Goal: Task Accomplishment & Management: Manage account settings

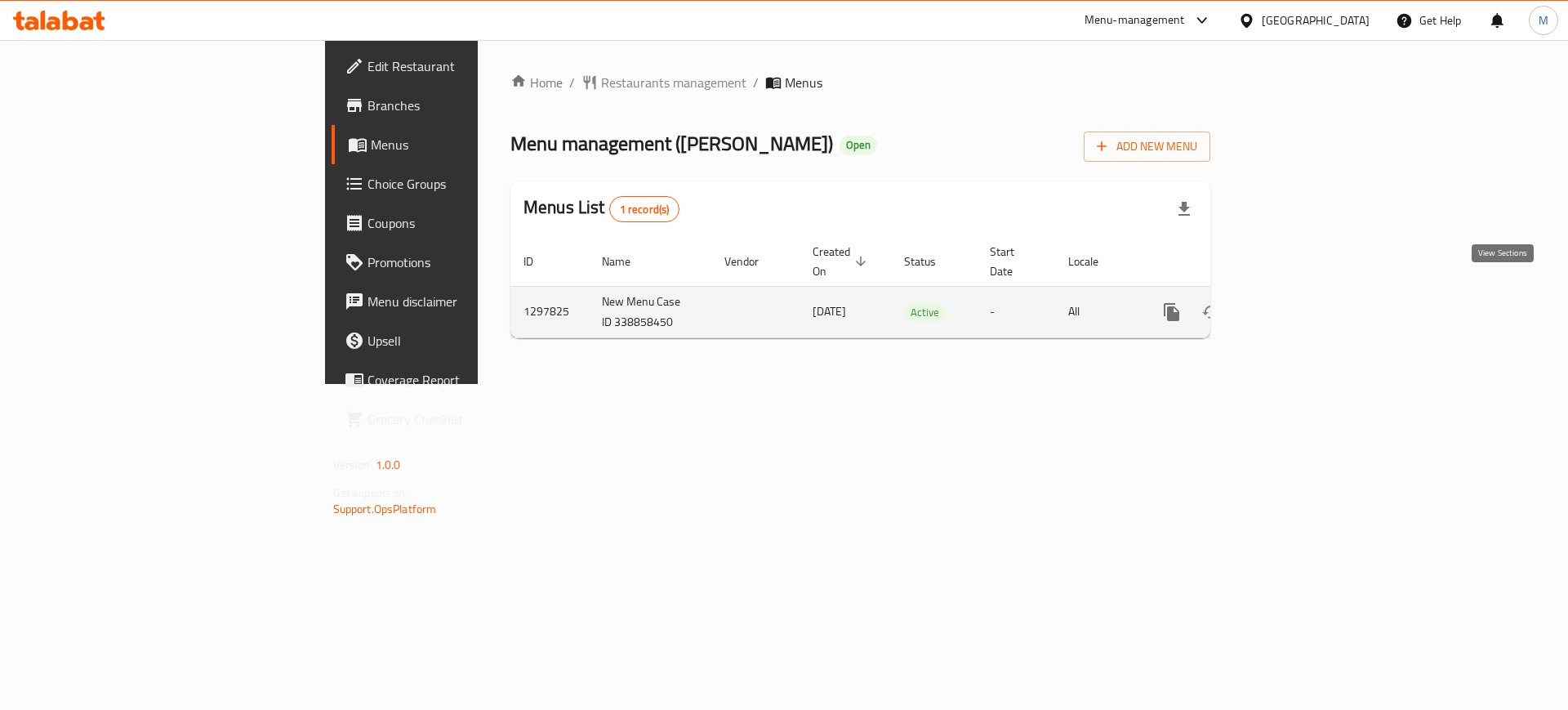
click at [1300, 302] on icon "enhanced table" at bounding box center [1290, 311] width 20 height 20
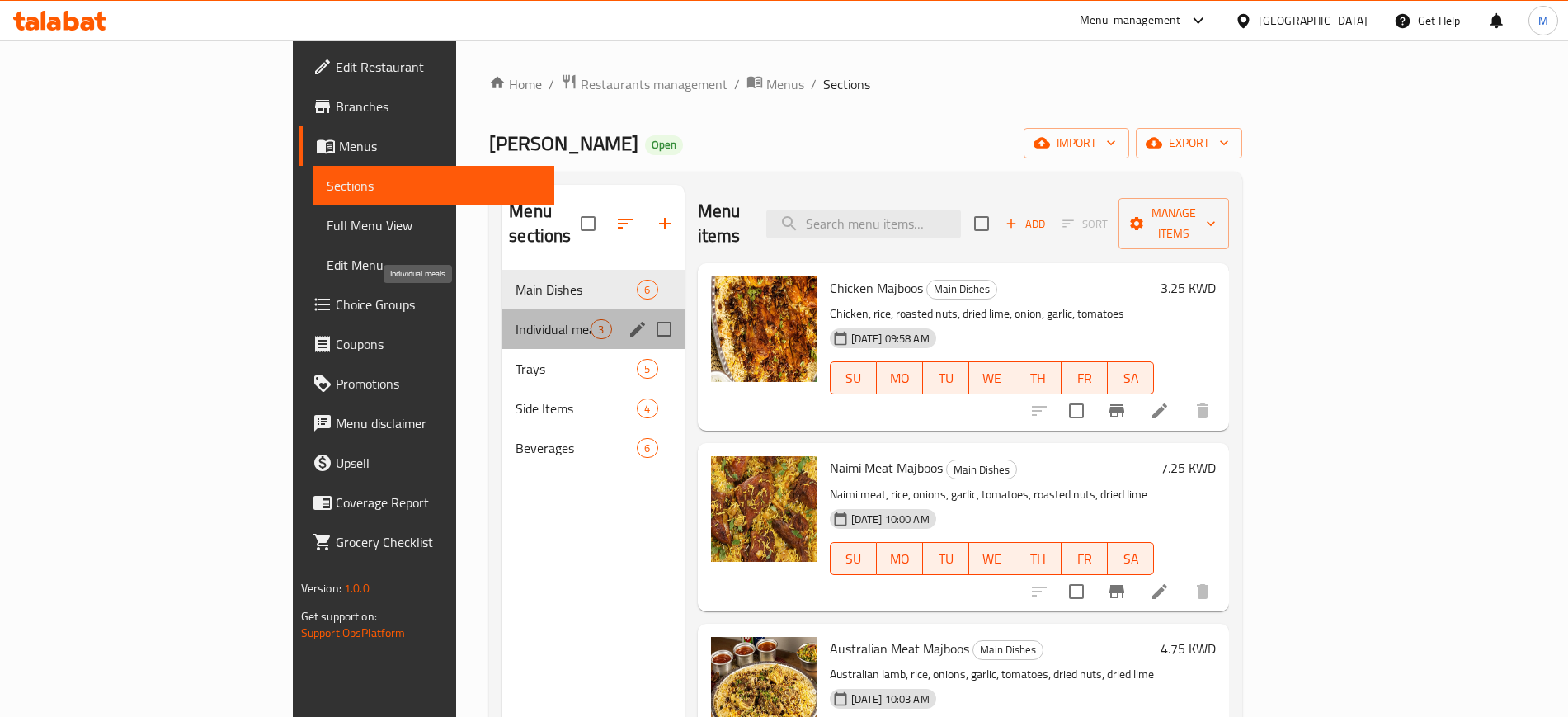
click at [515, 319] on span "Individual meals" at bounding box center [553, 328] width 75 height 20
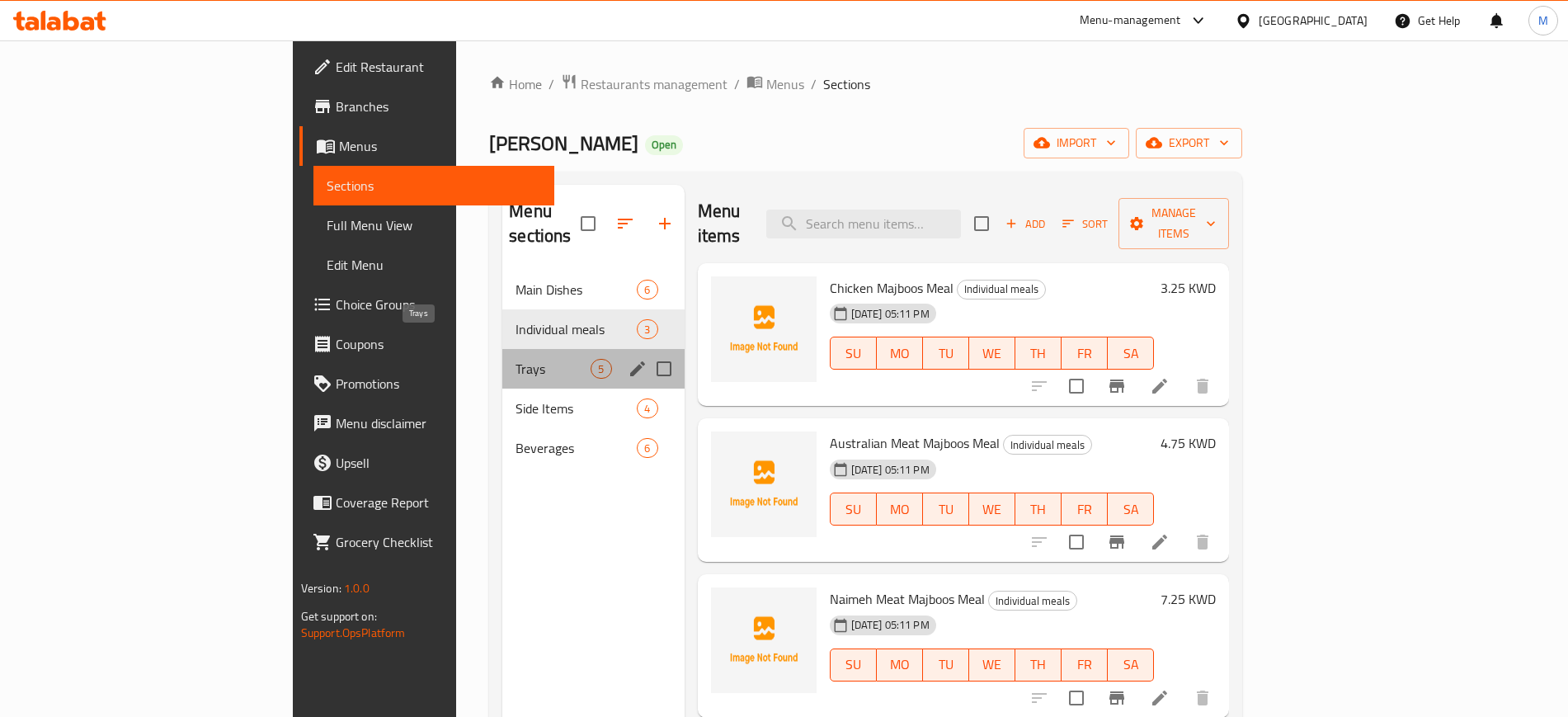
click at [515, 358] on span "Trays" at bounding box center [553, 368] width 75 height 20
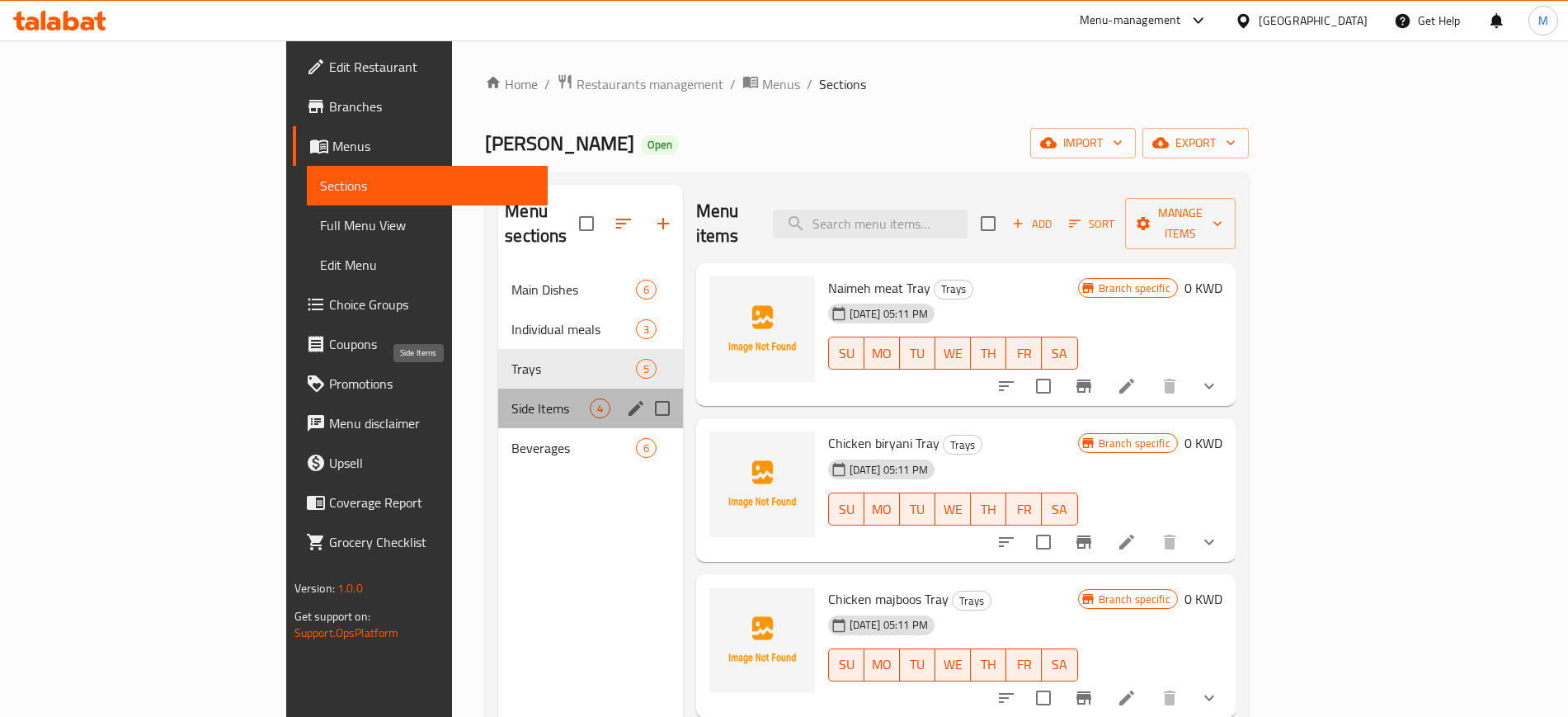
click at [511, 398] on span "Side Items" at bounding box center [550, 408] width 77 height 20
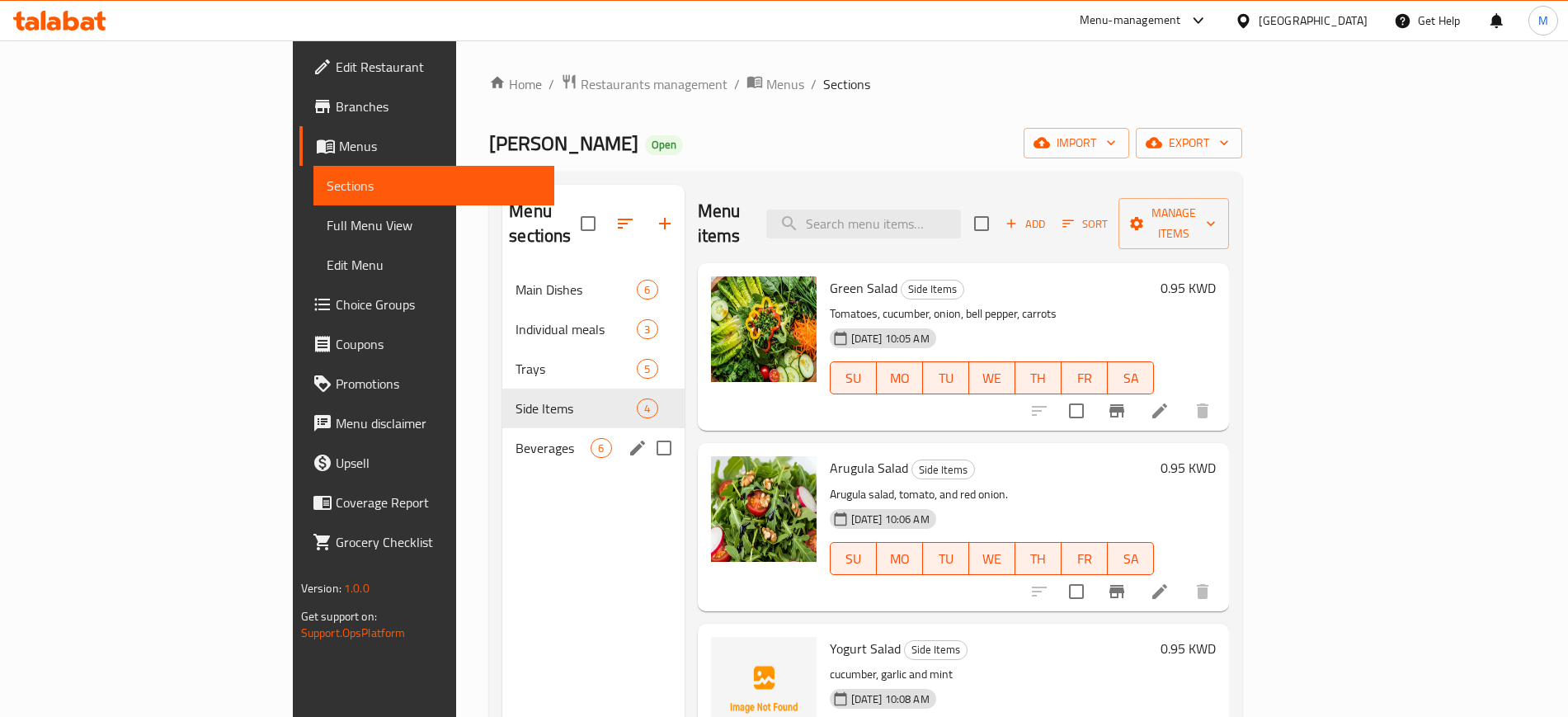
click at [502, 441] on div "Beverages 6" at bounding box center [592, 448] width 181 height 40
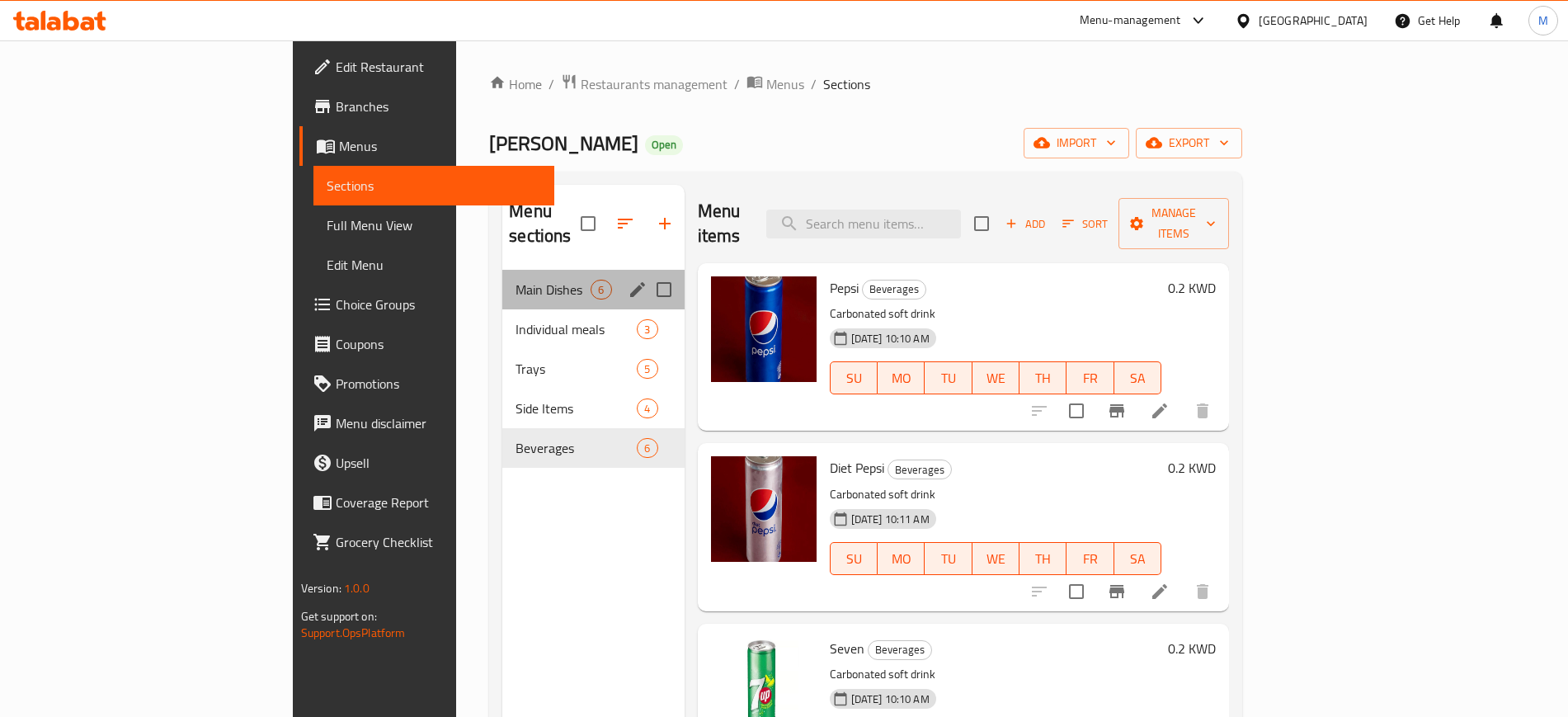
click at [502, 277] on div "Main Dishes 6" at bounding box center [592, 290] width 181 height 40
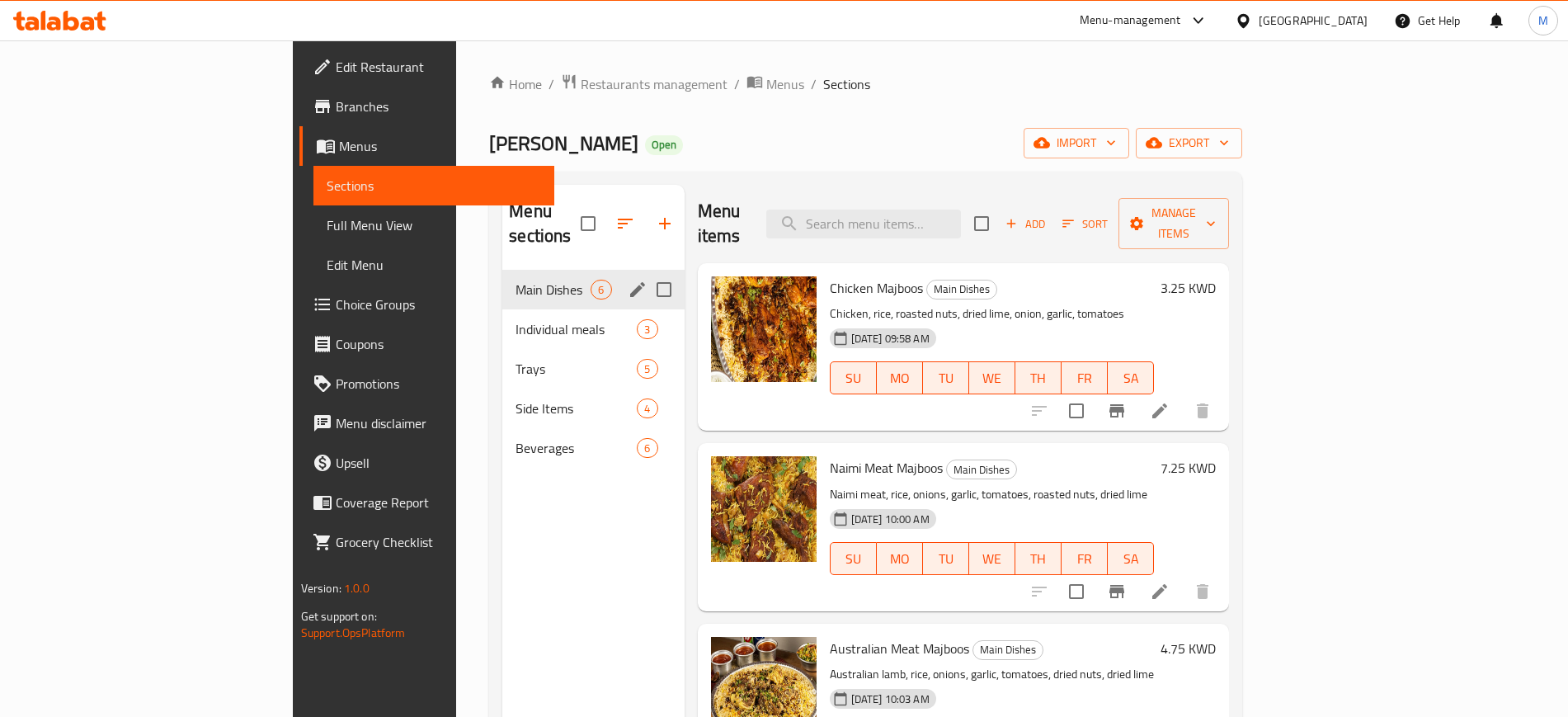
click at [515, 279] on span "Main Dishes" at bounding box center [553, 289] width 75 height 20
click at [515, 319] on span "Individual meals" at bounding box center [553, 328] width 75 height 20
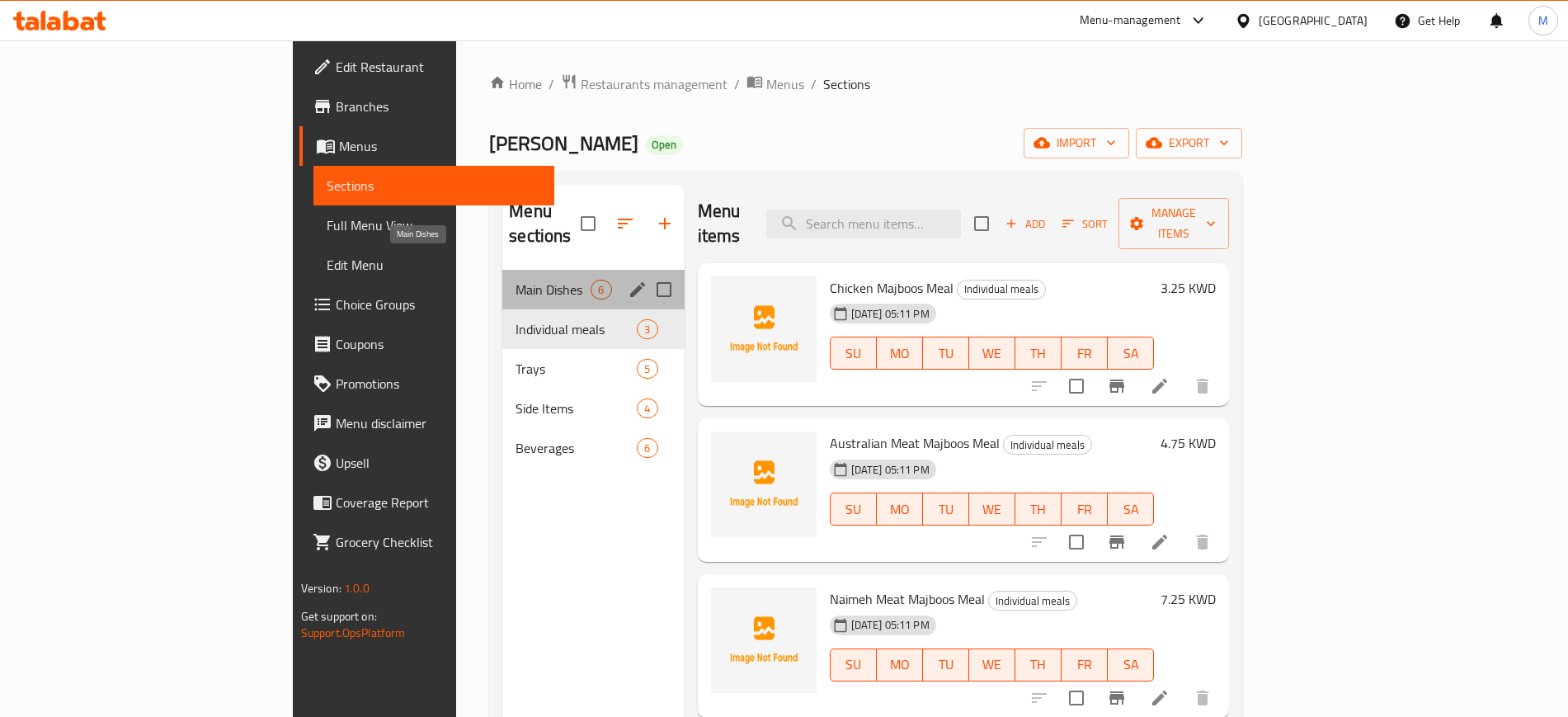
click at [515, 279] on span "Main Dishes" at bounding box center [553, 289] width 75 height 20
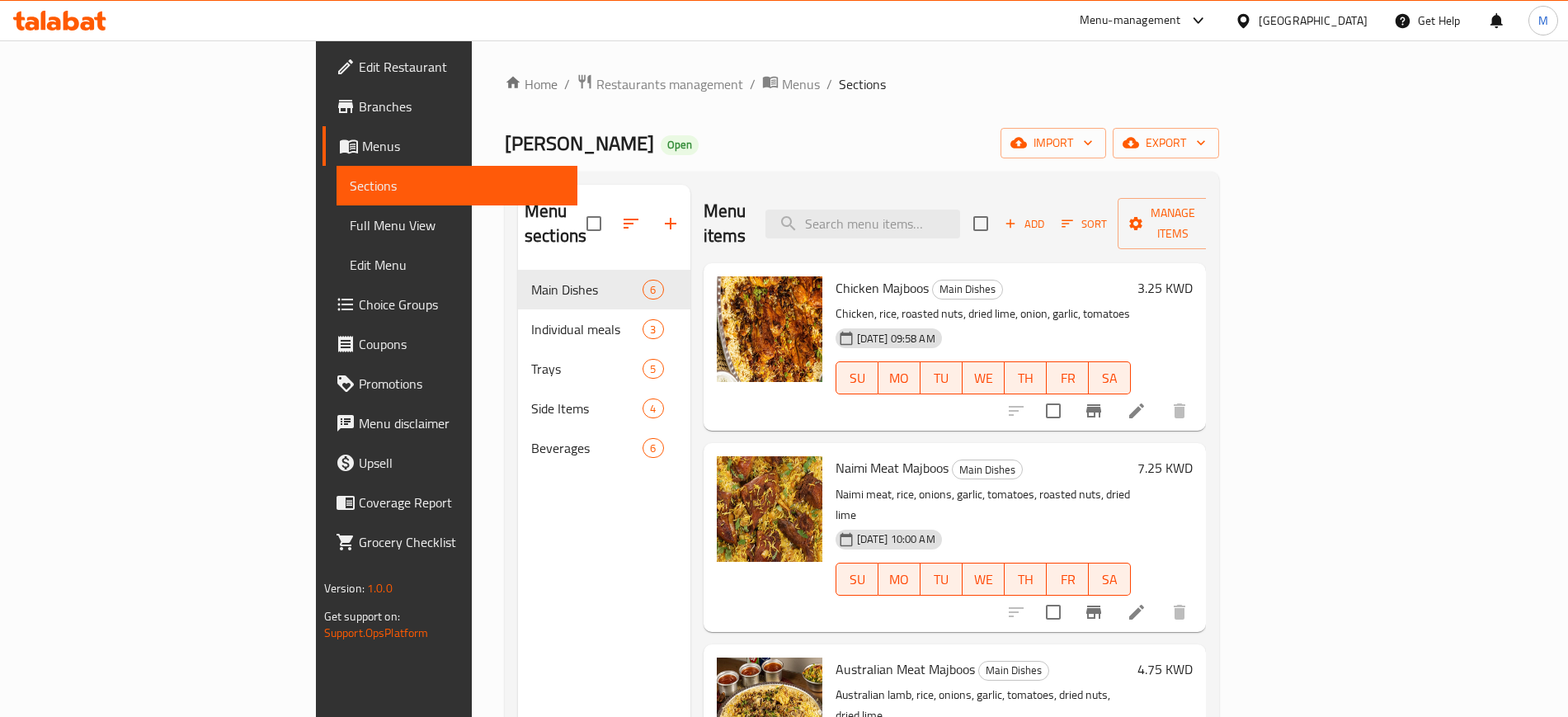
click at [505, 147] on div "Al Liwan Open import export" at bounding box center [861, 142] width 714 height 30
click at [1036, 322] on div "27-06-2025 09:58 AM SU MO TU WE TH FR SA" at bounding box center [983, 366] width 309 height 89
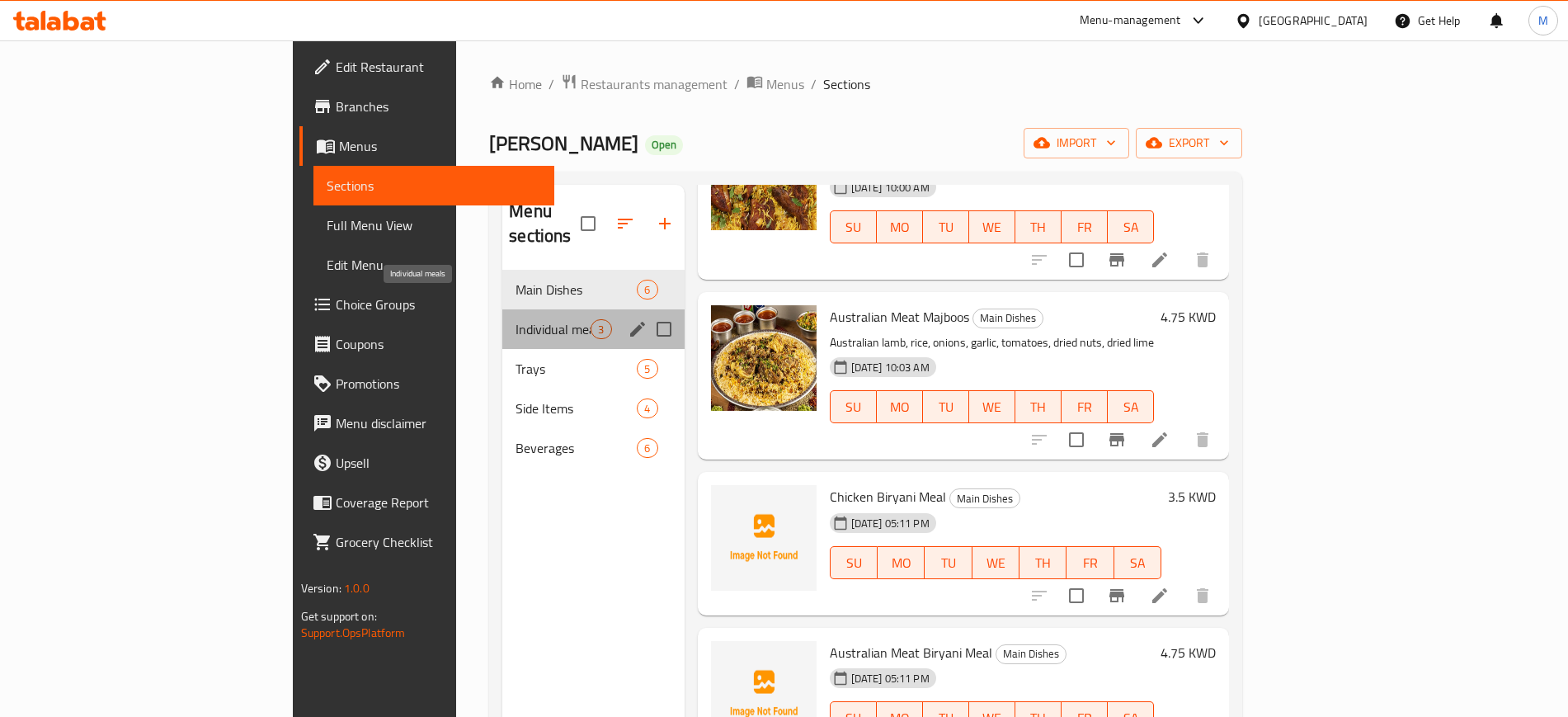
click at [515, 319] on span "Individual meals" at bounding box center [553, 328] width 75 height 20
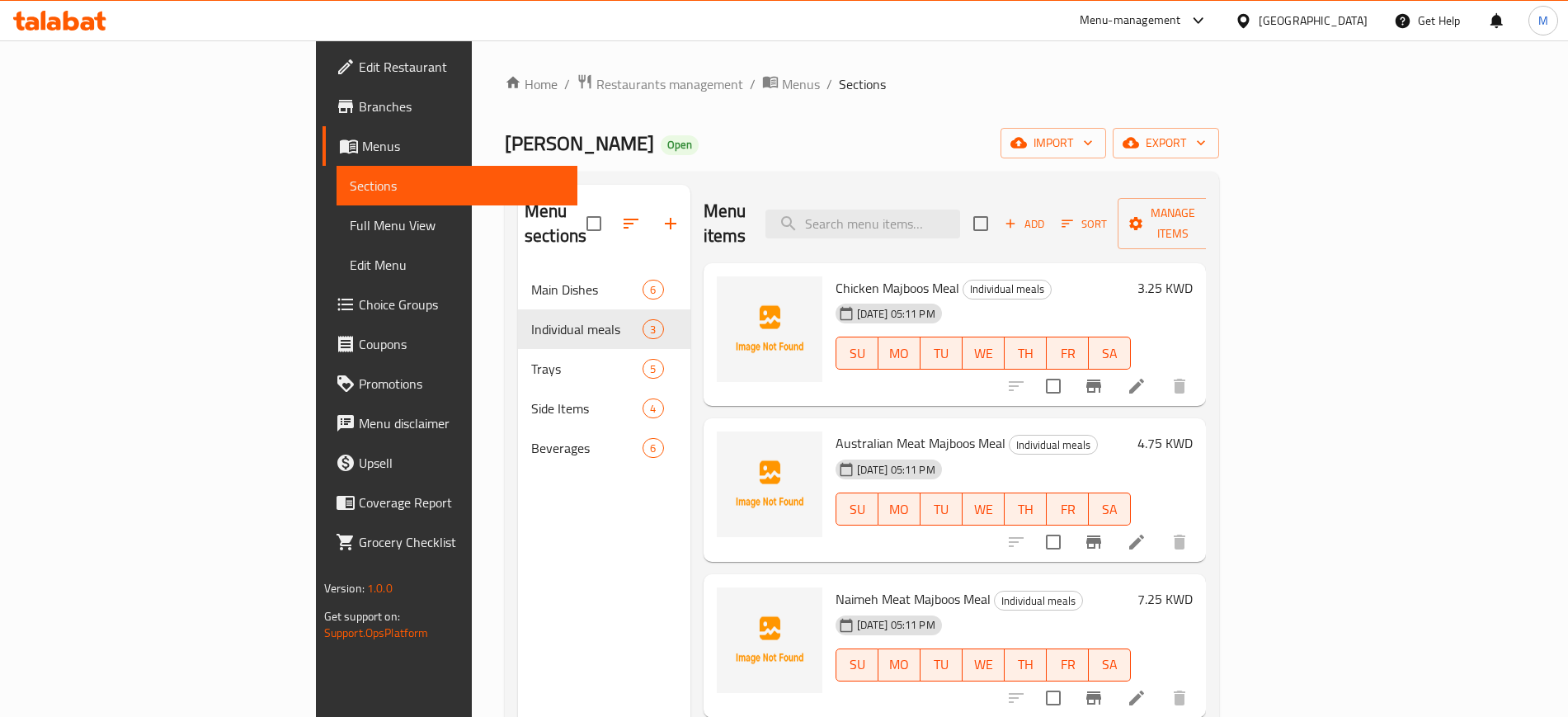
click at [749, 95] on div "Home / Restaurants management / Menus / Sections Al Liwan Open import export Me…" at bounding box center [861, 494] width 714 height 842
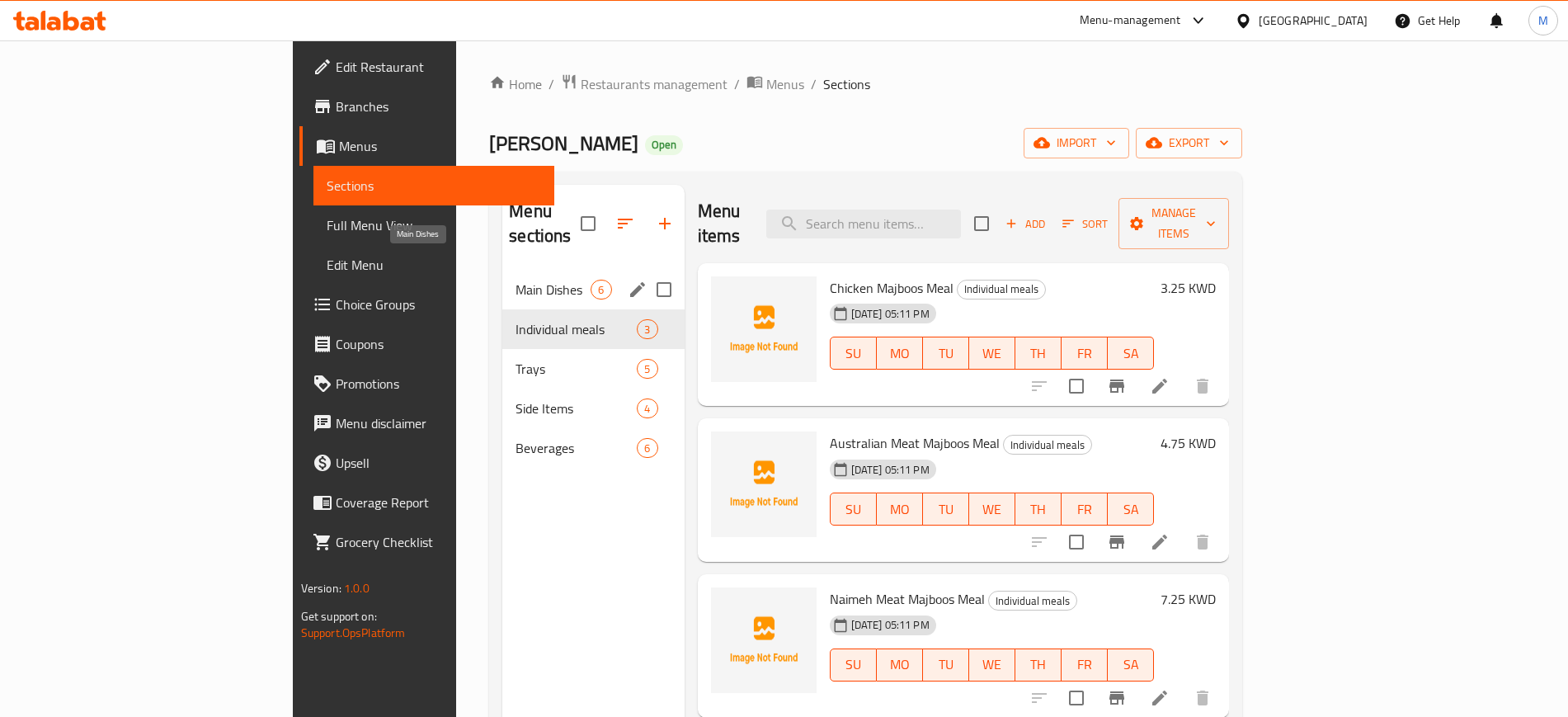
click at [515, 279] on span "Main Dishes" at bounding box center [553, 289] width 75 height 20
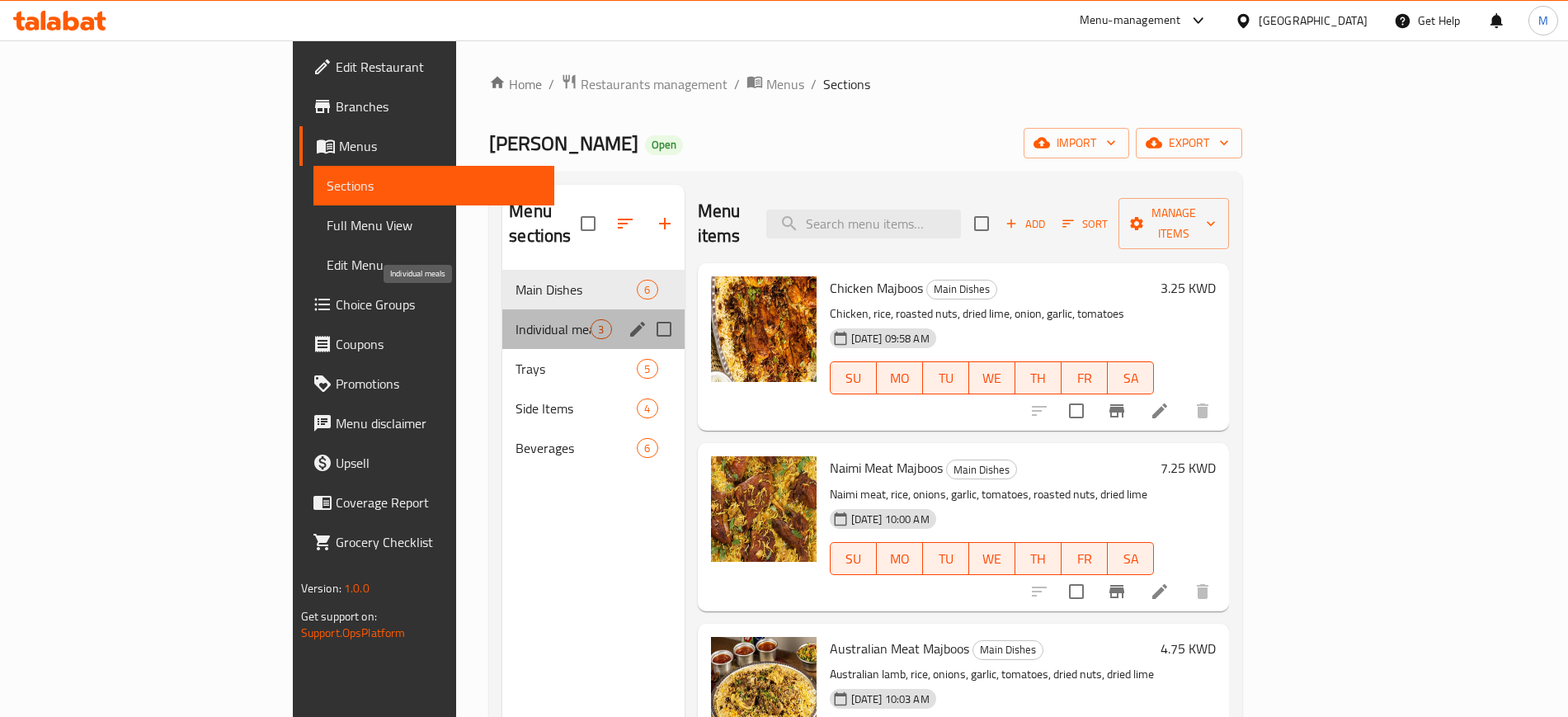
click at [515, 319] on span "Individual meals" at bounding box center [553, 328] width 75 height 20
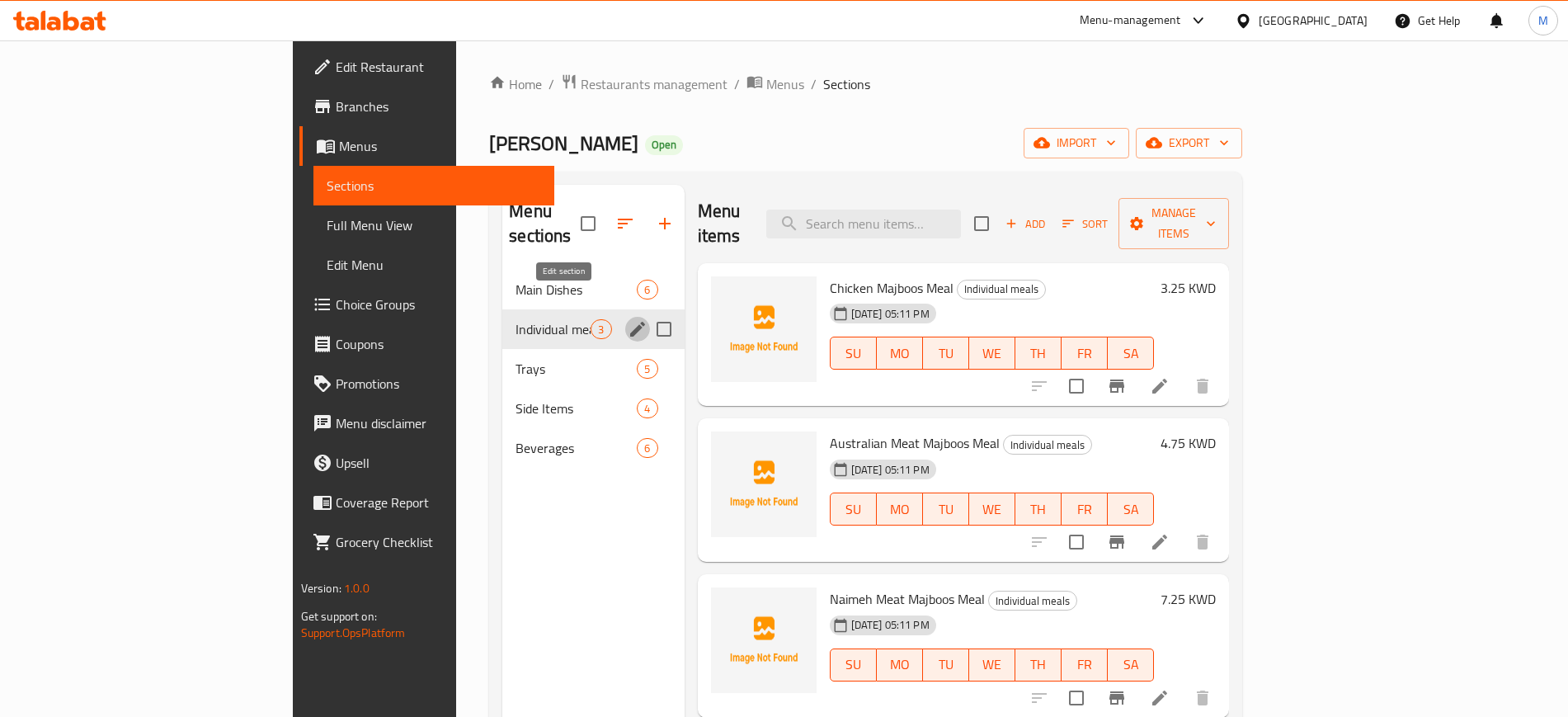
click at [627, 319] on icon "edit" at bounding box center [637, 328] width 20 height 20
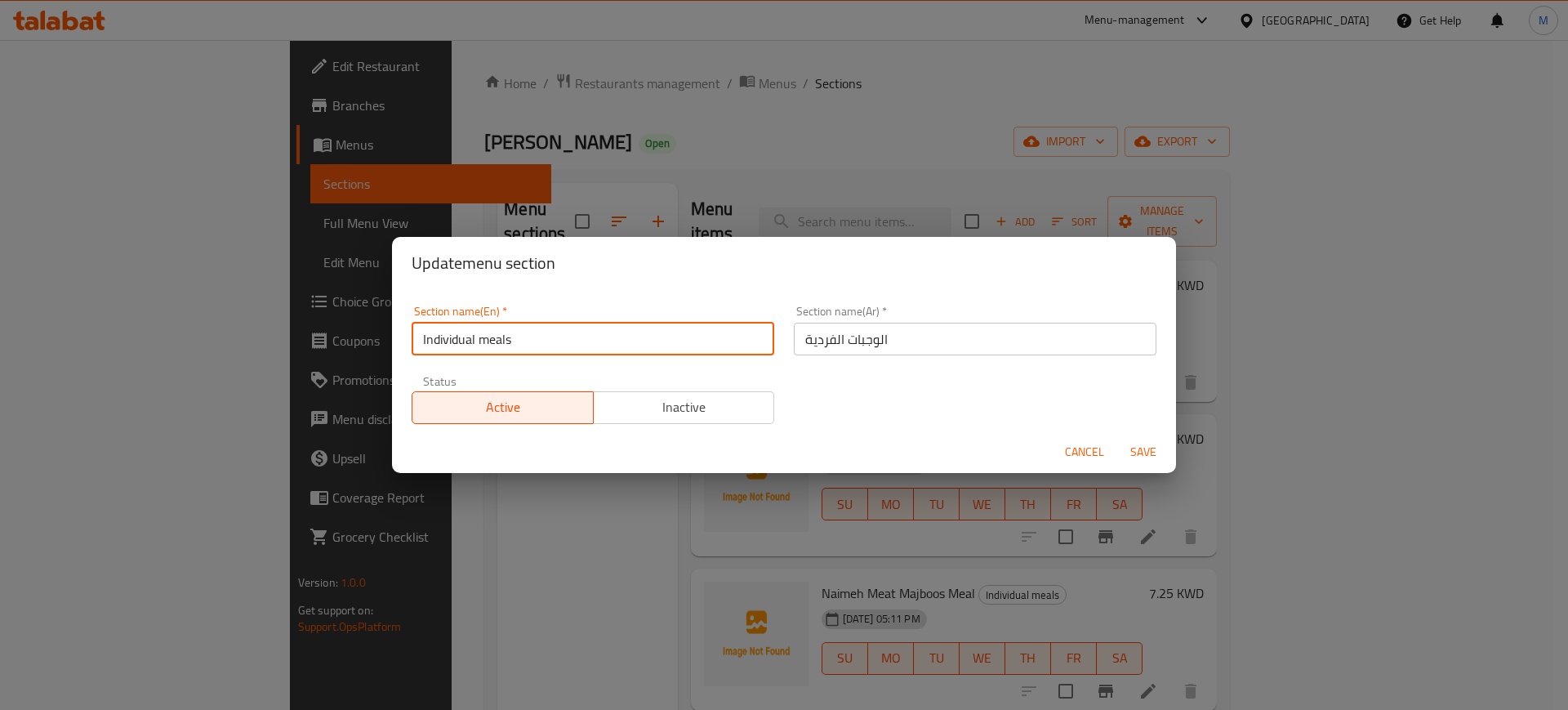
drag, startPoint x: 569, startPoint y: 340, endPoint x: 392, endPoint y: 336, distance: 177.0
click at [392, 336] on div "Section name(En)   * Individual meals Section name(En) * Section name(Ar)   * ا…" at bounding box center [784, 359] width 784 height 141
type input "S"
type input "Individual Meals"
click at [1118, 437] on button "Save" at bounding box center [1144, 452] width 52 height 30
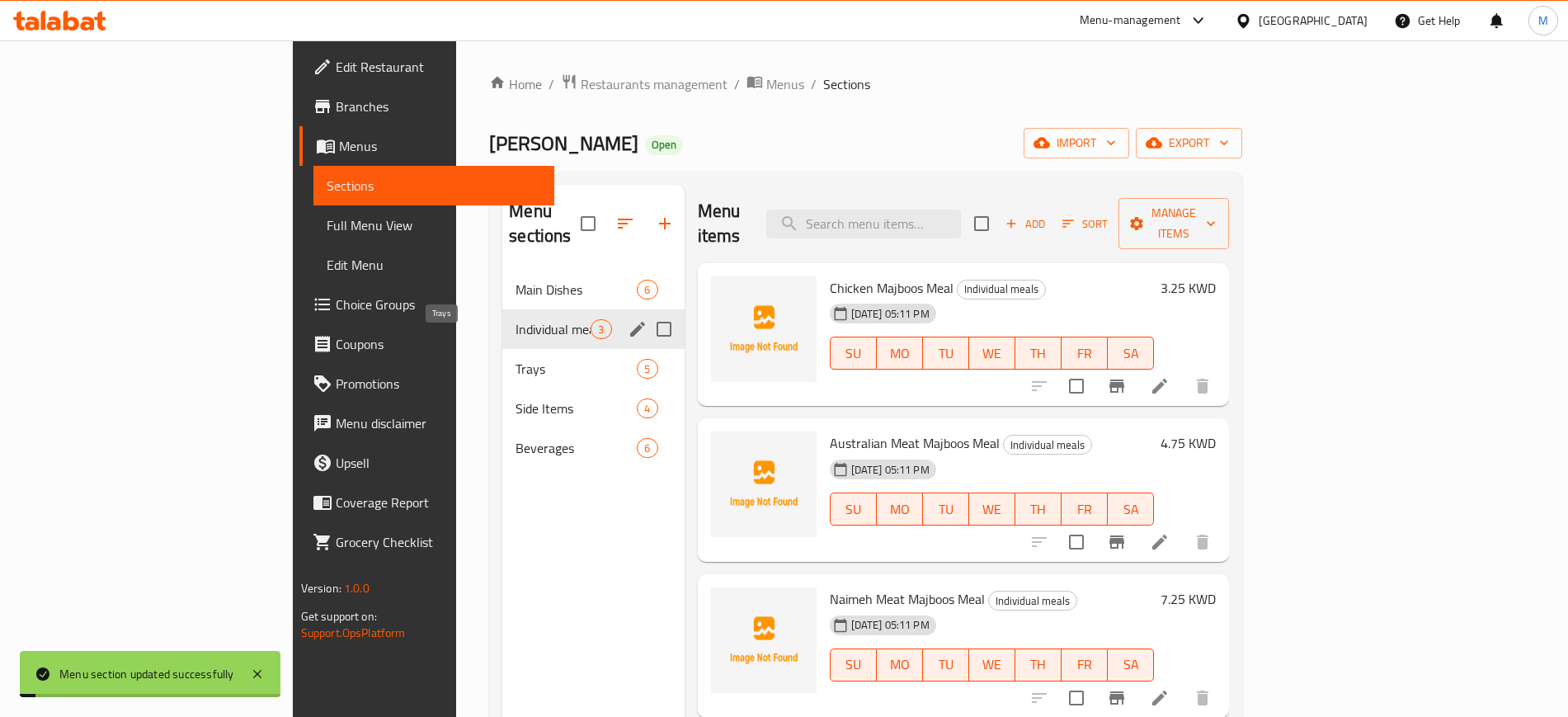
click at [515, 358] on span "Trays" at bounding box center [575, 368] width 121 height 20
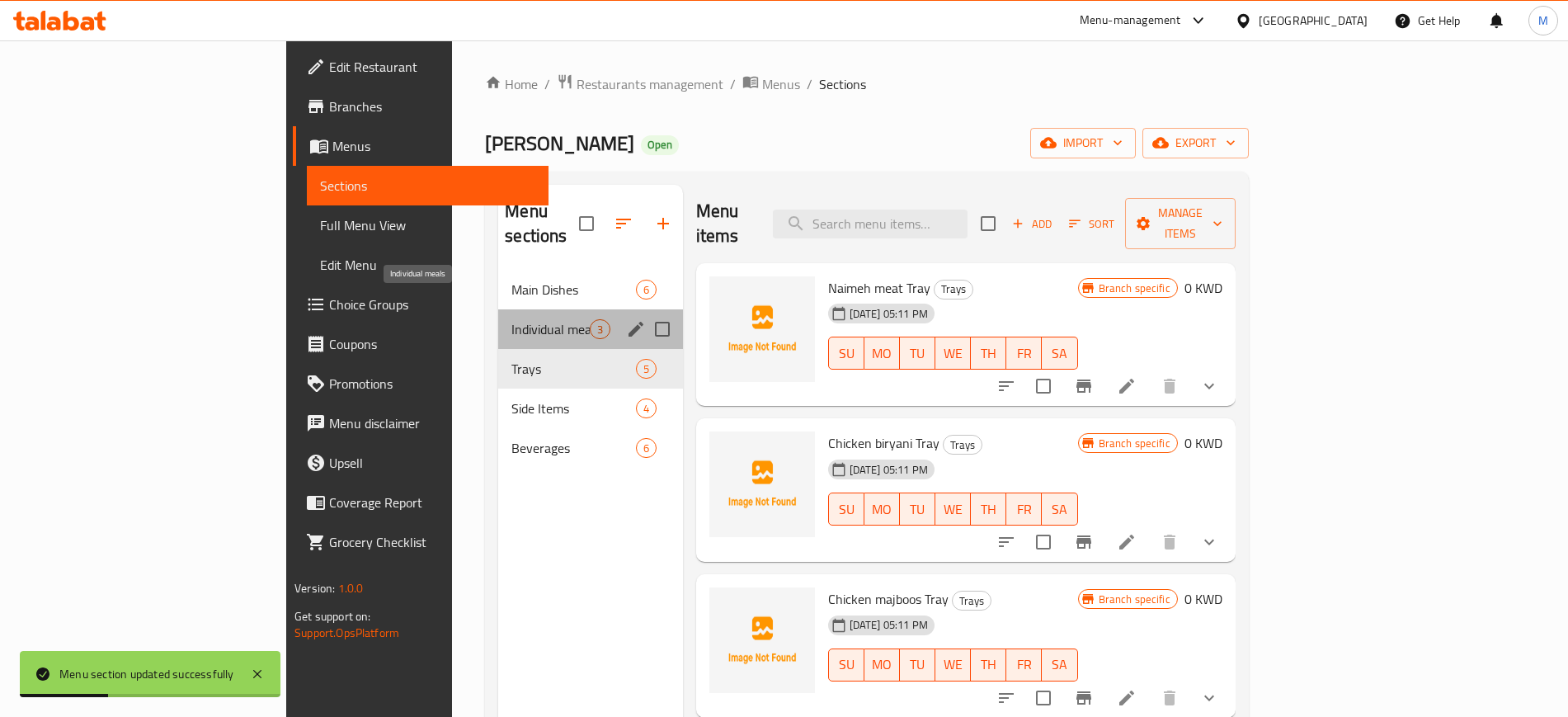
click at [511, 319] on span "Individual meals" at bounding box center [550, 328] width 77 height 20
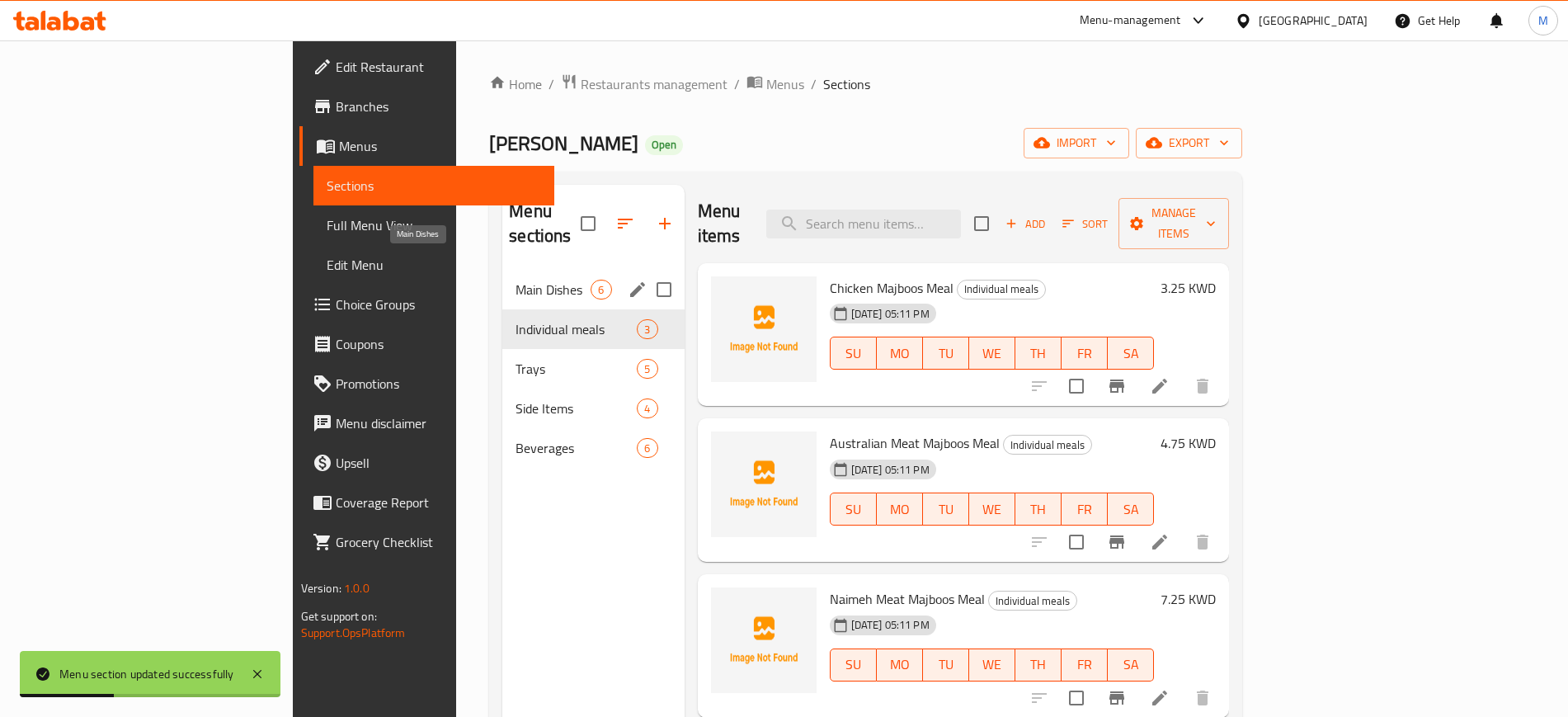
click at [515, 279] on span "Main Dishes" at bounding box center [553, 289] width 75 height 20
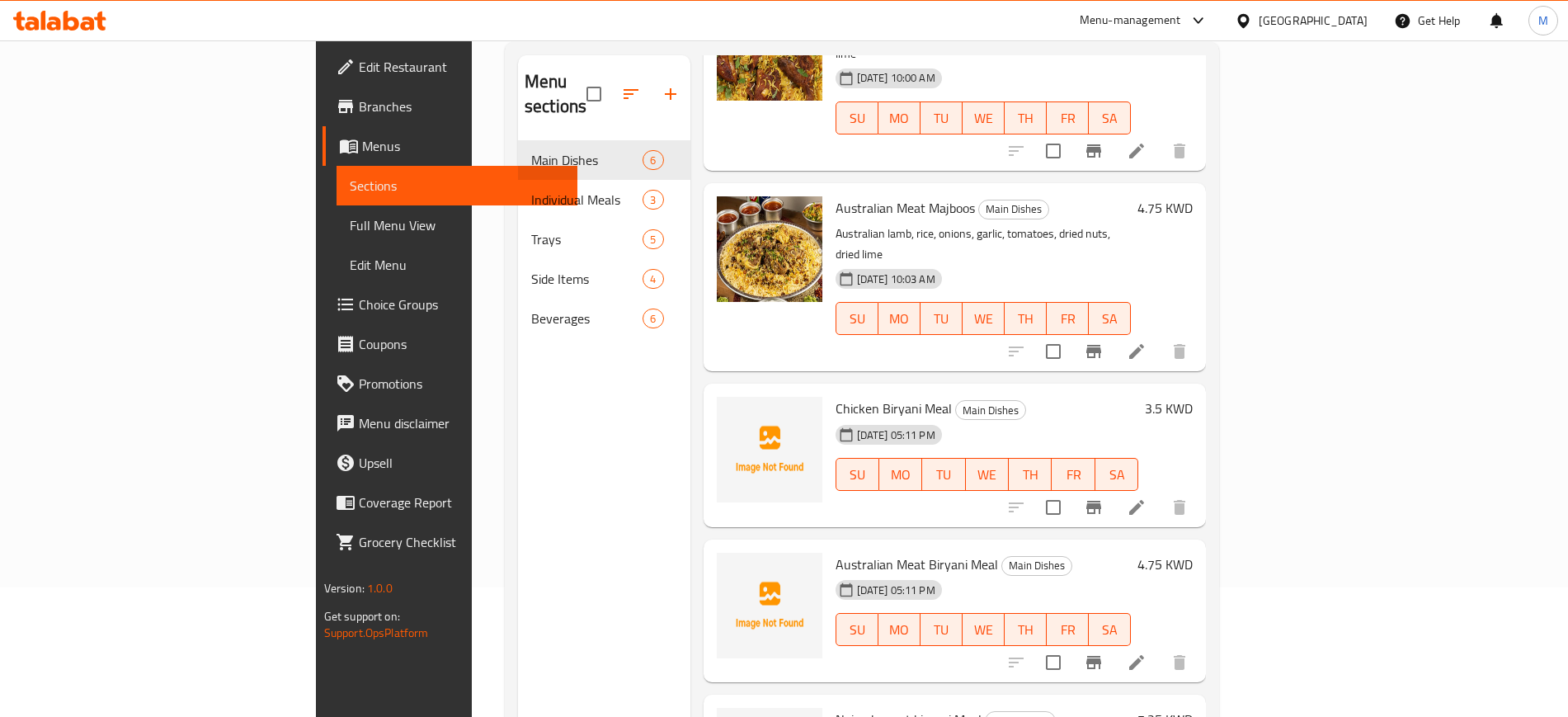
scroll to position [231, 0]
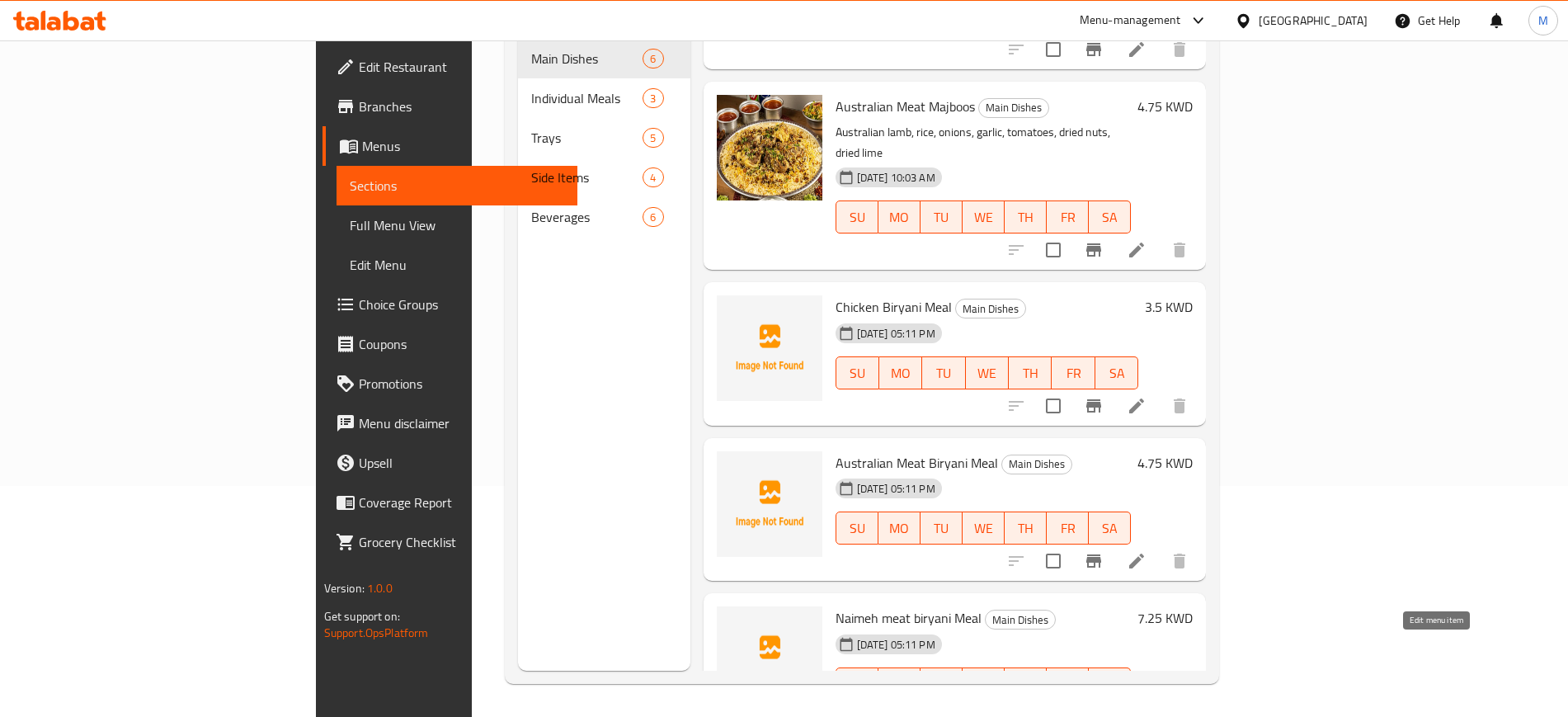
click at [1146, 707] on icon at bounding box center [1136, 716] width 20 height 20
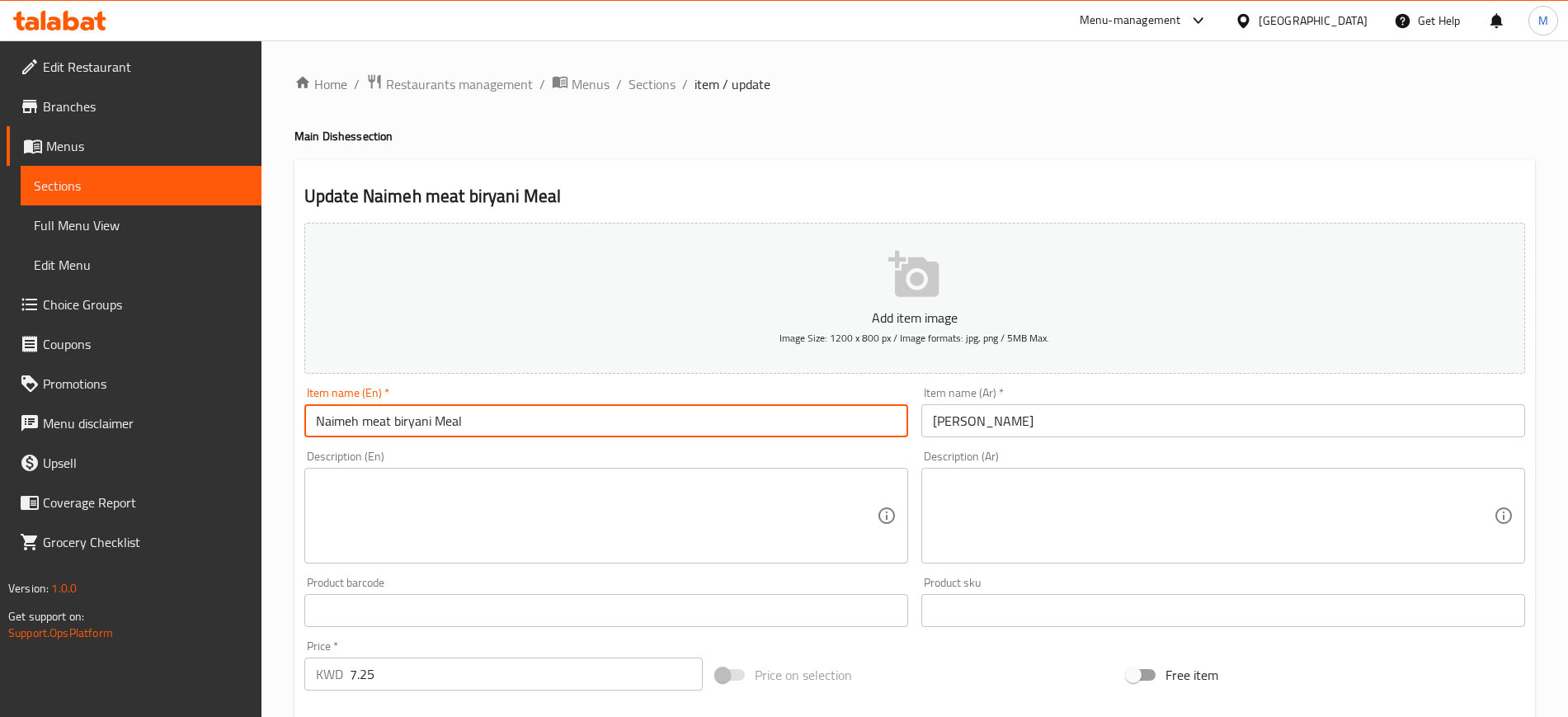
click at [370, 414] on input "Naimeh meat biryani Meal" at bounding box center [607, 420] width 604 height 33
click at [398, 422] on input "Naimeh Meat biryani Meal" at bounding box center [607, 420] width 604 height 33
click at [523, 426] on input "Naimeh Meat Biryani Meal" at bounding box center [607, 420] width 604 height 33
type input "Naimeh Meat Biryani Meal"
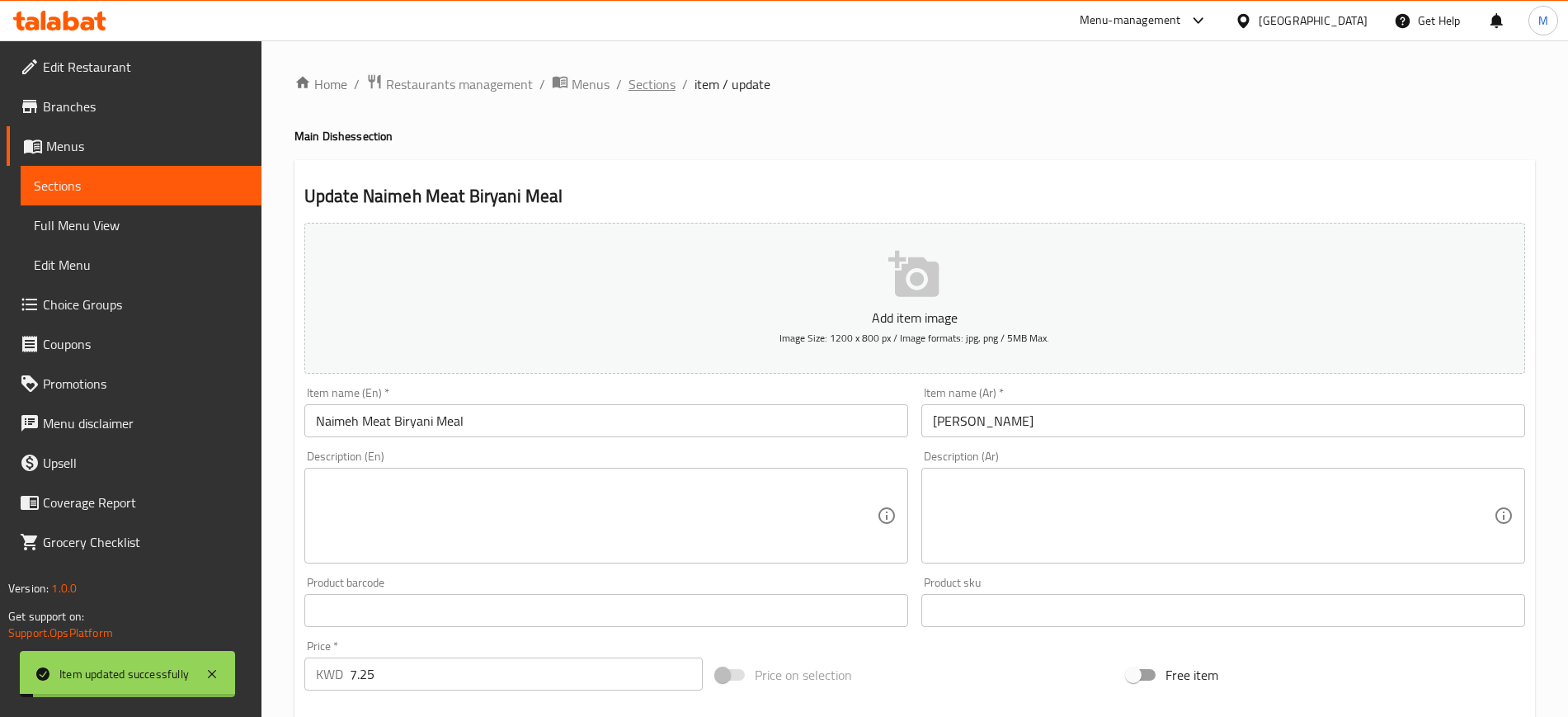
click at [653, 89] on span "Sections" at bounding box center [652, 84] width 47 height 20
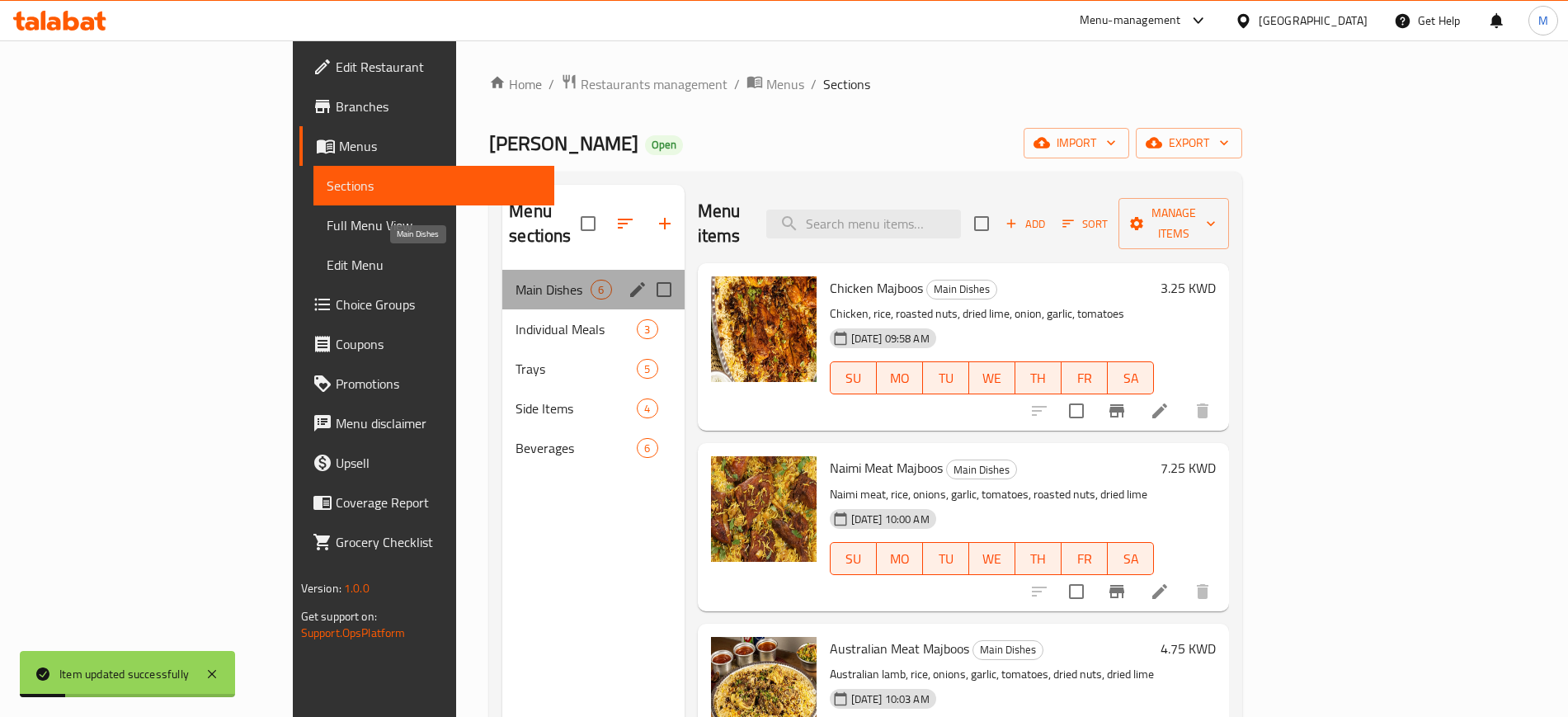
click at [515, 279] on span "Main Dishes" at bounding box center [553, 289] width 75 height 20
drag, startPoint x: 414, startPoint y: 306, endPoint x: 414, endPoint y: 297, distance: 9.0
click at [515, 319] on span "Individual Meals" at bounding box center [553, 328] width 75 height 20
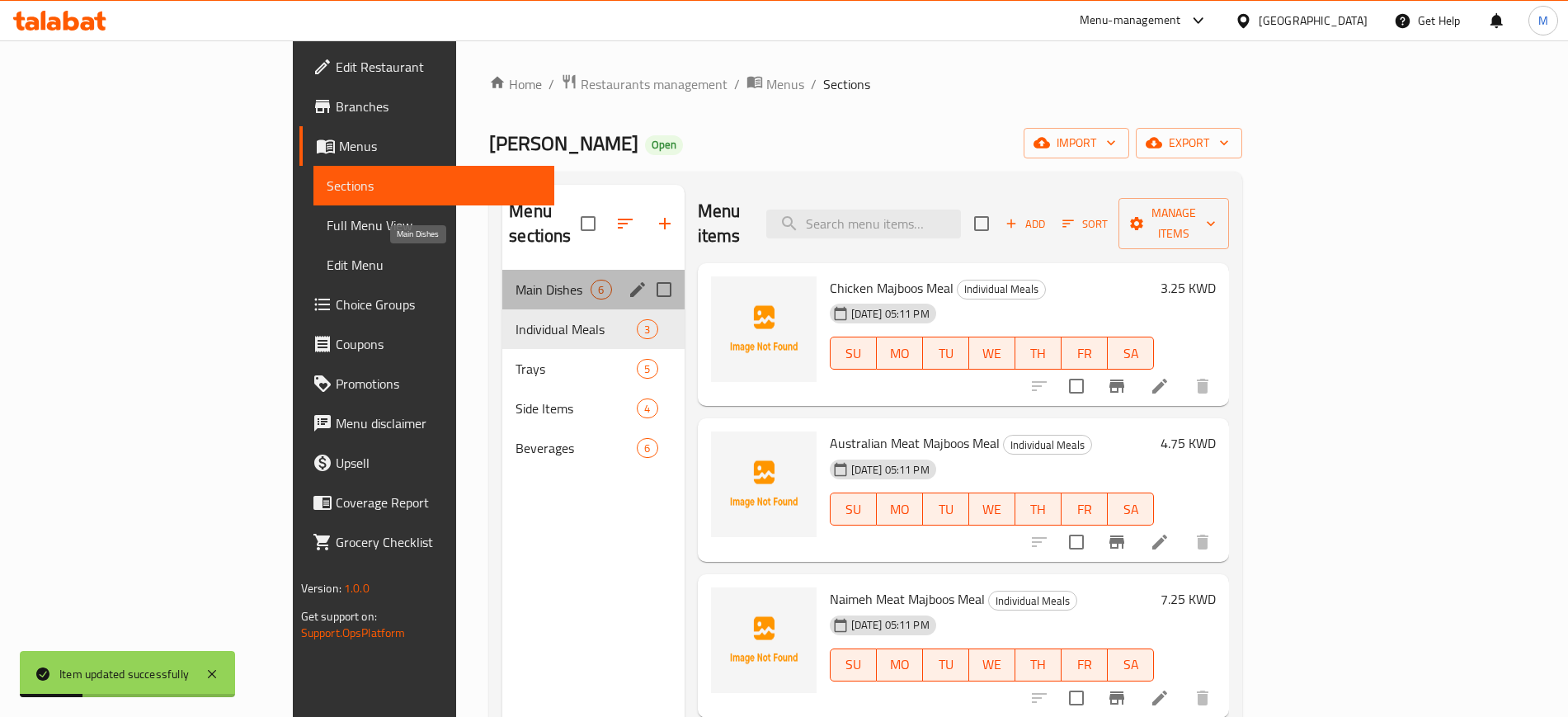
click at [515, 279] on span "Main Dishes" at bounding box center [553, 289] width 75 height 20
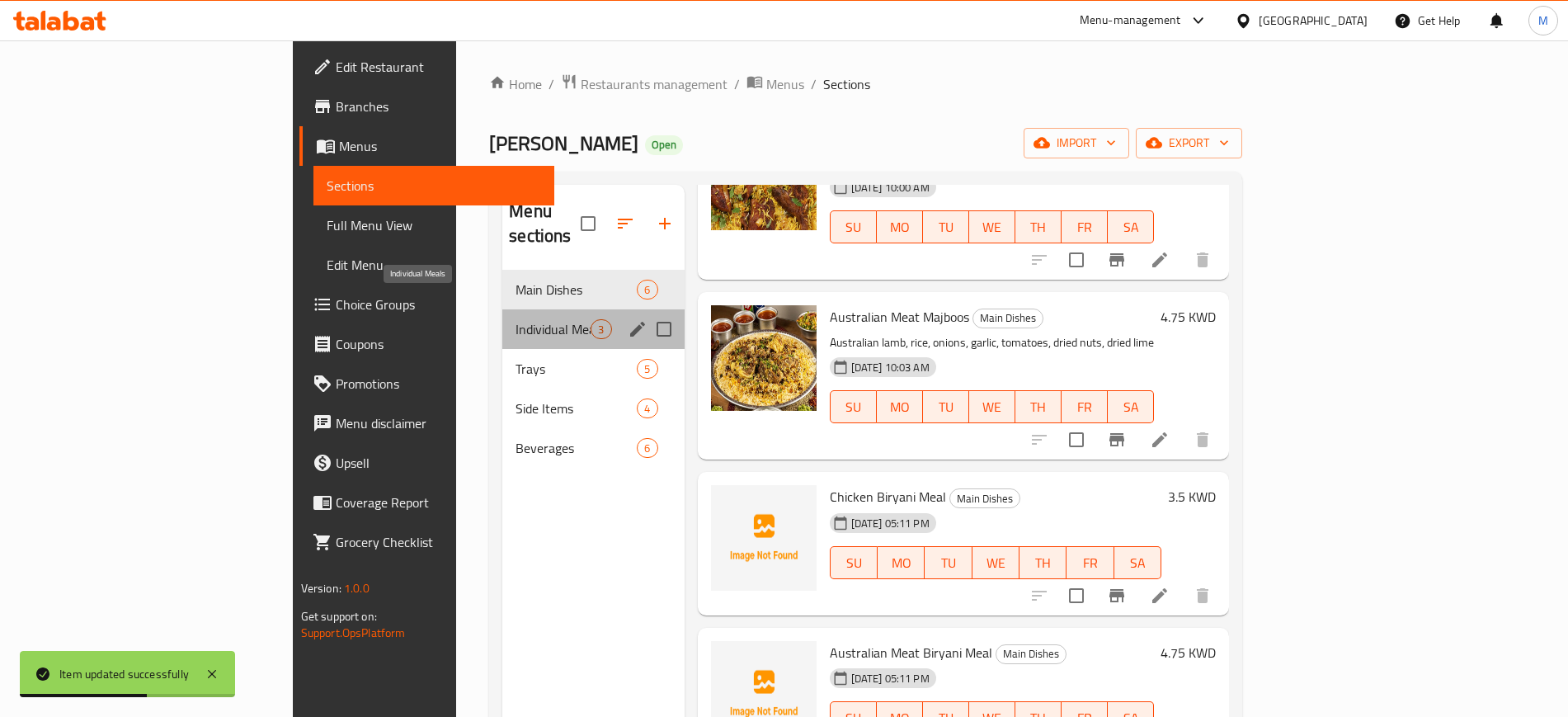
click at [515, 319] on span "Individual Meals" at bounding box center [553, 328] width 75 height 20
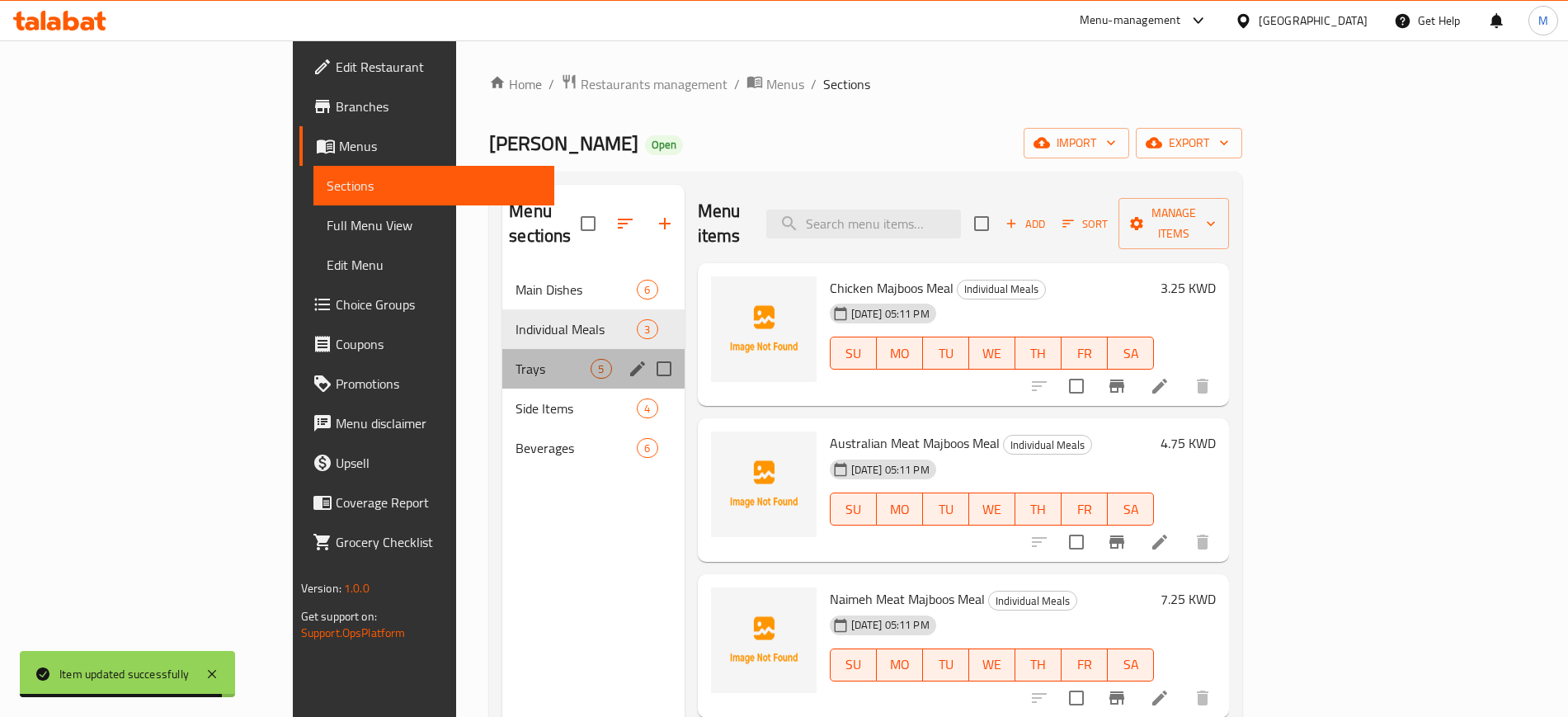
click at [502, 357] on div "Trays 5" at bounding box center [592, 369] width 181 height 40
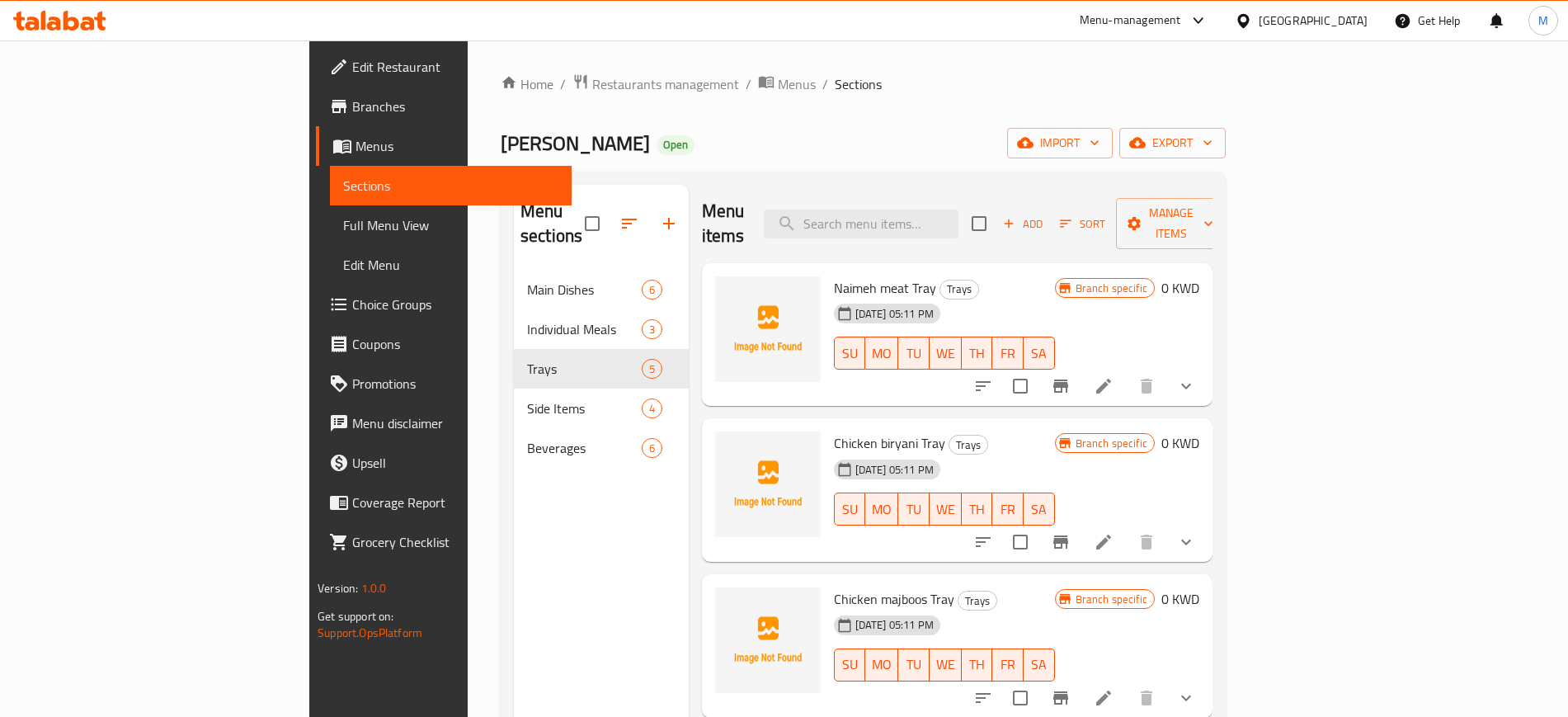
click at [1126, 371] on li at bounding box center [1103, 385] width 46 height 29
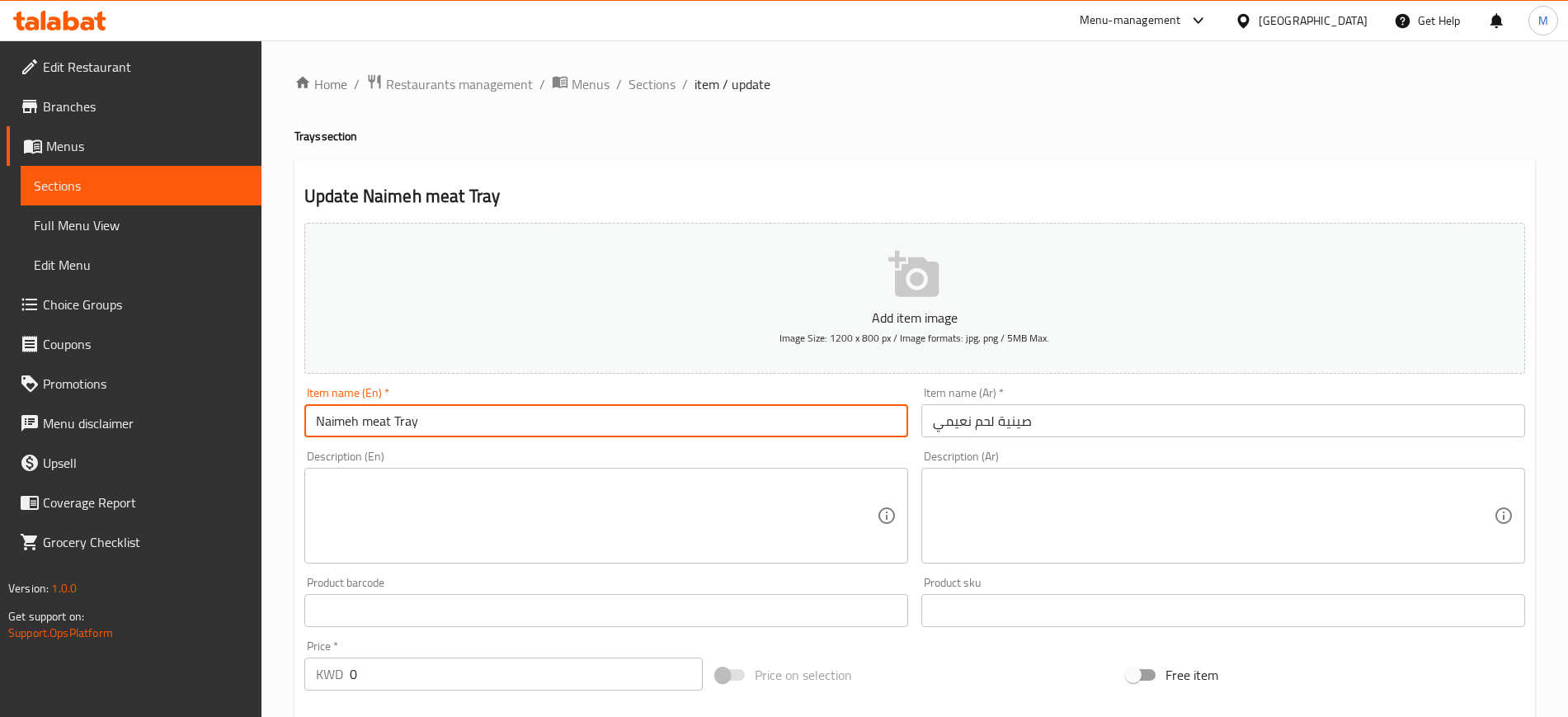
click at [371, 427] on input "Naimeh meat Tray" at bounding box center [607, 420] width 604 height 33
click at [498, 426] on input "Naimeh Meat Tray" at bounding box center [607, 420] width 604 height 33
click at [357, 424] on input "Naimeh Meat Tray" at bounding box center [607, 420] width 604 height 33
type input "Naimi Meat Tray"
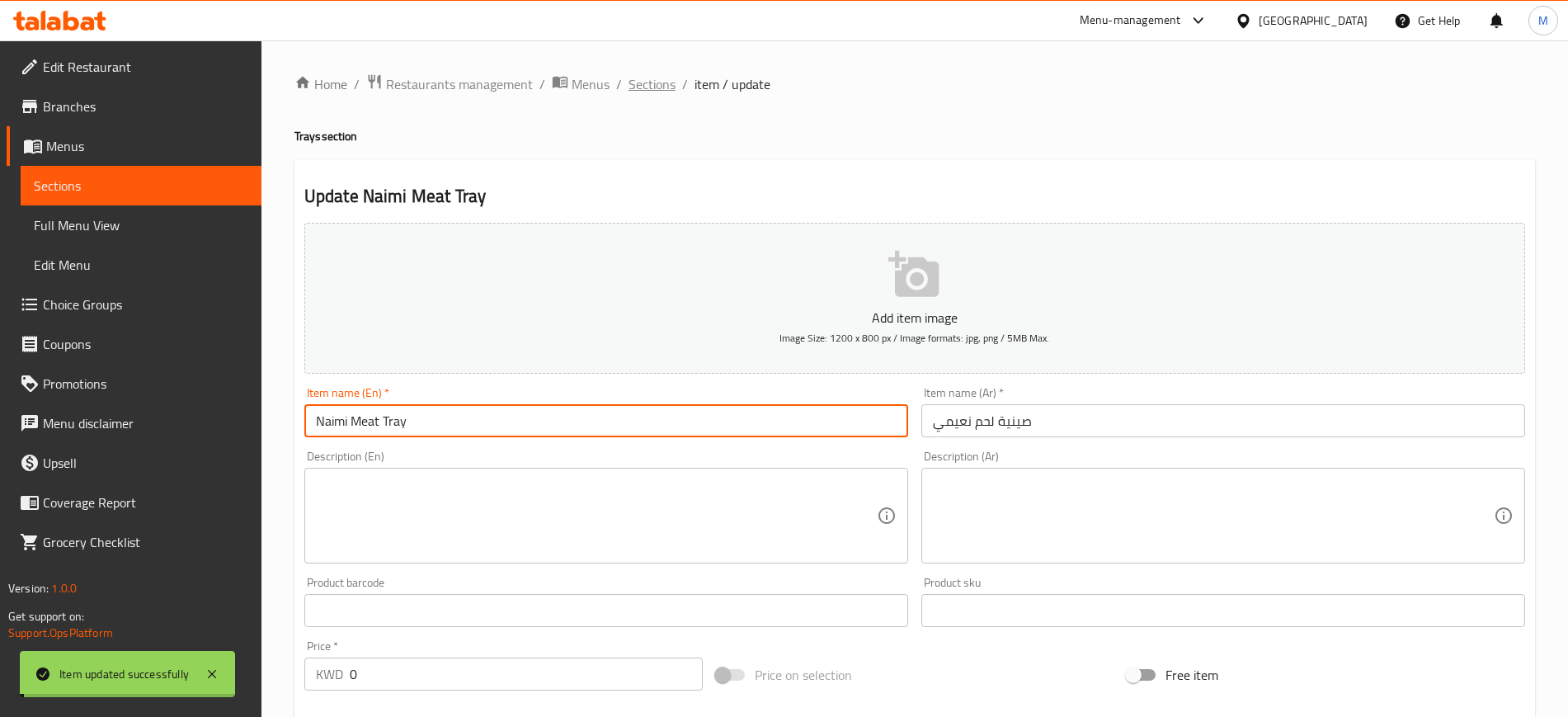
click at [642, 85] on span "Sections" at bounding box center [652, 84] width 47 height 20
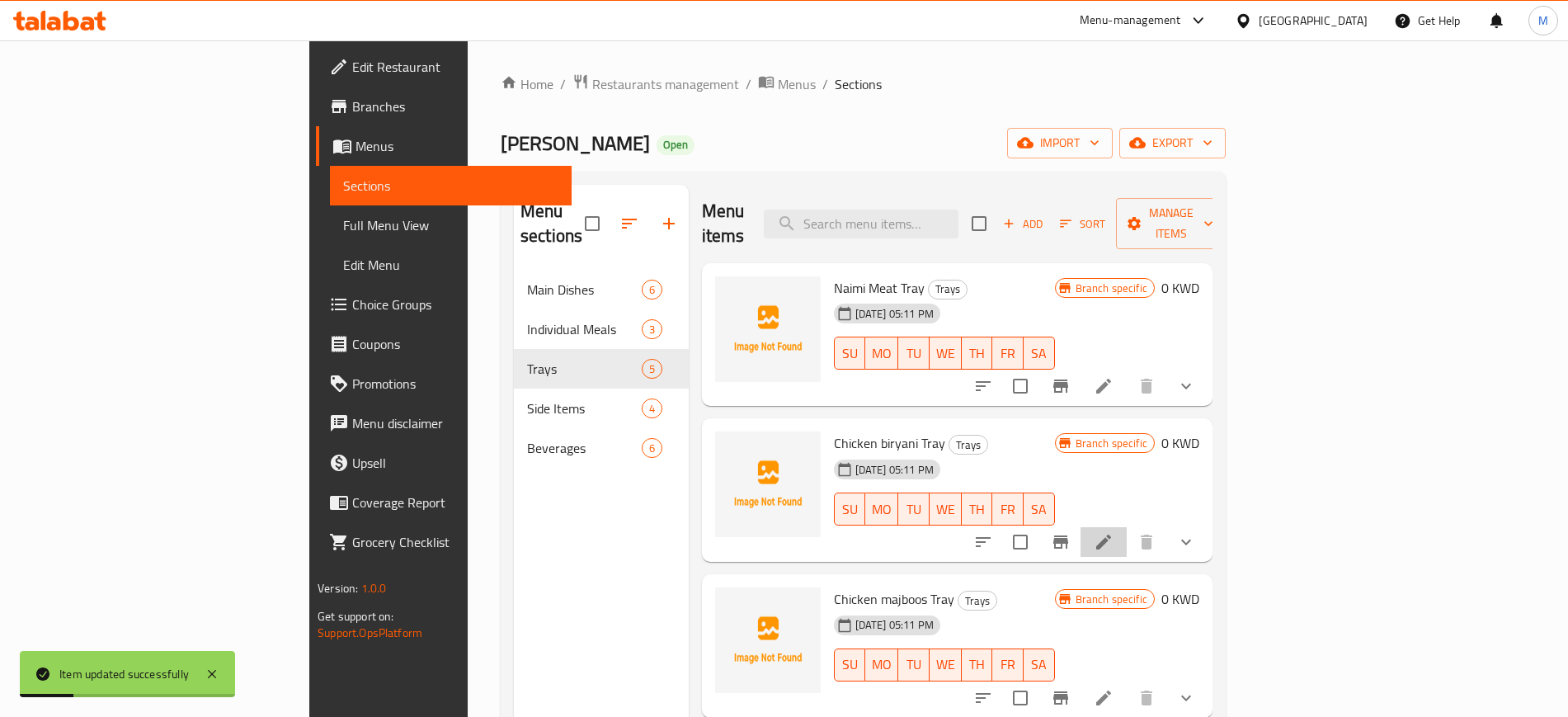
click at [1126, 527] on li at bounding box center [1103, 542] width 46 height 29
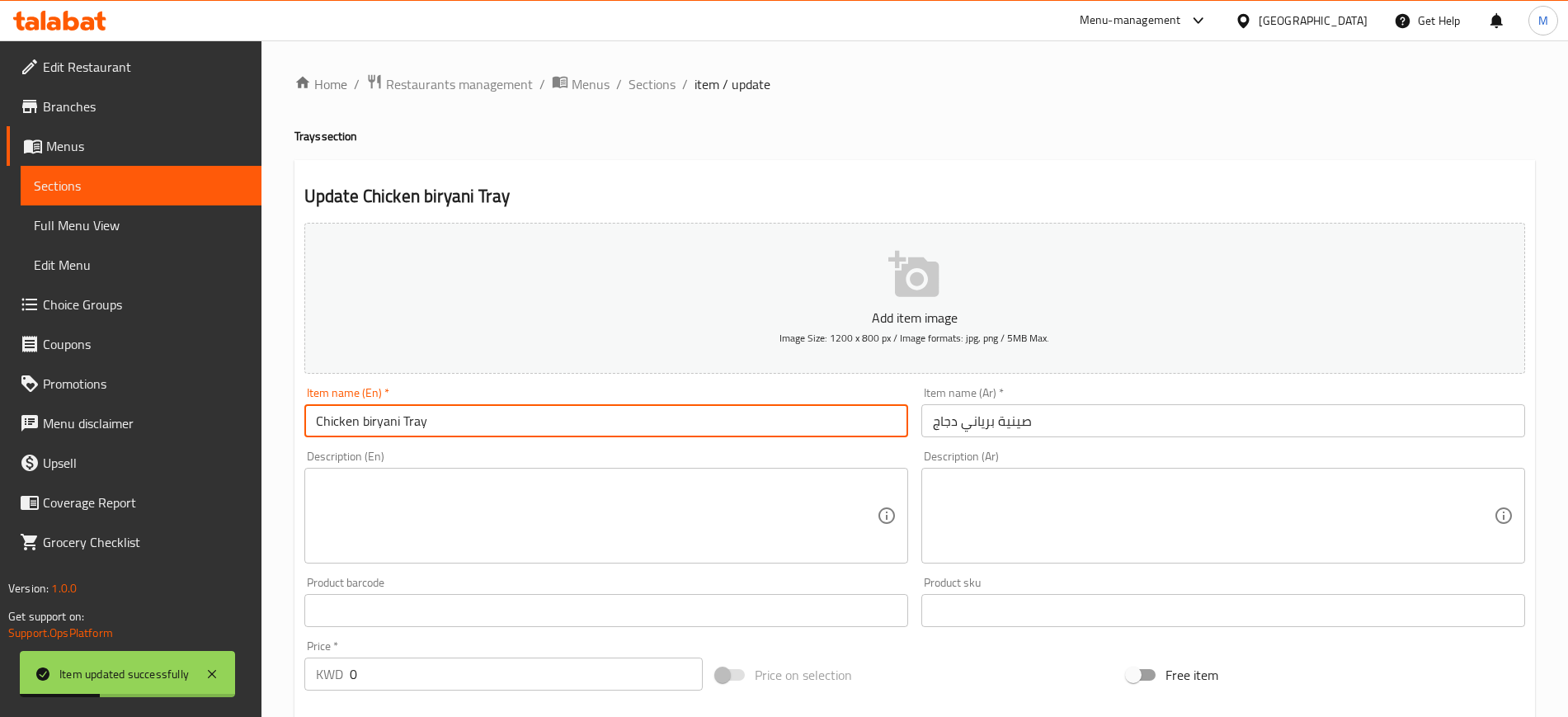
click at [472, 416] on input "Chicken biryani Tray" at bounding box center [607, 420] width 604 height 33
type input "Chicken Biryani Tray"
click at [662, 85] on span "Sections" at bounding box center [652, 84] width 47 height 20
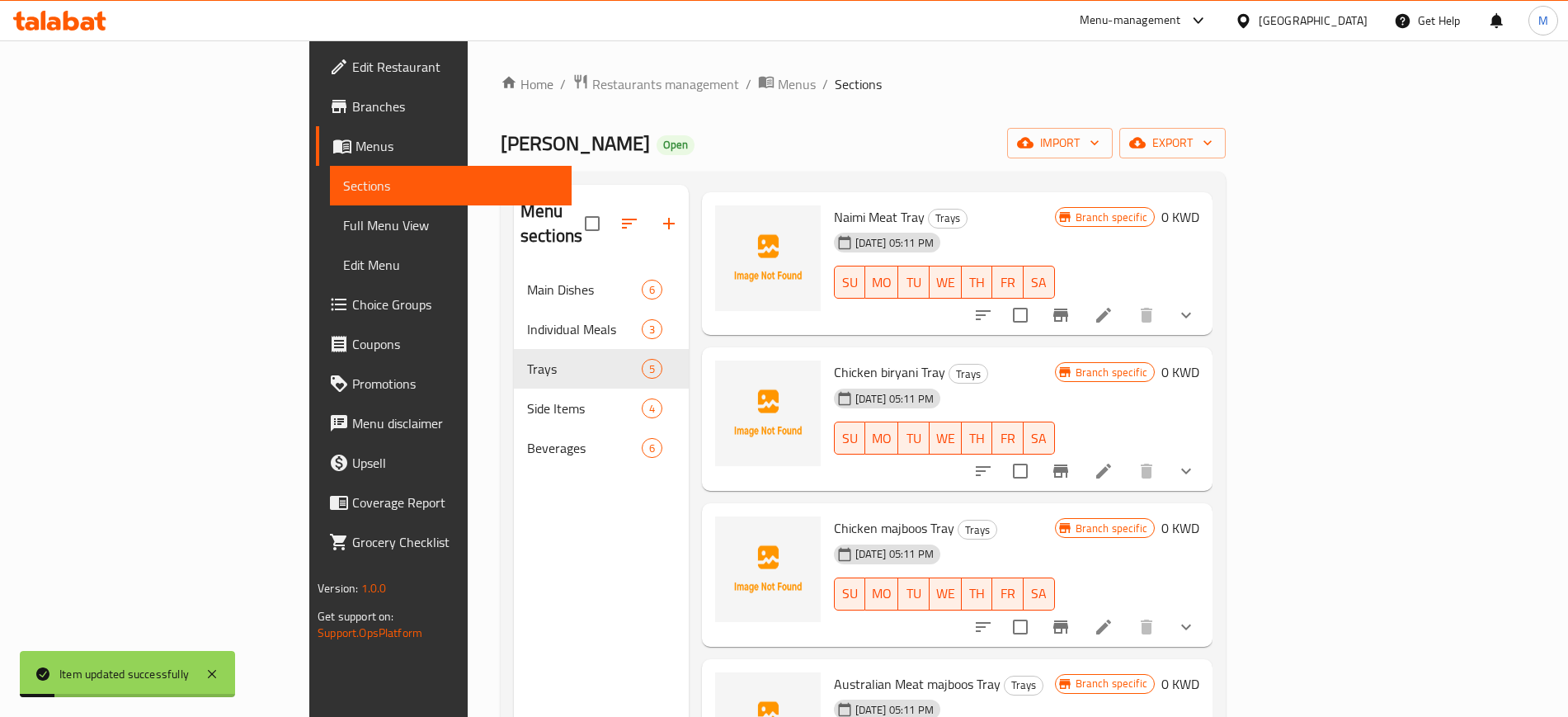
scroll to position [102, 0]
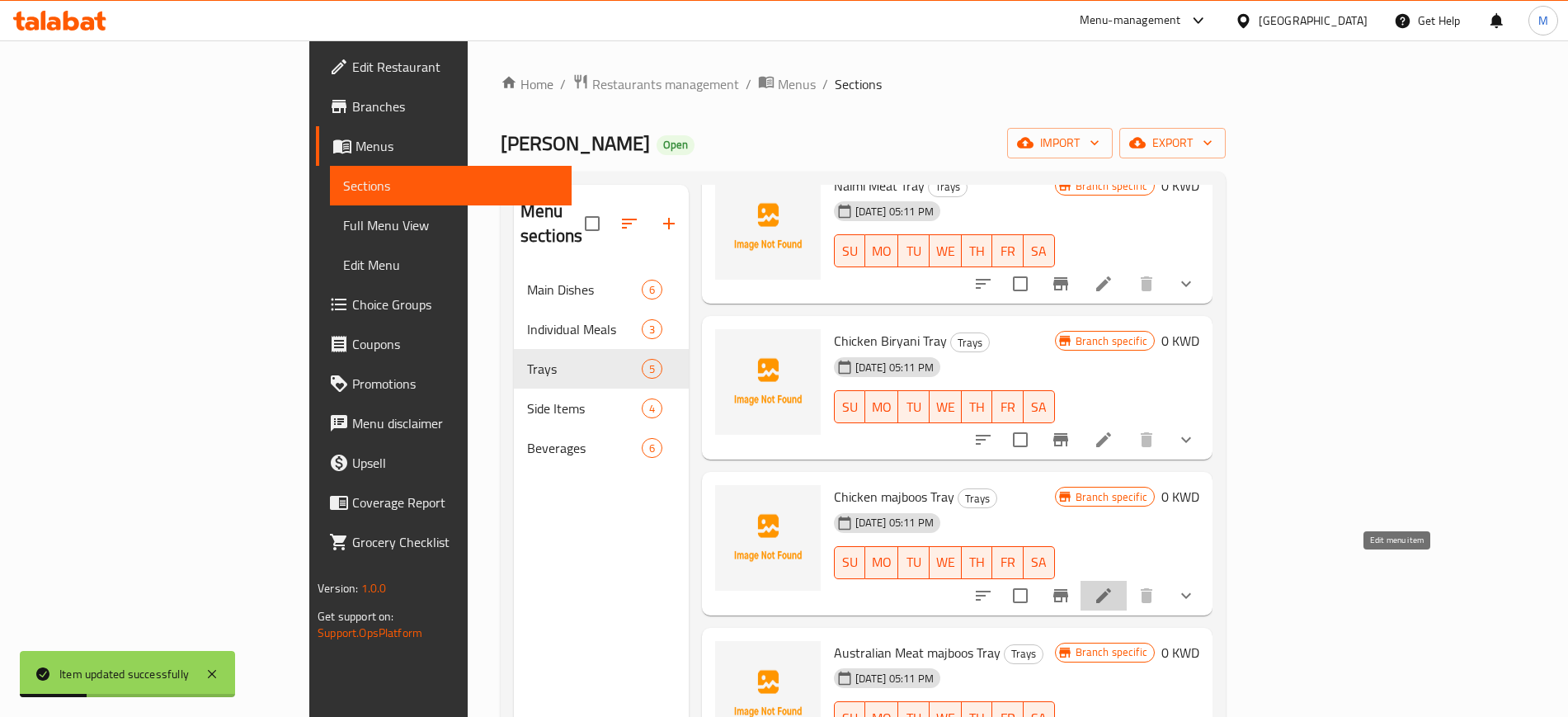
click at [1113, 586] on icon at bounding box center [1103, 595] width 20 height 20
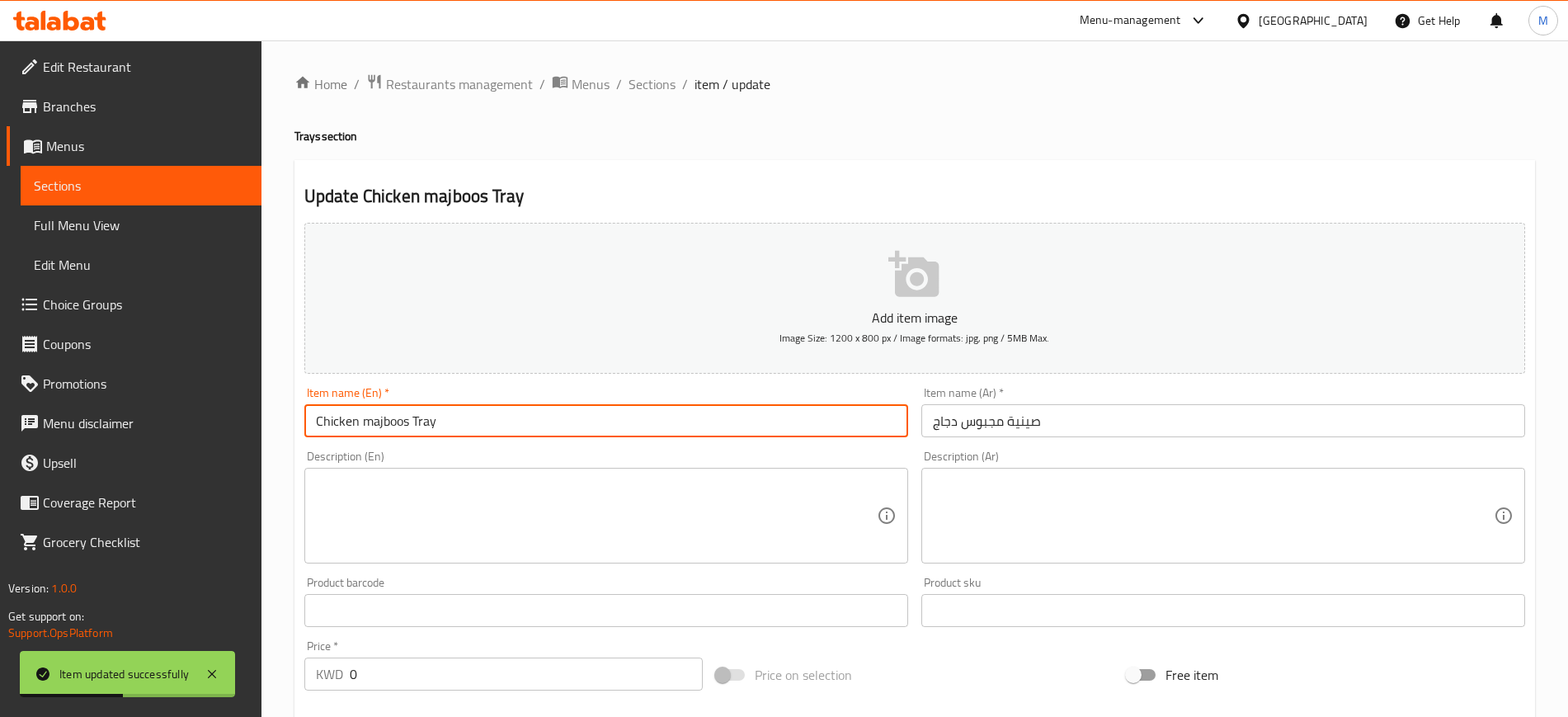
click at [373, 421] on input "Chicken majboos Tray" at bounding box center [607, 420] width 604 height 33
click at [487, 425] on input "Chicken Majboos Tray" at bounding box center [607, 420] width 604 height 33
type input "Chicken Majboos Tray"
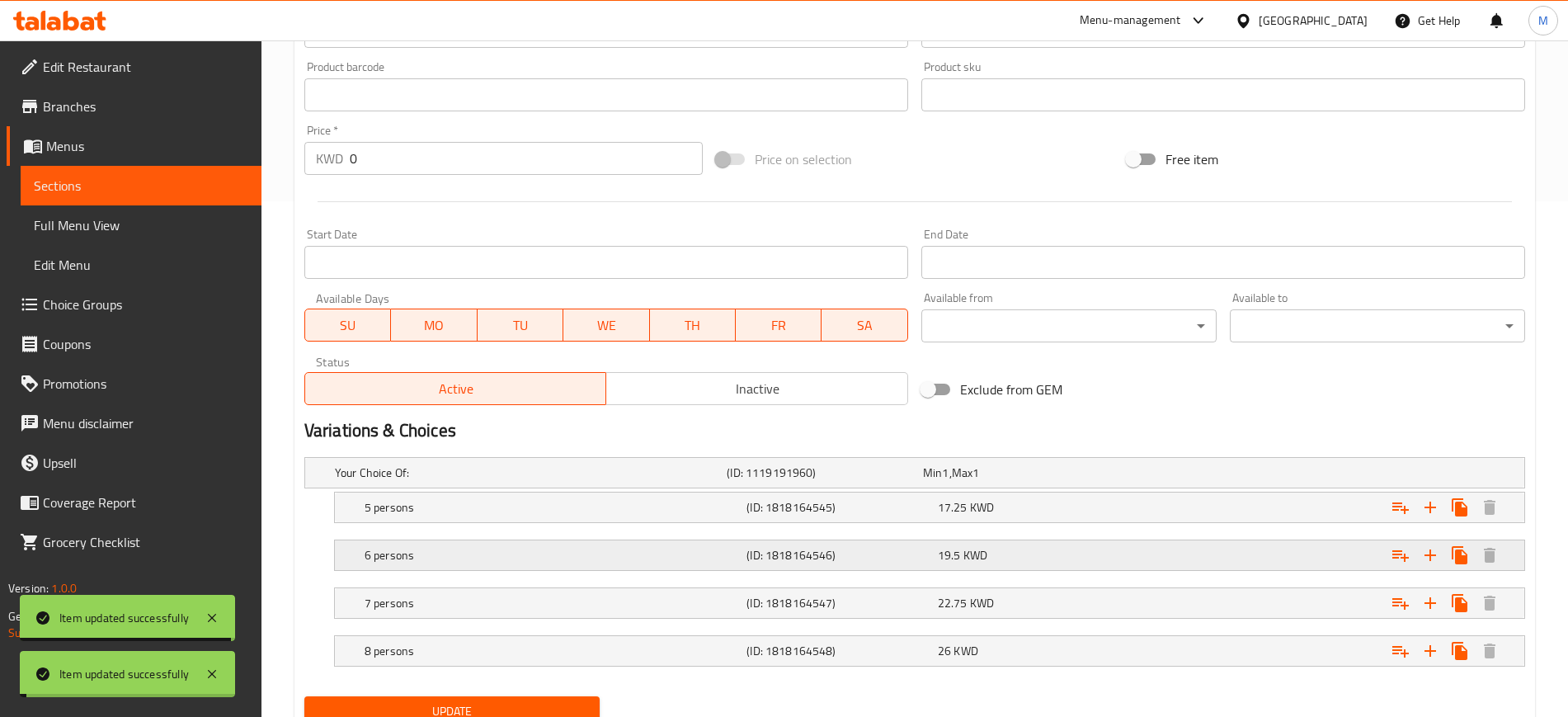
scroll to position [581, 0]
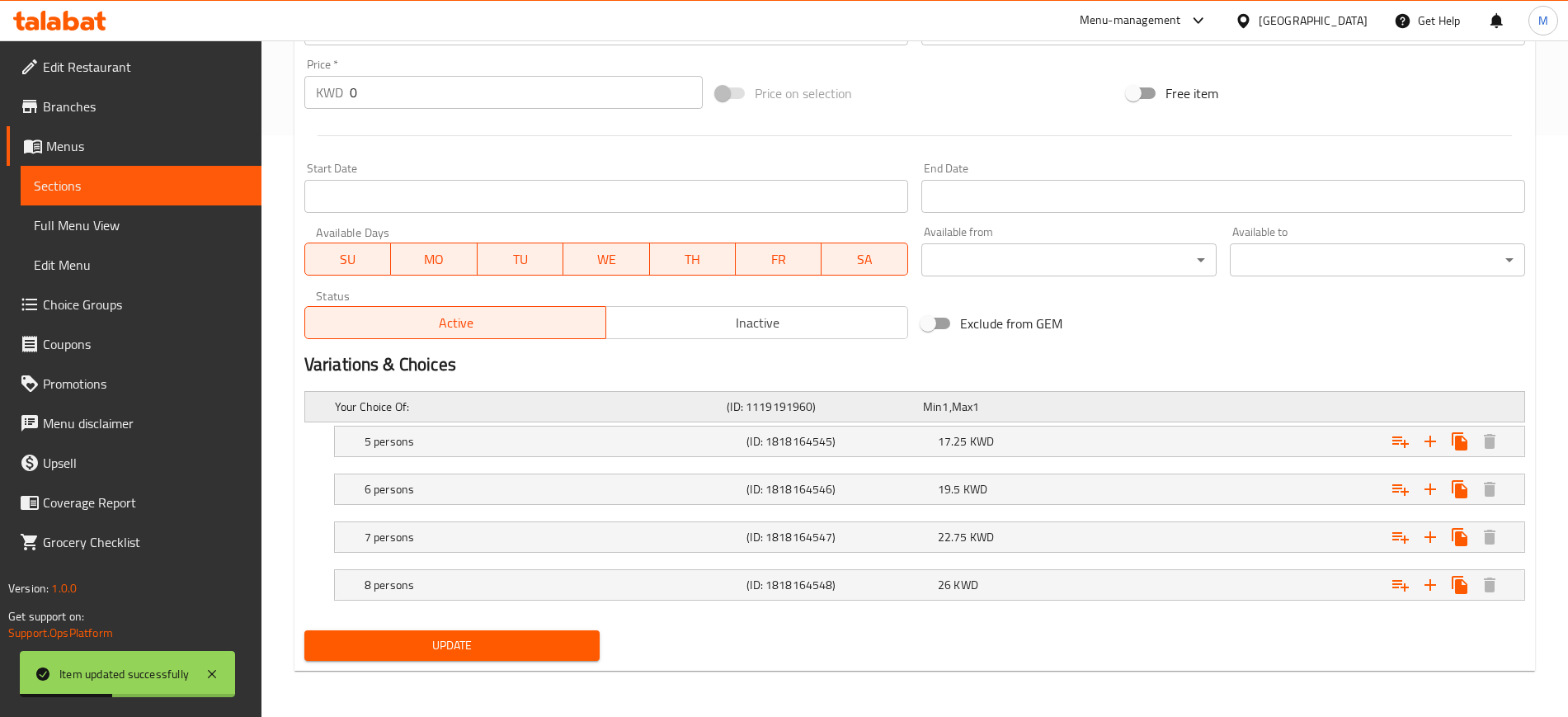
click at [626, 396] on div "Your Choice Of:" at bounding box center [526, 407] width 392 height 23
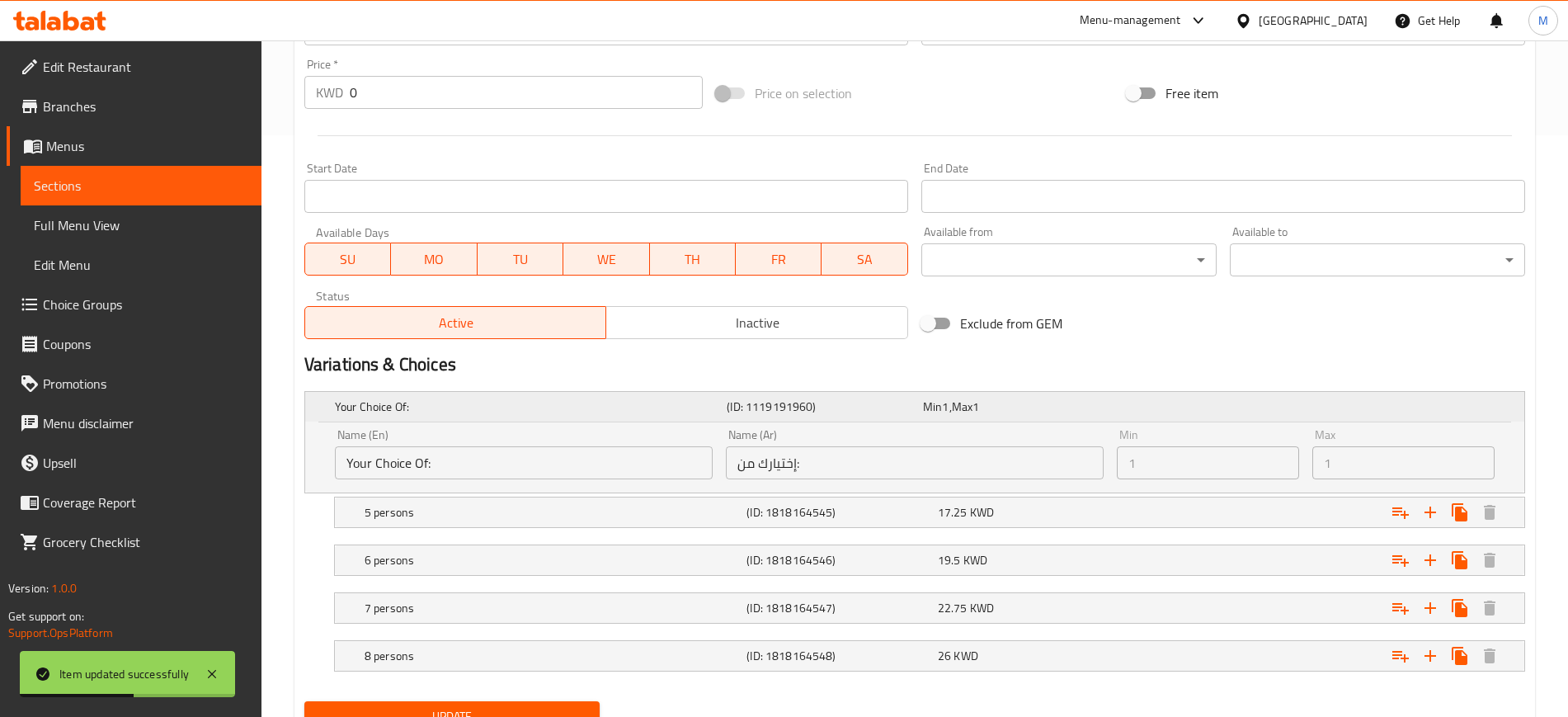
click at [622, 405] on h5 "Your Choice Of:" at bounding box center [527, 406] width 385 height 16
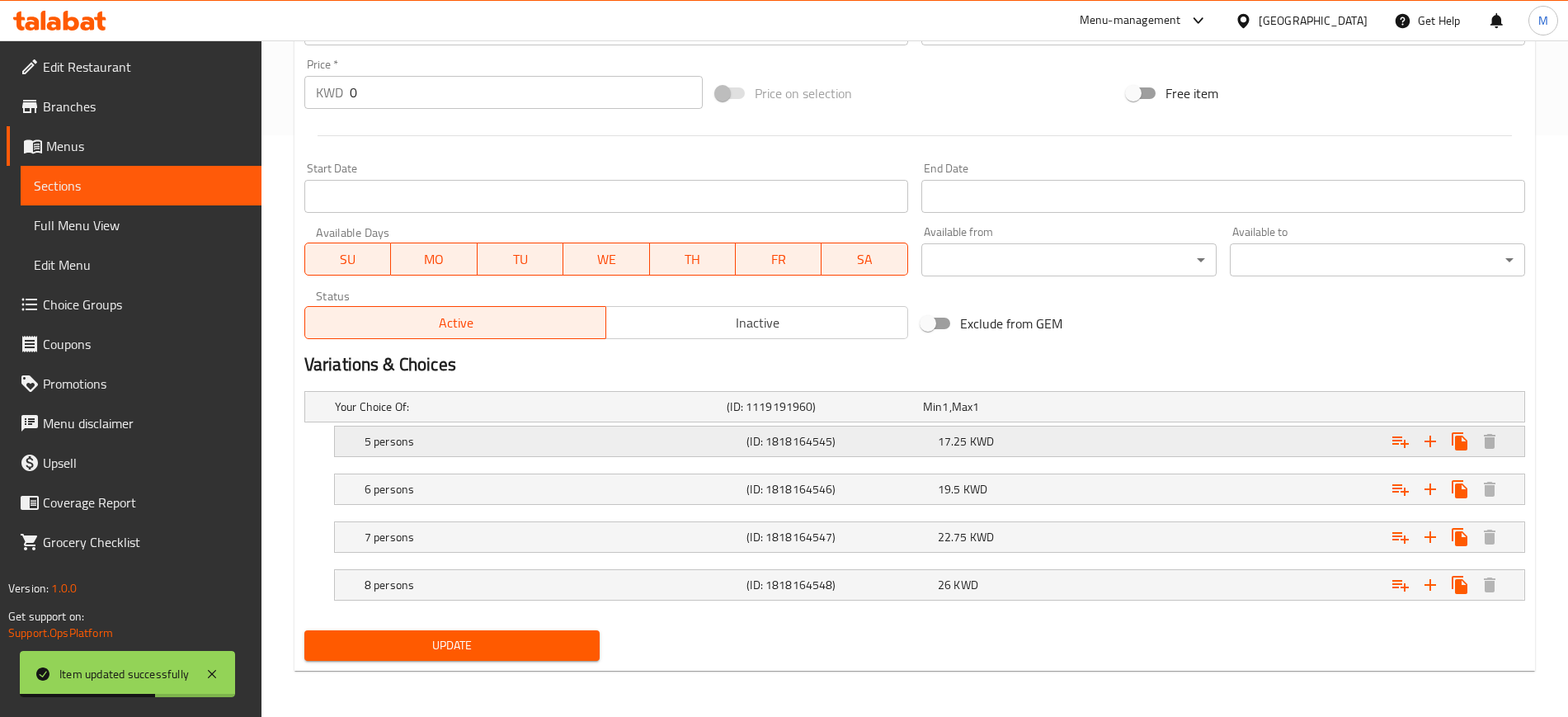
click at [617, 427] on div "5 persons (ID: 1818164545) 17.25 KWD" at bounding box center [934, 441] width 1146 height 36
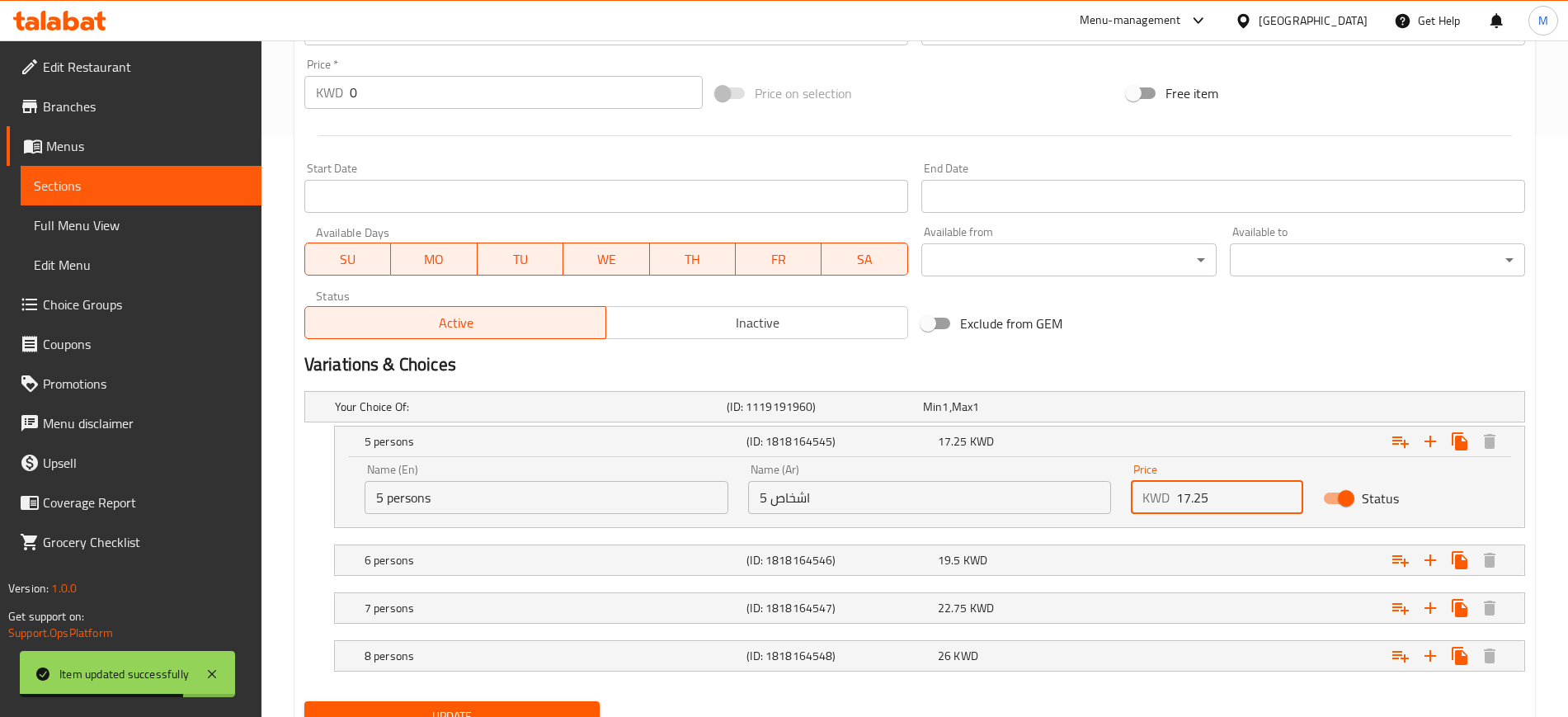
click at [1235, 488] on input "17.25" at bounding box center [1239, 497] width 126 height 33
drag, startPoint x: 1217, startPoint y: 495, endPoint x: 1149, endPoint y: 493, distance: 68.0
click at [1149, 493] on div "KWD 17.25 Price" at bounding box center [1216, 497] width 172 height 33
click at [1046, 433] on div "17.25 KWD" at bounding box center [1030, 441] width 185 height 16
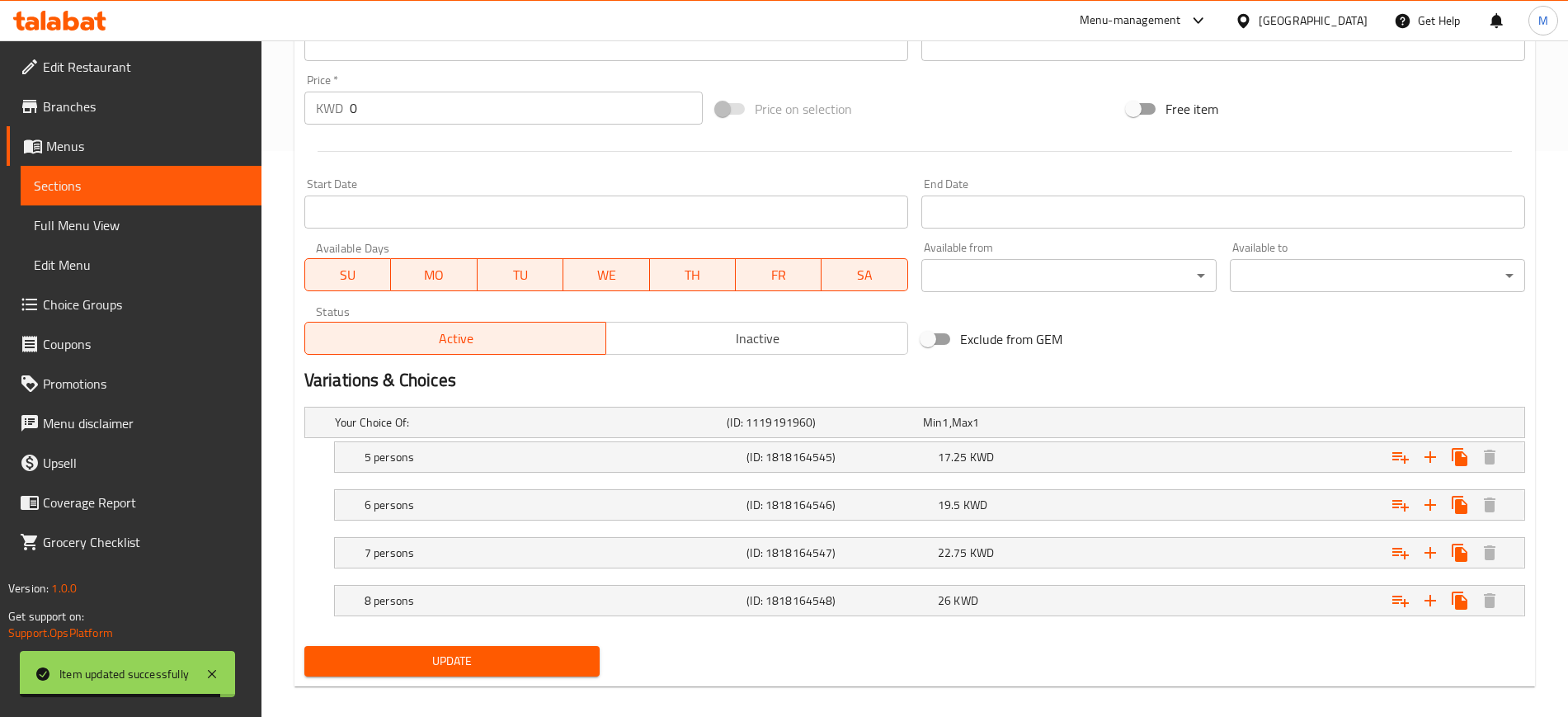
scroll to position [0, 0]
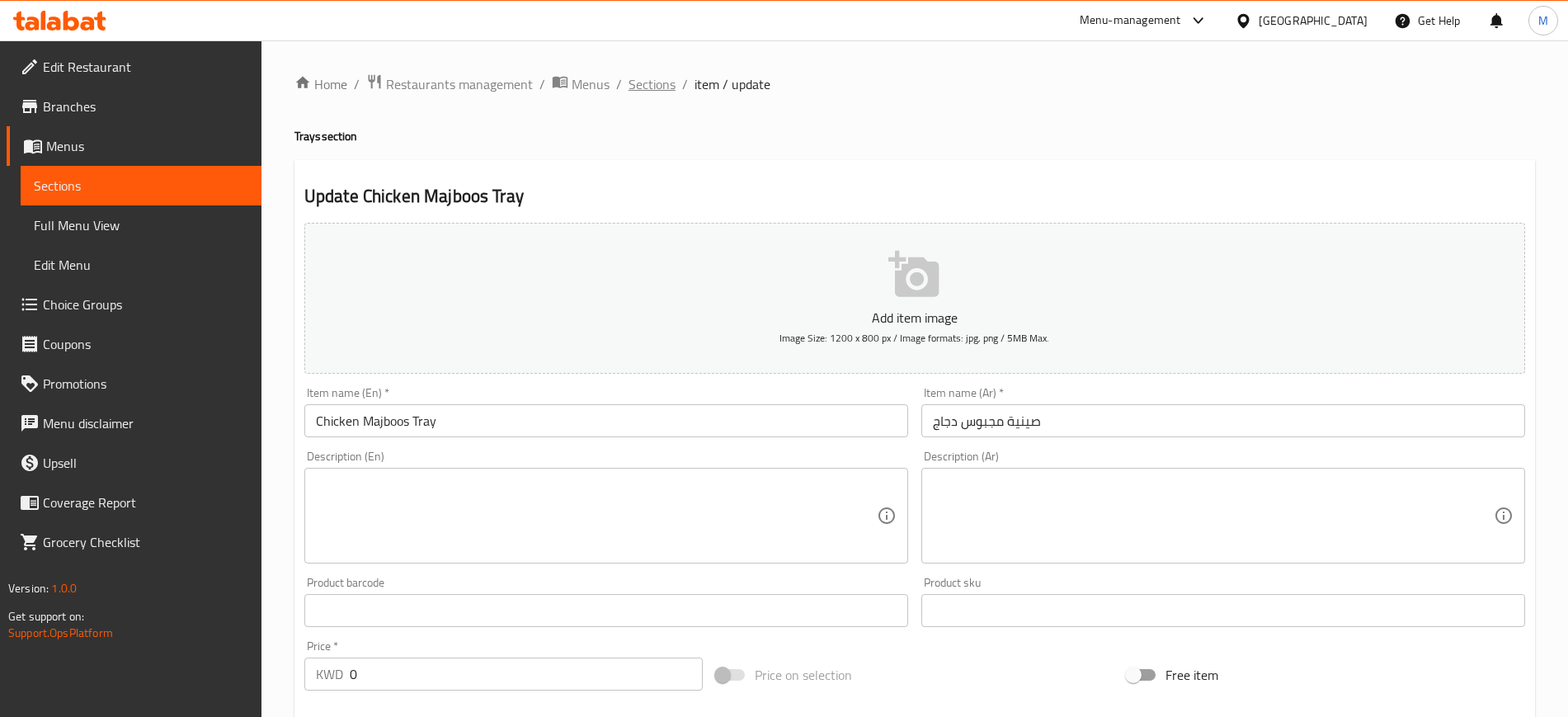
click at [654, 75] on span "Sections" at bounding box center [652, 84] width 47 height 20
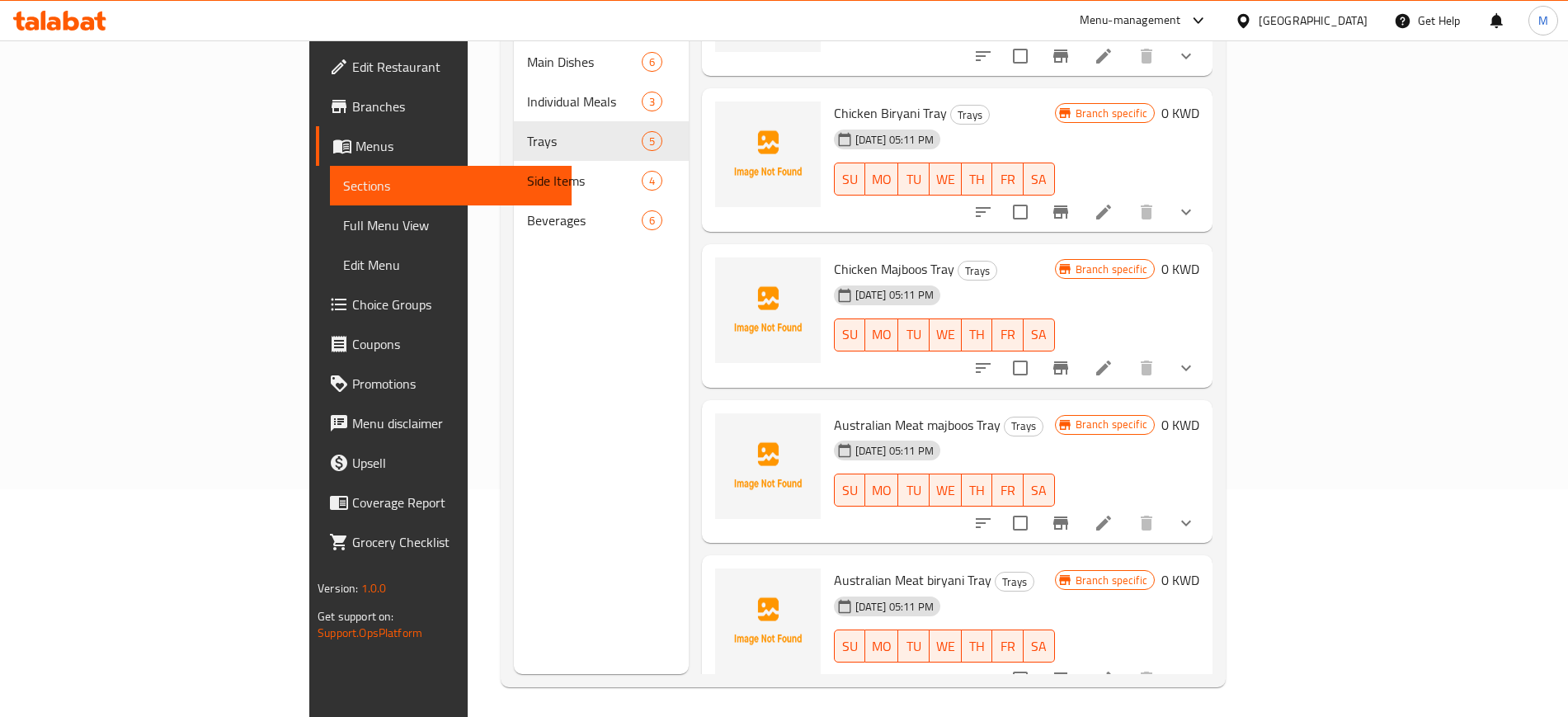
scroll to position [231, 0]
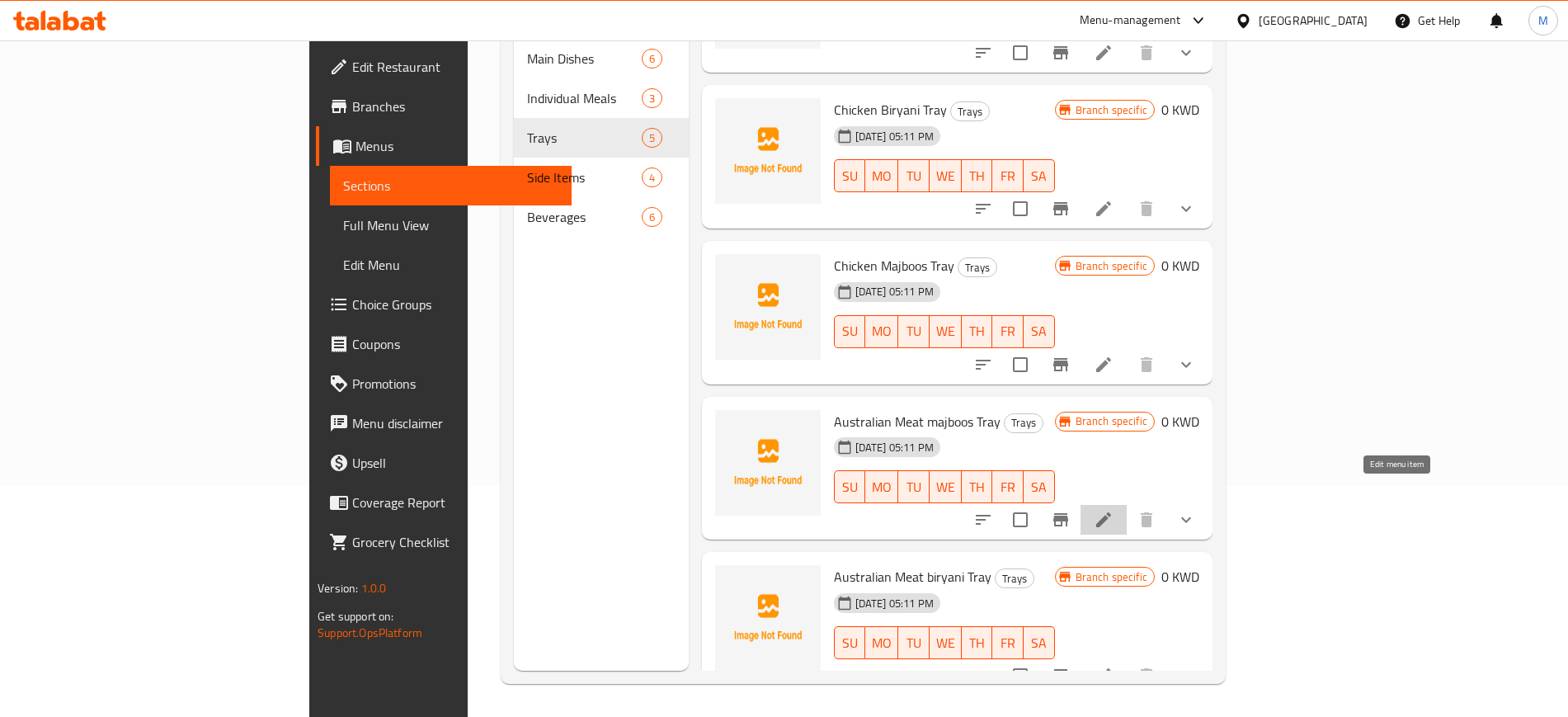
click at [1113, 509] on icon at bounding box center [1103, 519] width 20 height 20
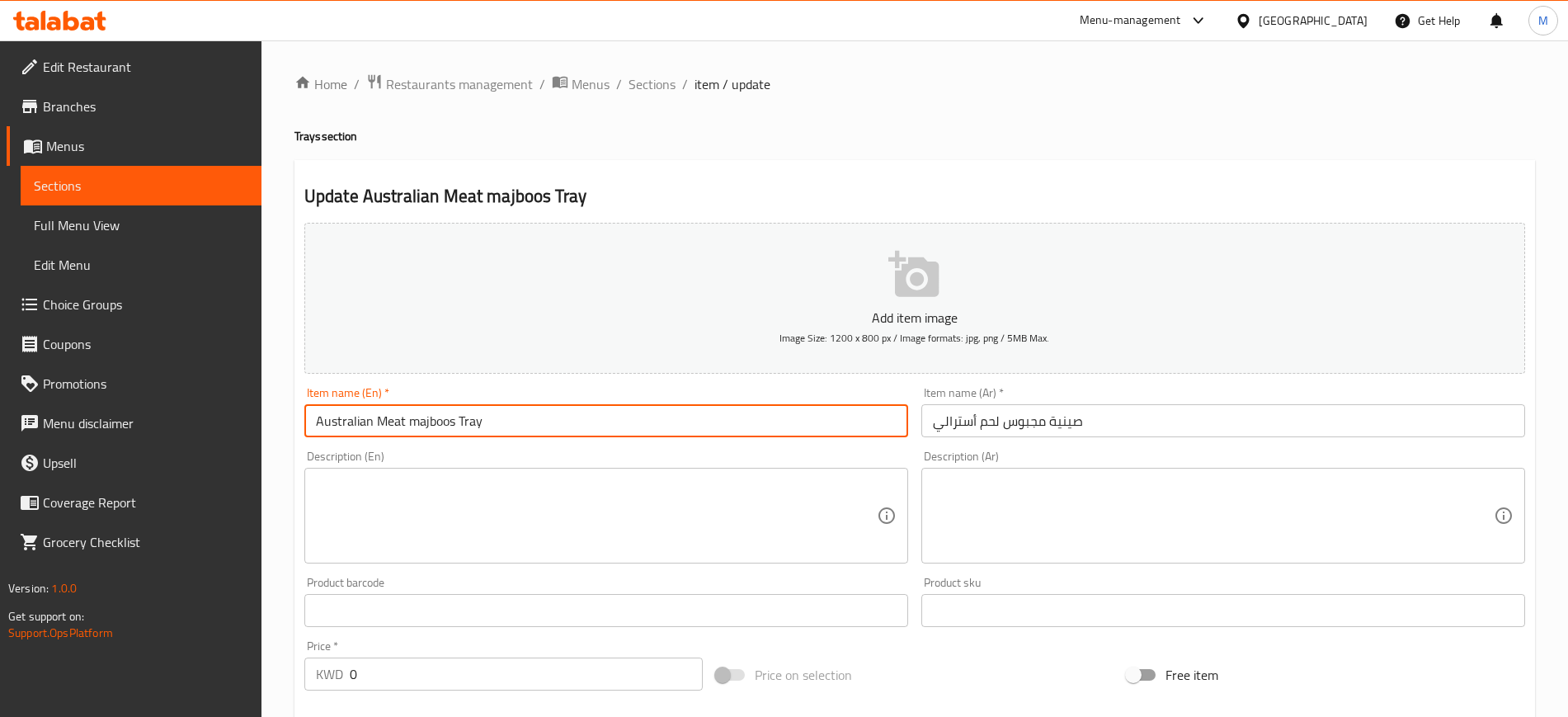
click at [409, 423] on input "Australian Meat majboos Tray" at bounding box center [607, 420] width 604 height 33
type input "Australian Meat Majboos Tray"
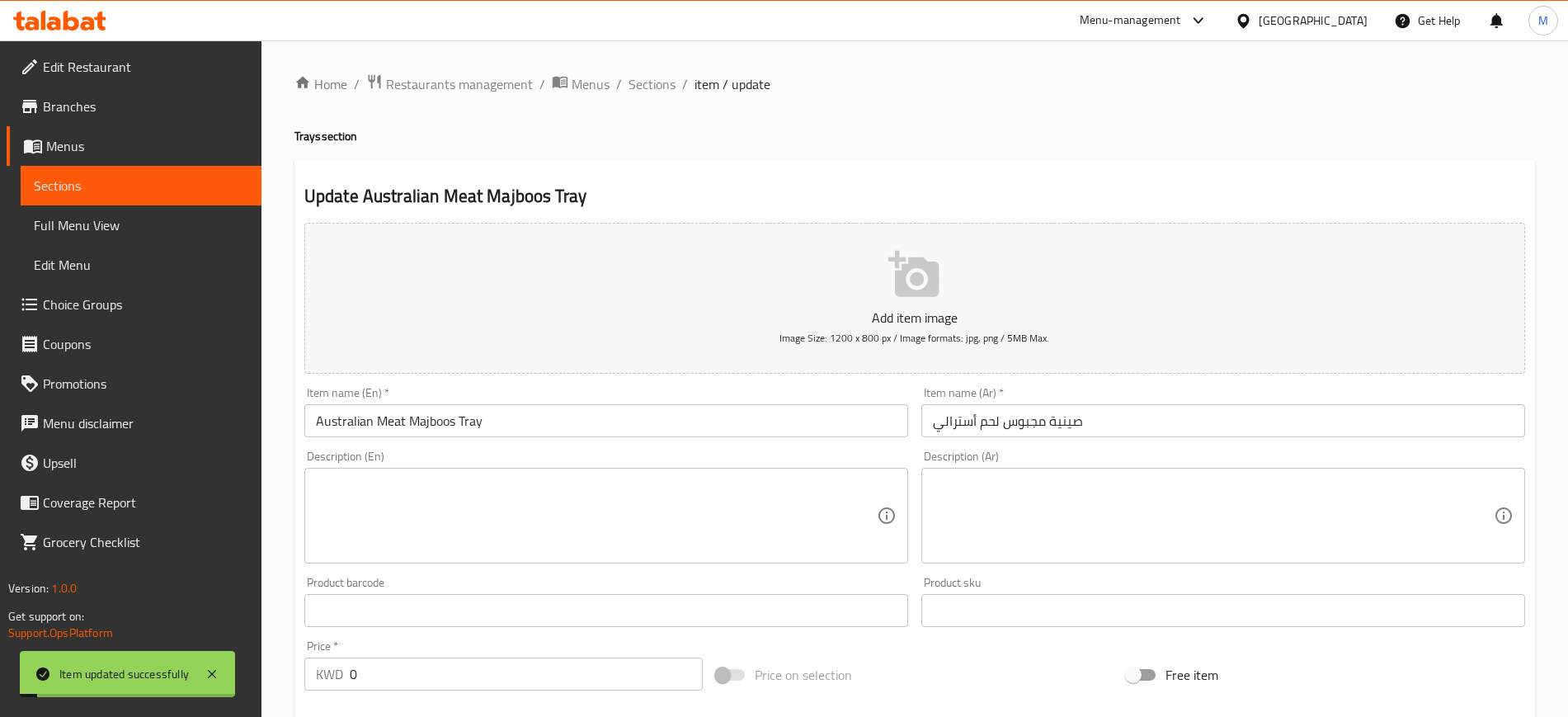
click at [637, 89] on span "Sections" at bounding box center [652, 84] width 47 height 20
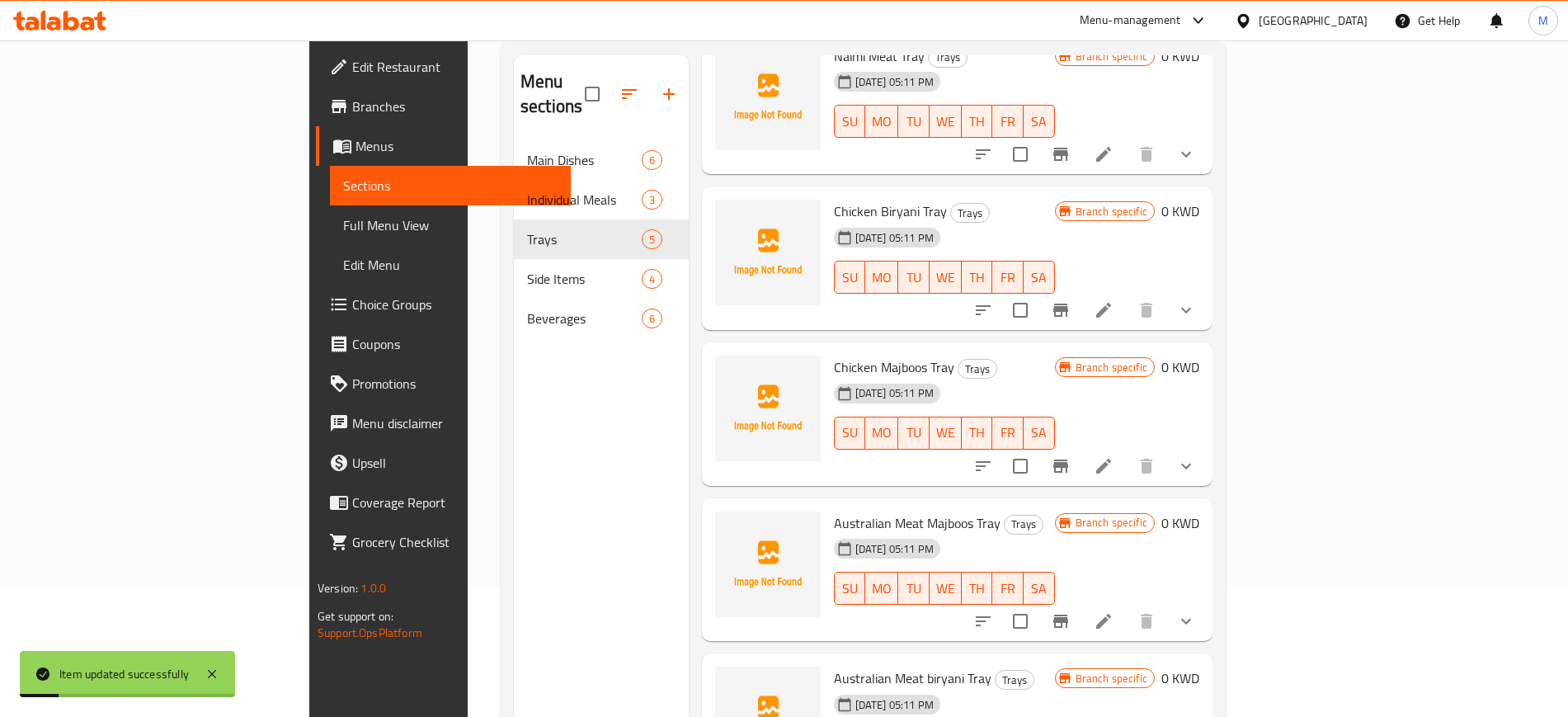
scroll to position [231, 0]
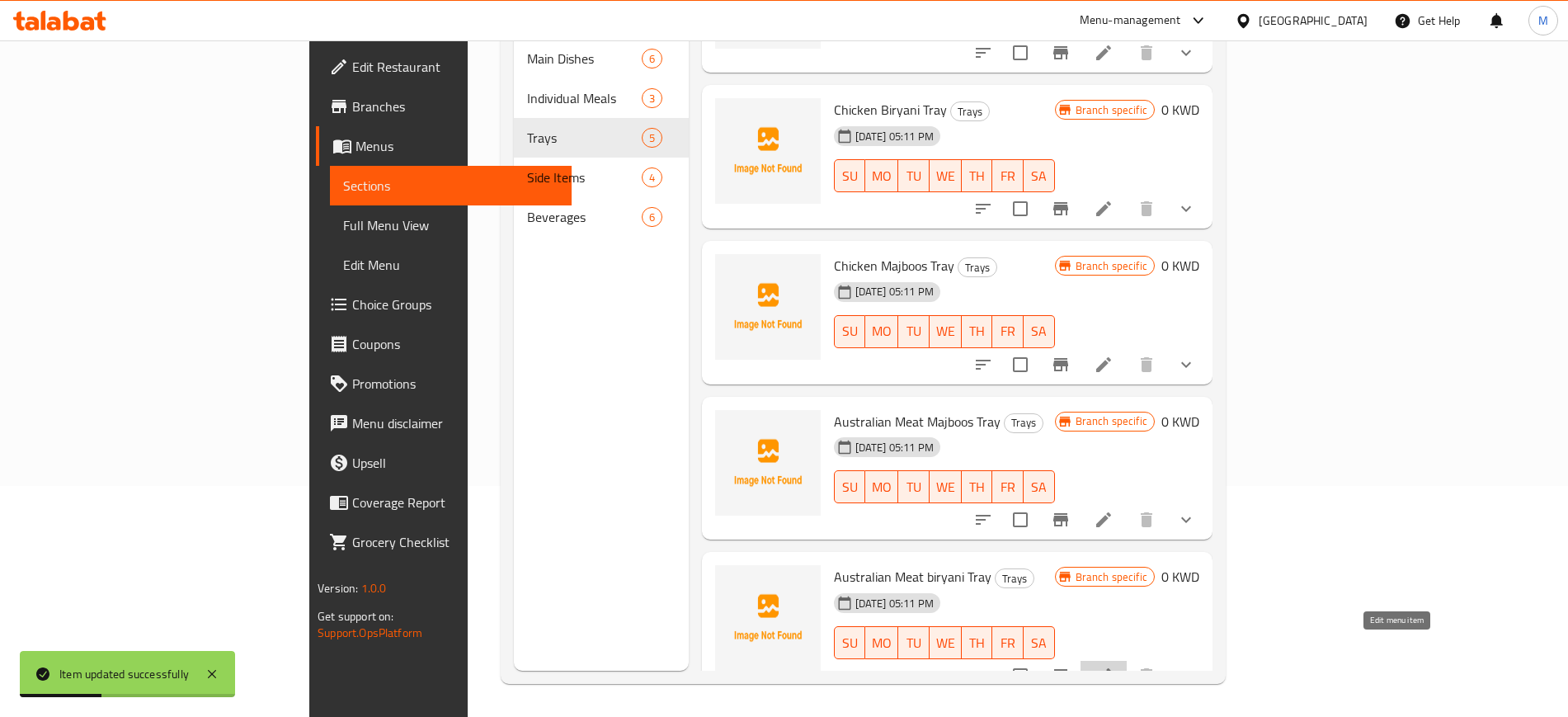
click at [1110, 668] on icon at bounding box center [1104, 675] width 15 height 15
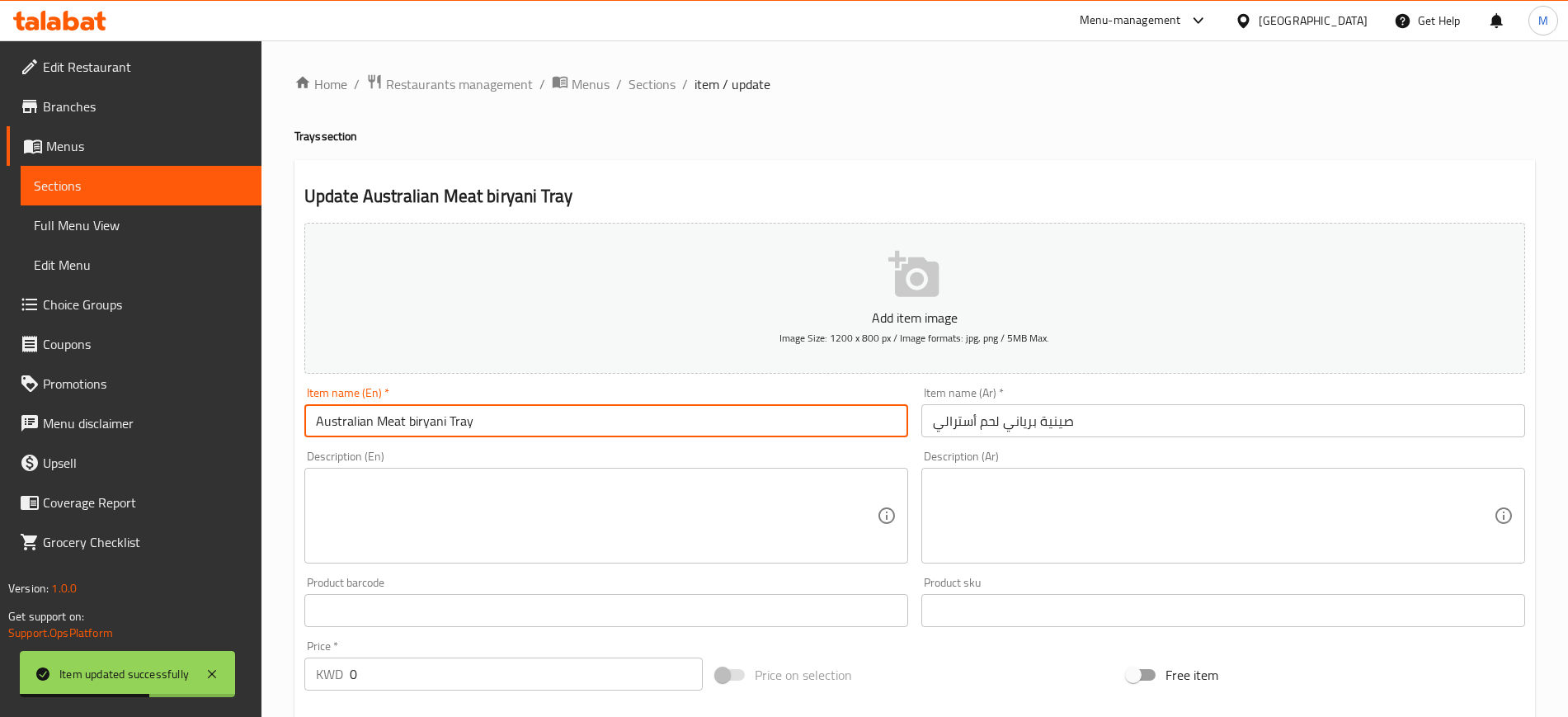
click at [412, 421] on input "Australian Meat biryani Tray" at bounding box center [607, 420] width 604 height 33
click at [531, 427] on input "Australian Meat Biryani Tray" at bounding box center [607, 420] width 604 height 33
type input "Australian Meat Biryani Tray"
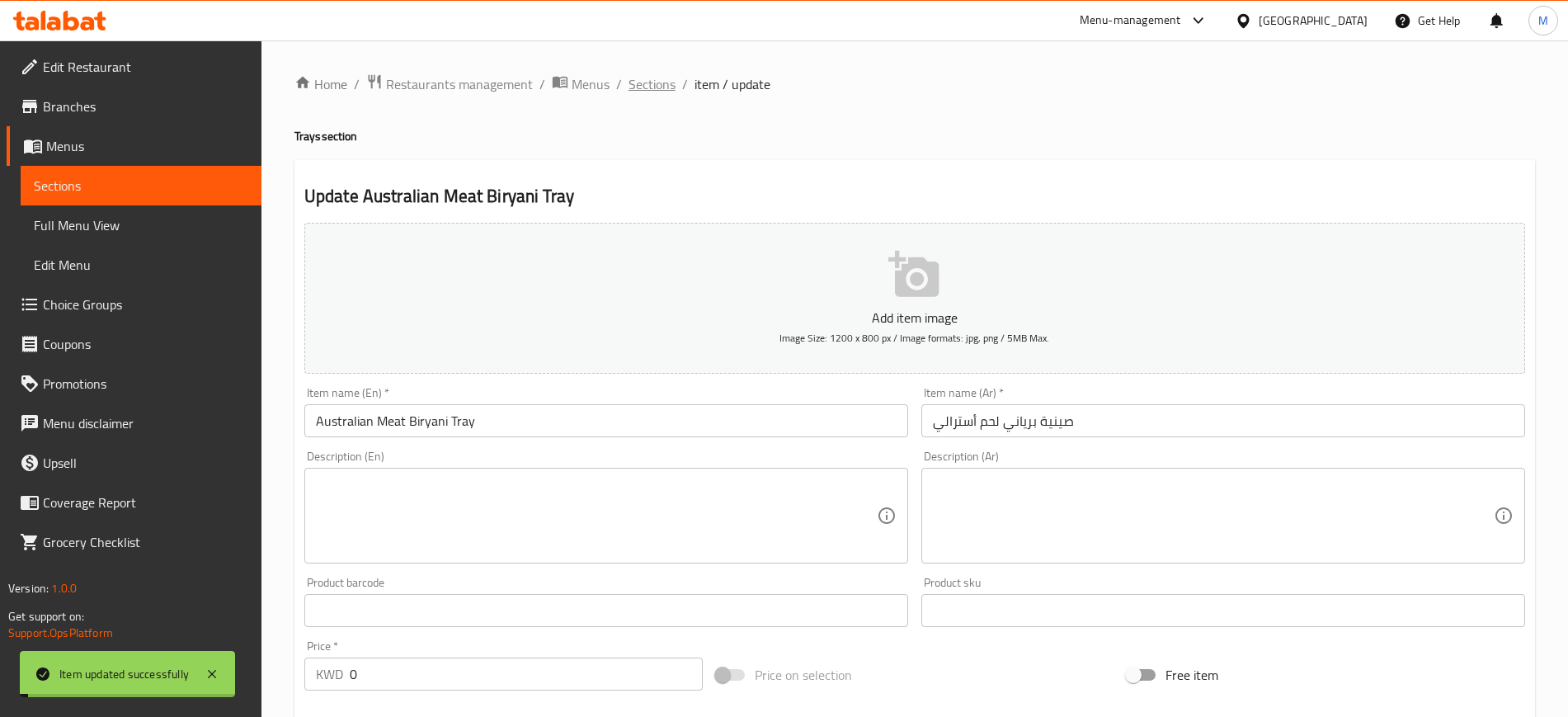
click at [641, 89] on span "Sections" at bounding box center [652, 84] width 47 height 20
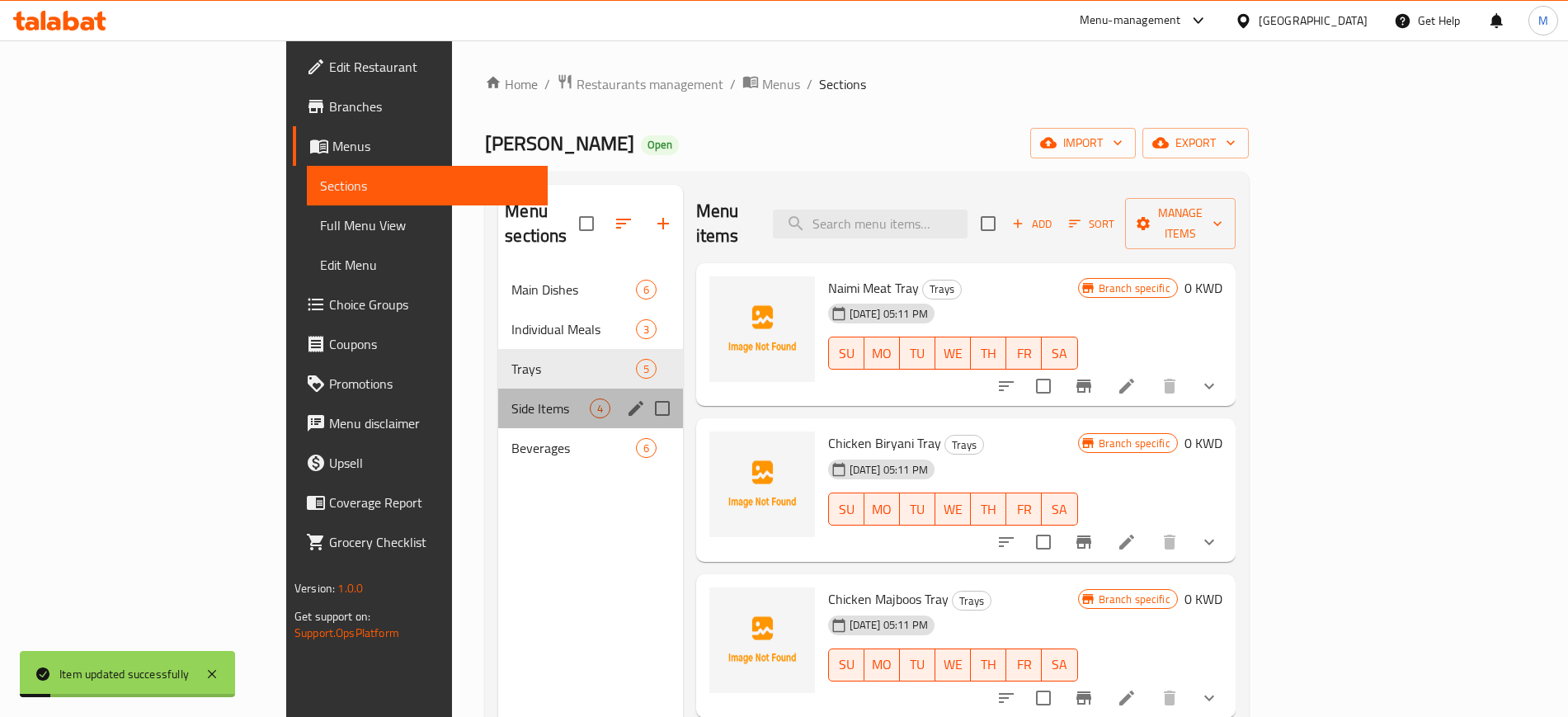
click at [498, 401] on div "Side Items 4" at bounding box center [590, 409] width 184 height 40
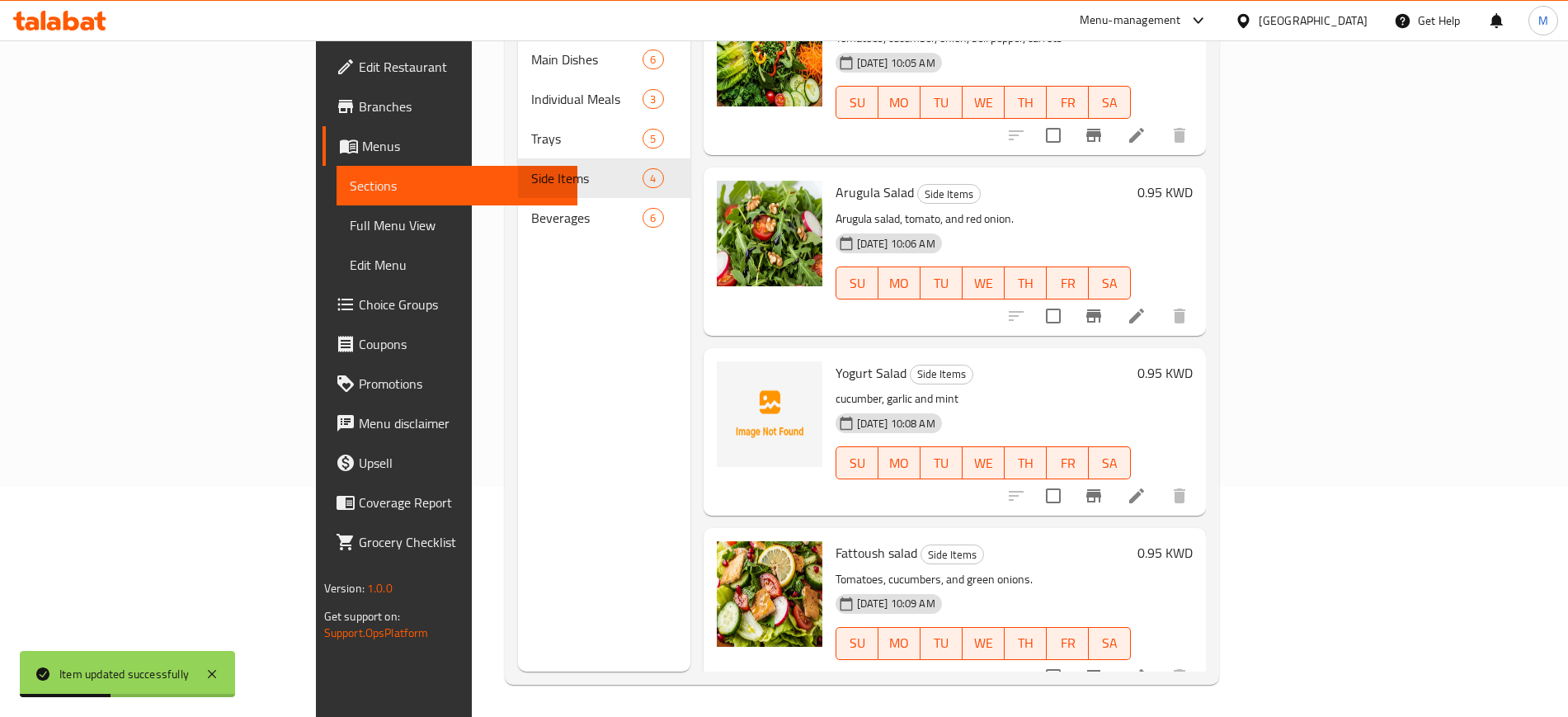
scroll to position [231, 0]
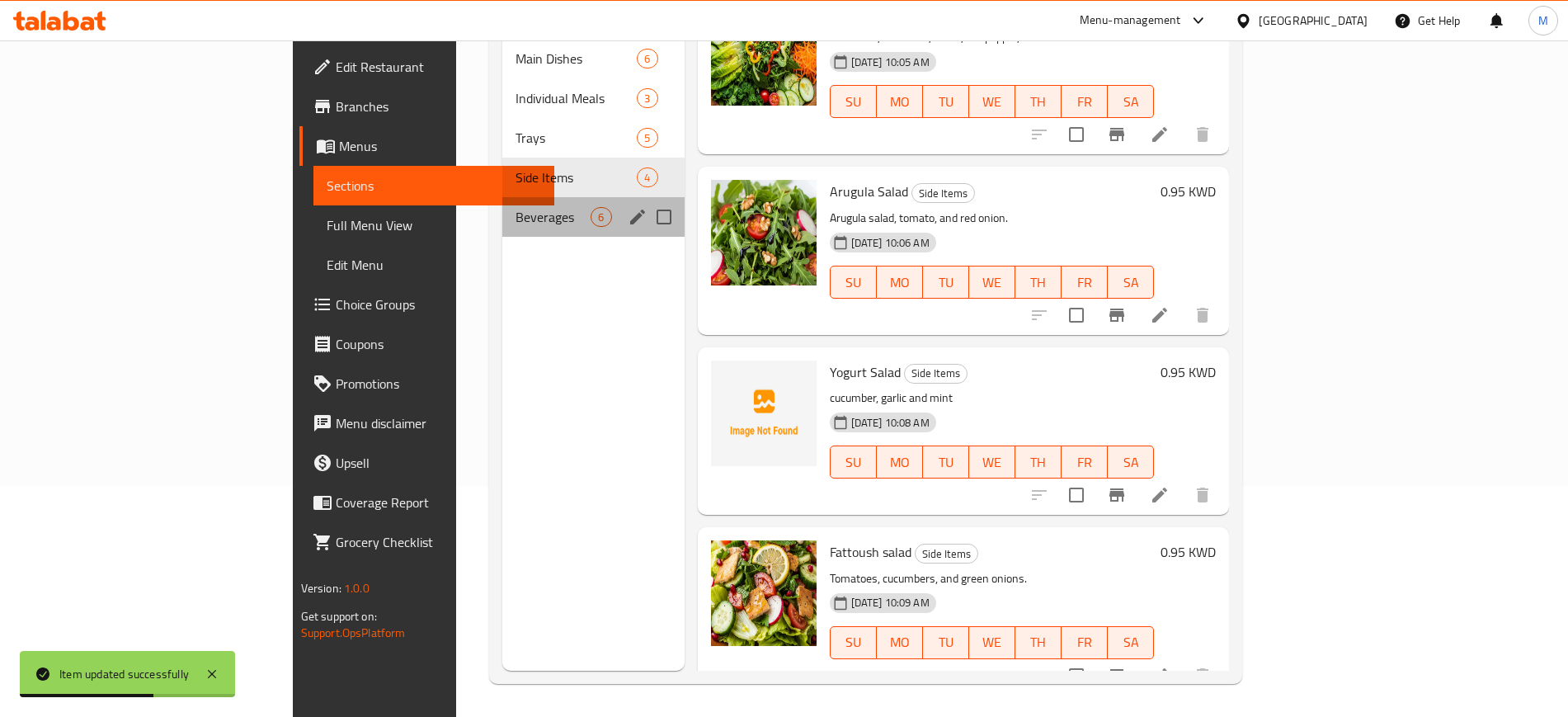
click at [502, 203] on div "Beverages 6" at bounding box center [592, 217] width 181 height 40
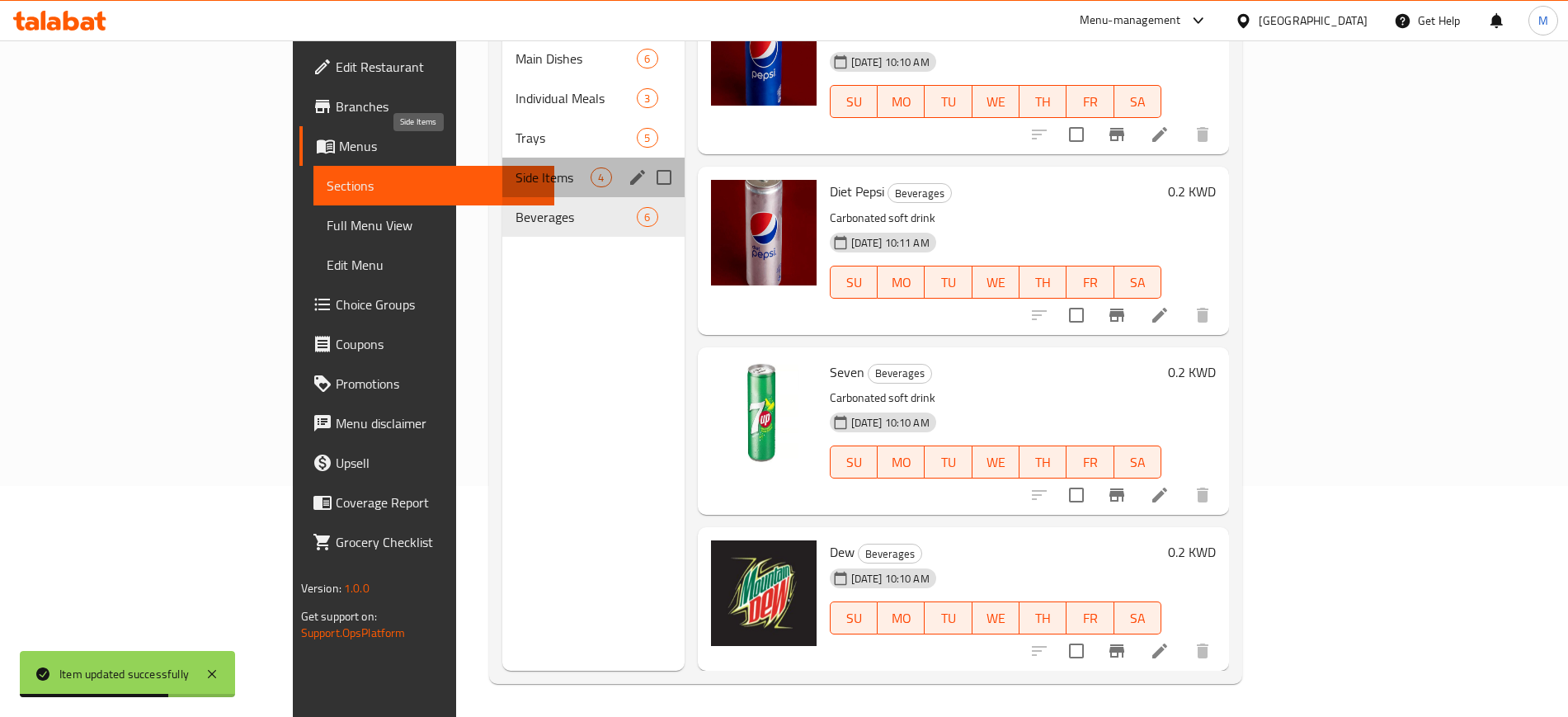
click at [515, 167] on span "Side Items" at bounding box center [553, 176] width 75 height 20
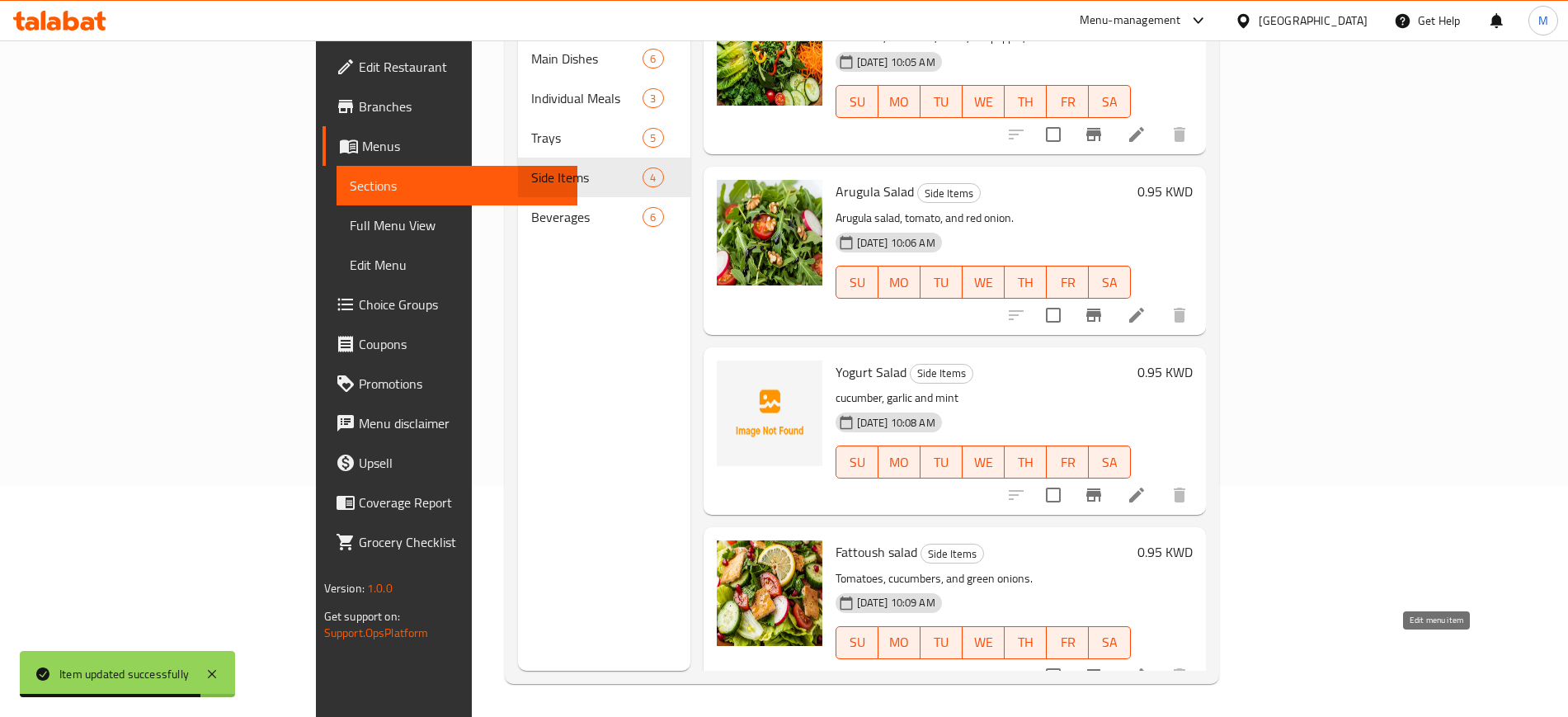
click at [1143, 668] on icon at bounding box center [1137, 675] width 15 height 15
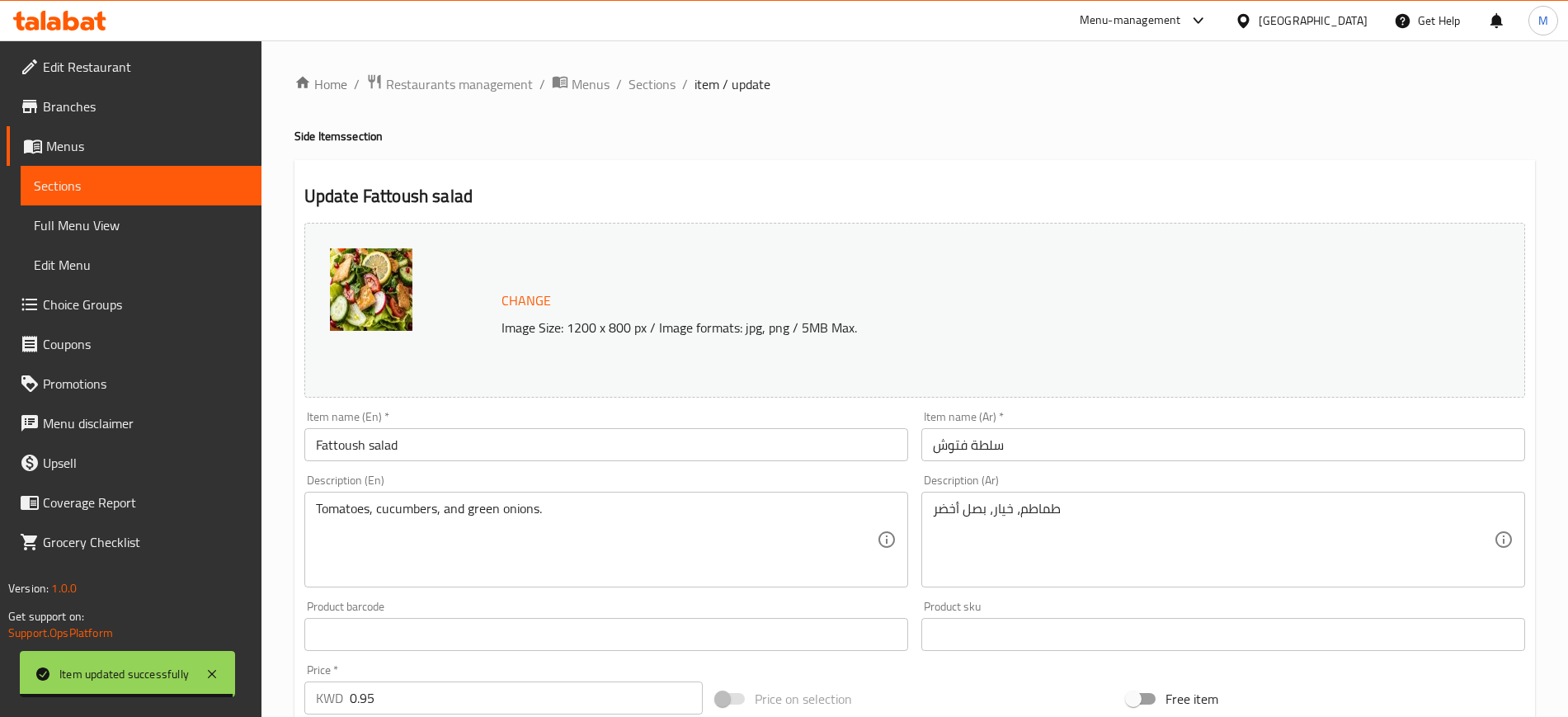
click at [375, 447] on input "Fattoush salad" at bounding box center [607, 444] width 604 height 33
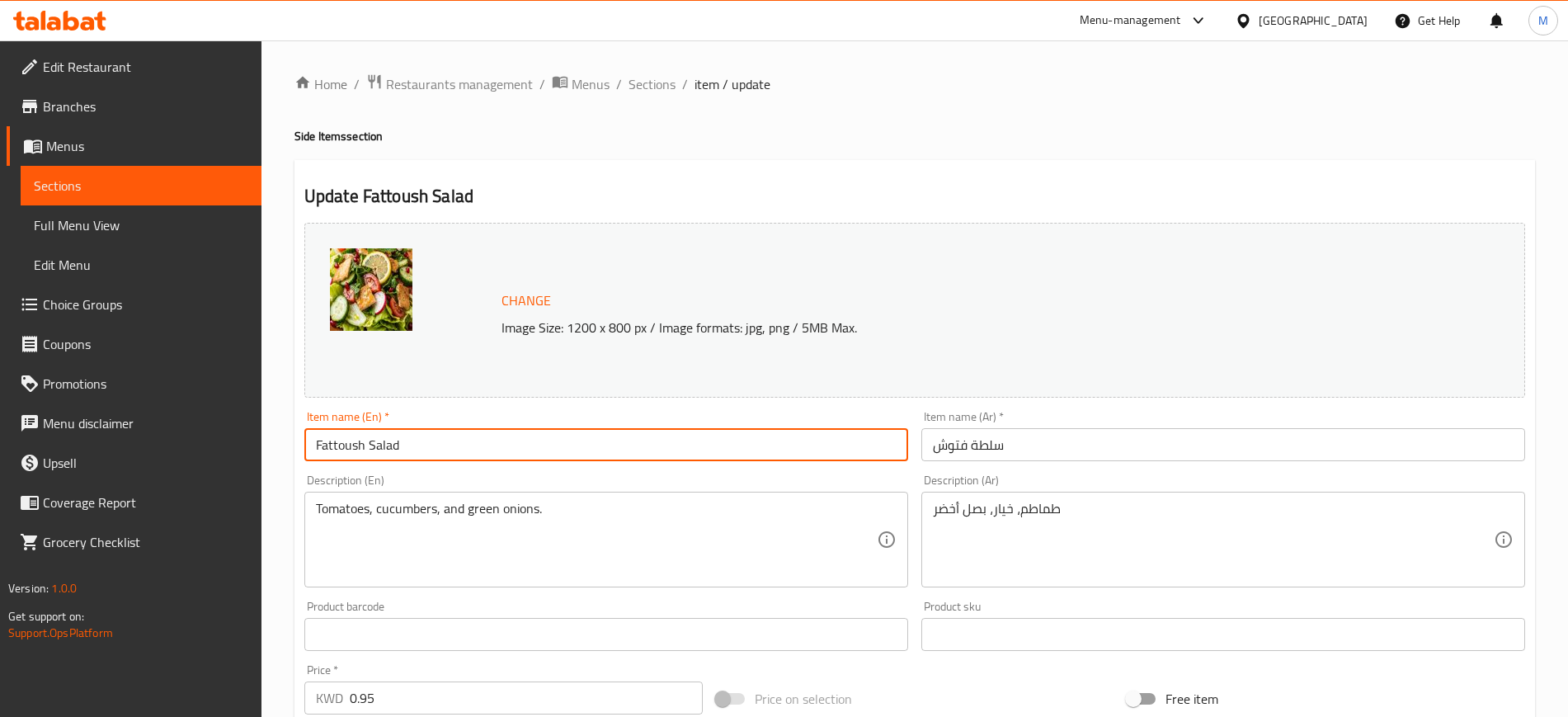
type input "Fattoush Salad"
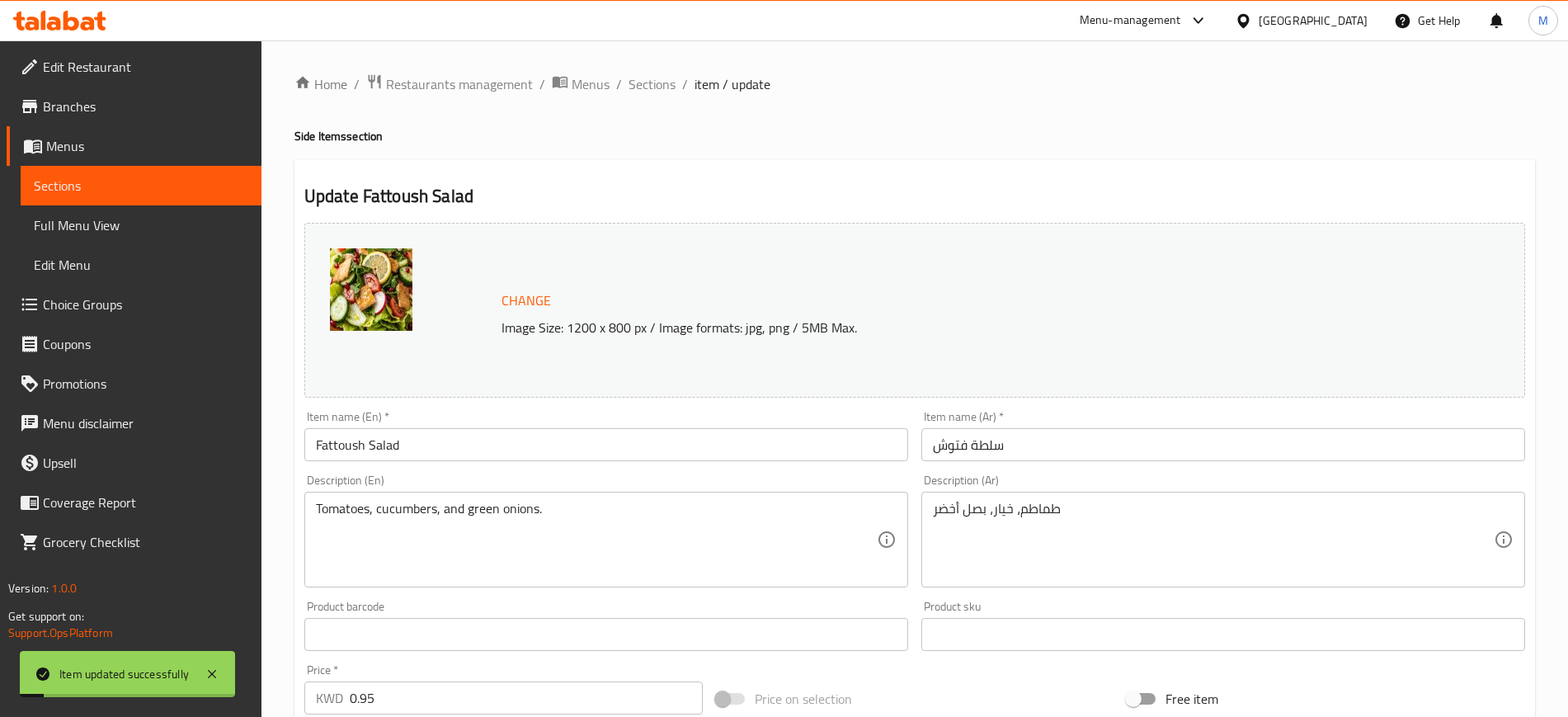
click at [651, 98] on div "Home / Restaurants management / Menus / Sections / item / update Side Items sec…" at bounding box center [914, 615] width 1241 height 1083
click at [651, 96] on div "Home / Restaurants management / Menus / Sections / item / update Side Items sec…" at bounding box center [914, 615] width 1241 height 1083
click at [651, 91] on span "Sections" at bounding box center [652, 84] width 47 height 20
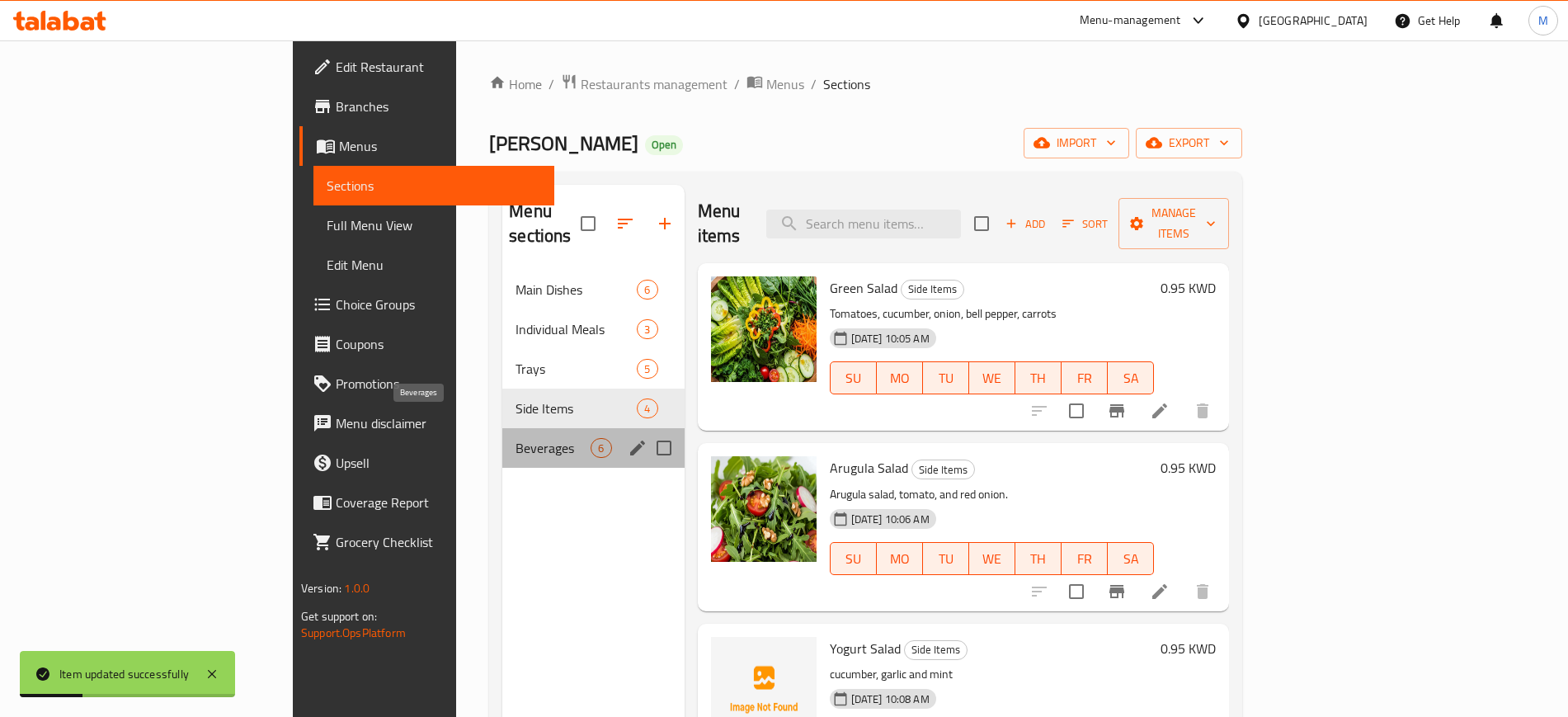
click at [515, 438] on span "Beverages" at bounding box center [553, 447] width 75 height 20
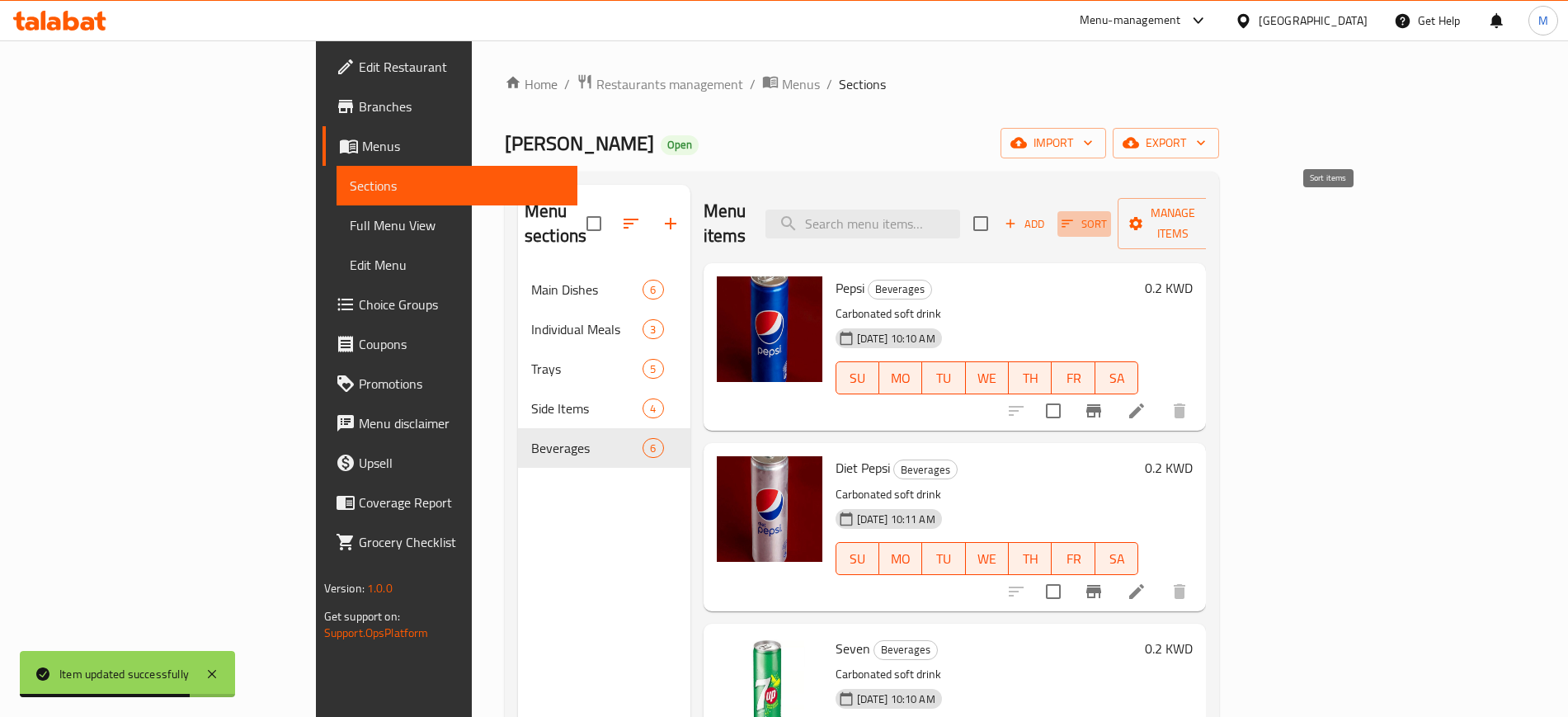
click at [1107, 214] on span "Sort" at bounding box center [1084, 224] width 45 height 19
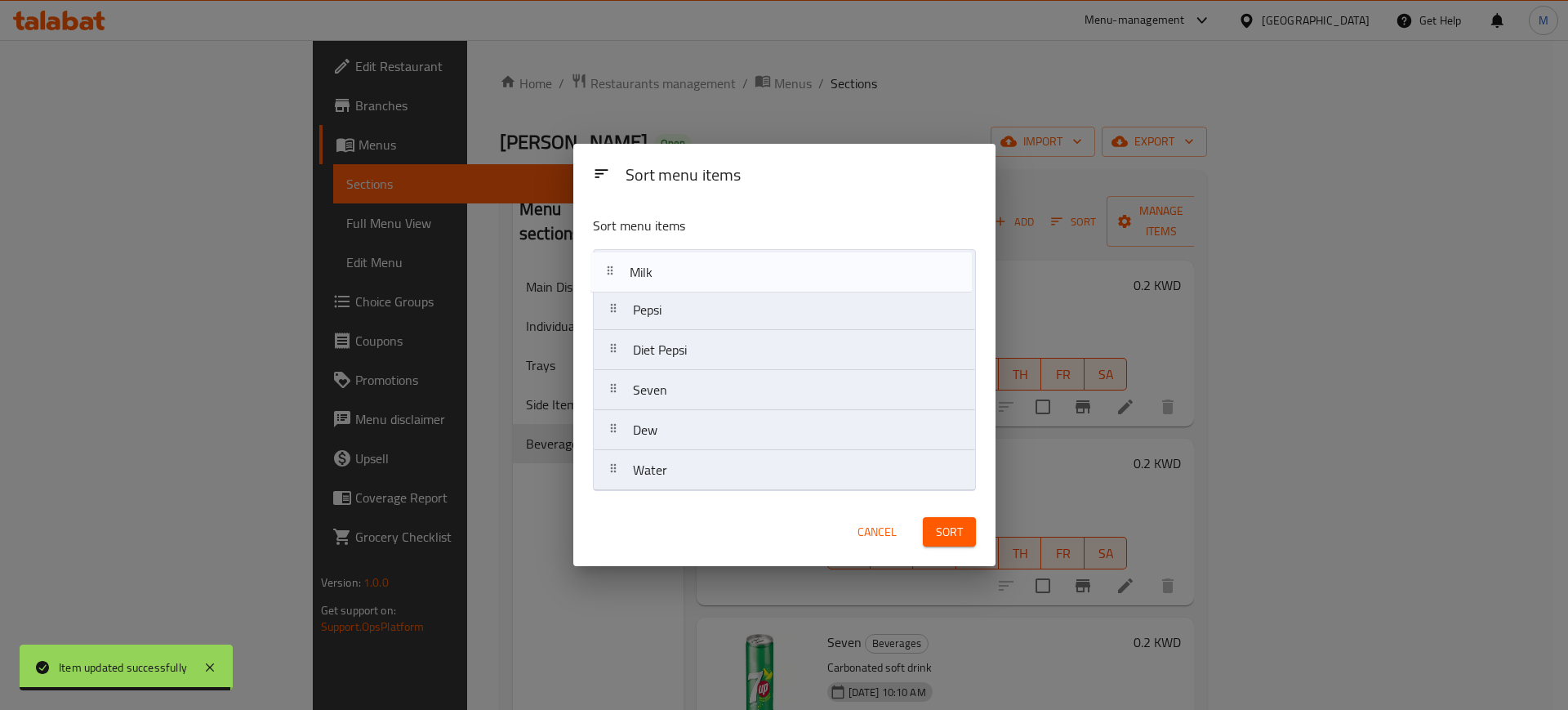
drag, startPoint x: 676, startPoint y: 475, endPoint x: 667, endPoint y: 255, distance: 220.2
click at [667, 255] on nav "Pepsi Diet Pepsi Seven Dew Water Milk" at bounding box center [785, 370] width 383 height 242
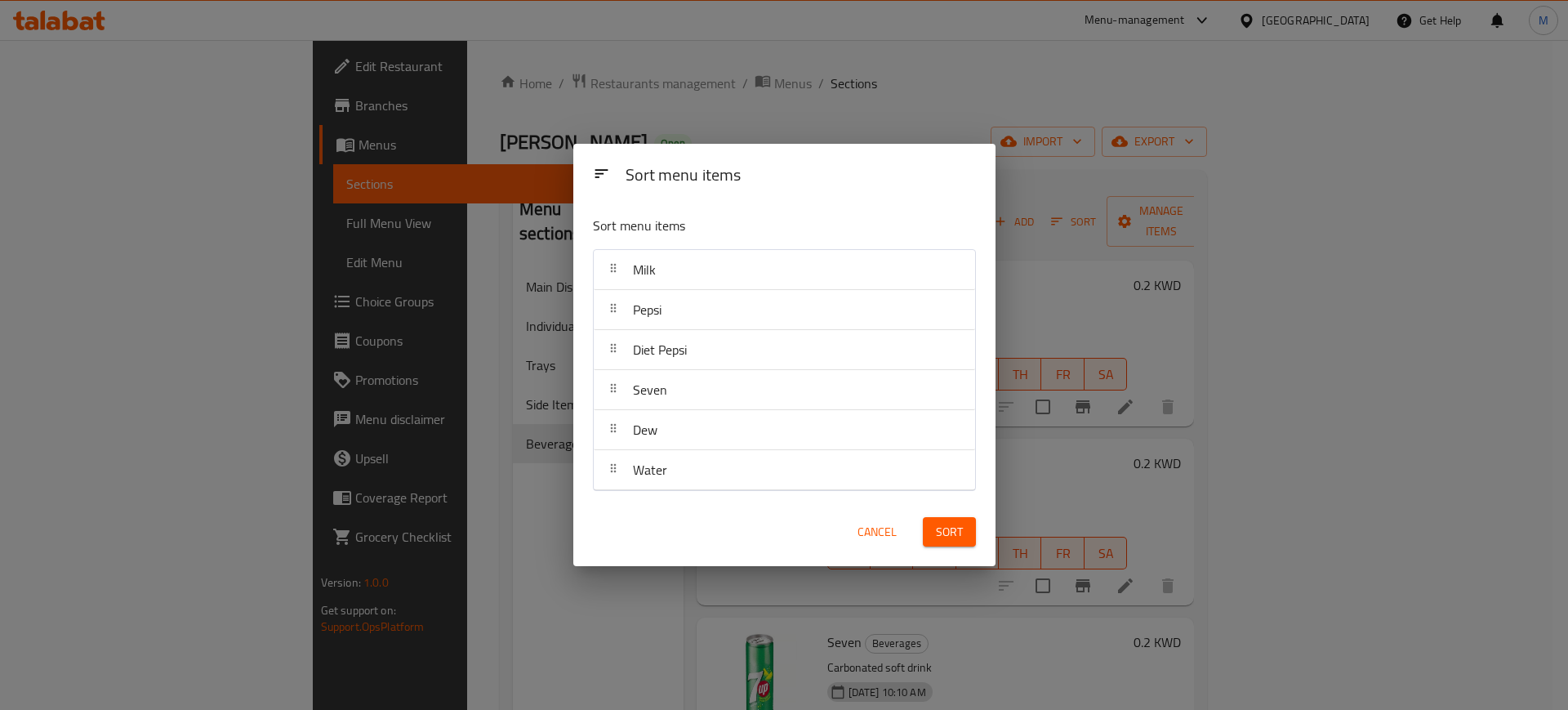
click at [947, 543] on button "Sort" at bounding box center [949, 532] width 53 height 30
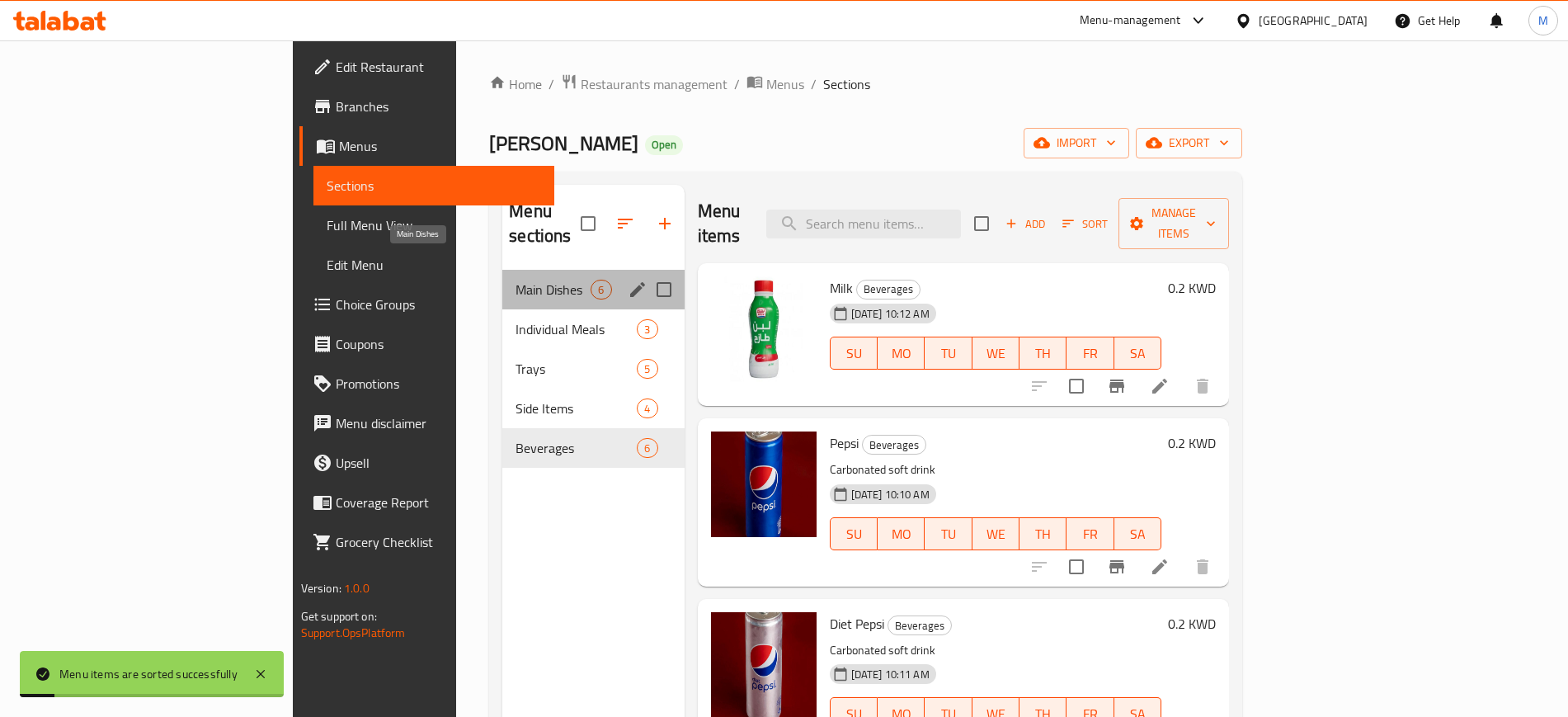
click at [515, 279] on span "Main Dishes" at bounding box center [553, 289] width 75 height 20
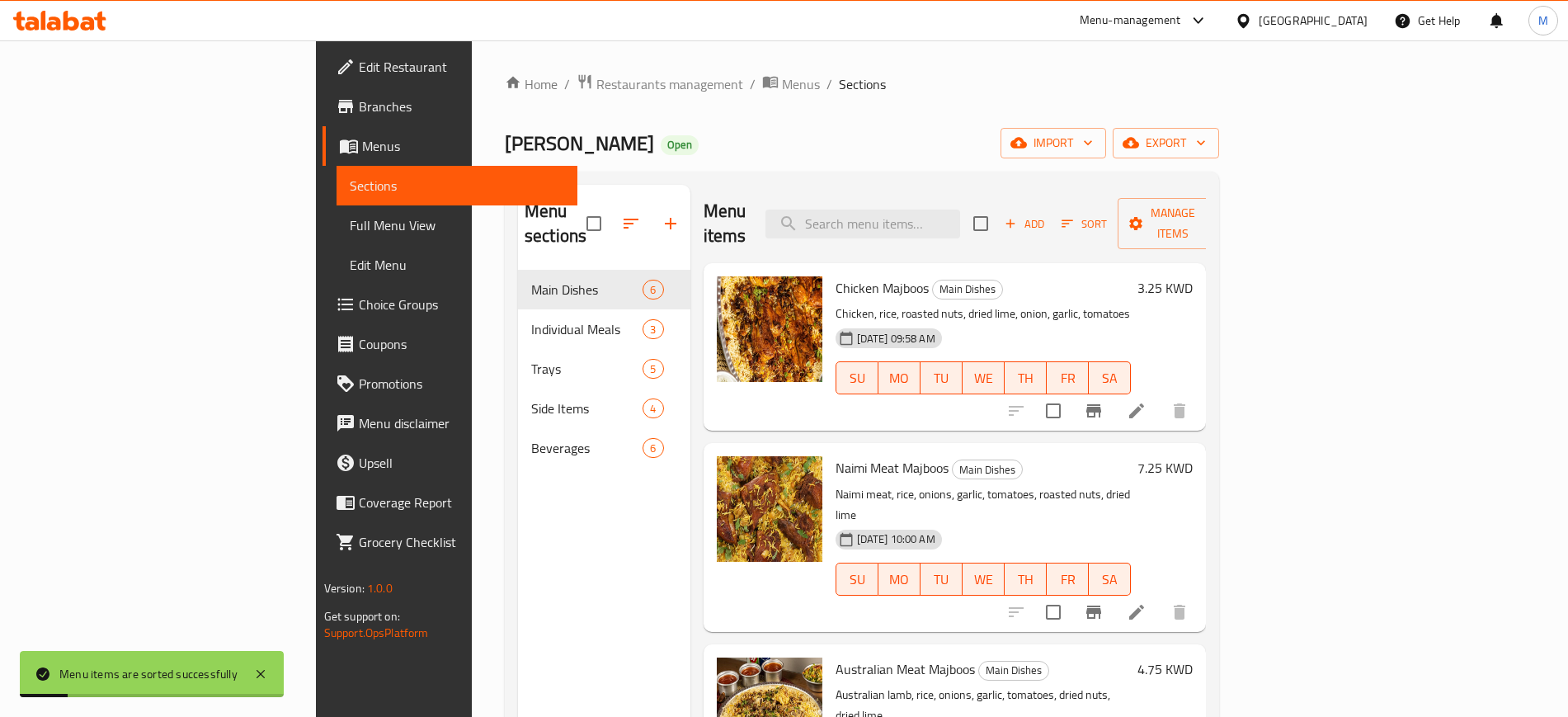
click at [505, 130] on div "Al Liwan Open import export" at bounding box center [861, 142] width 714 height 30
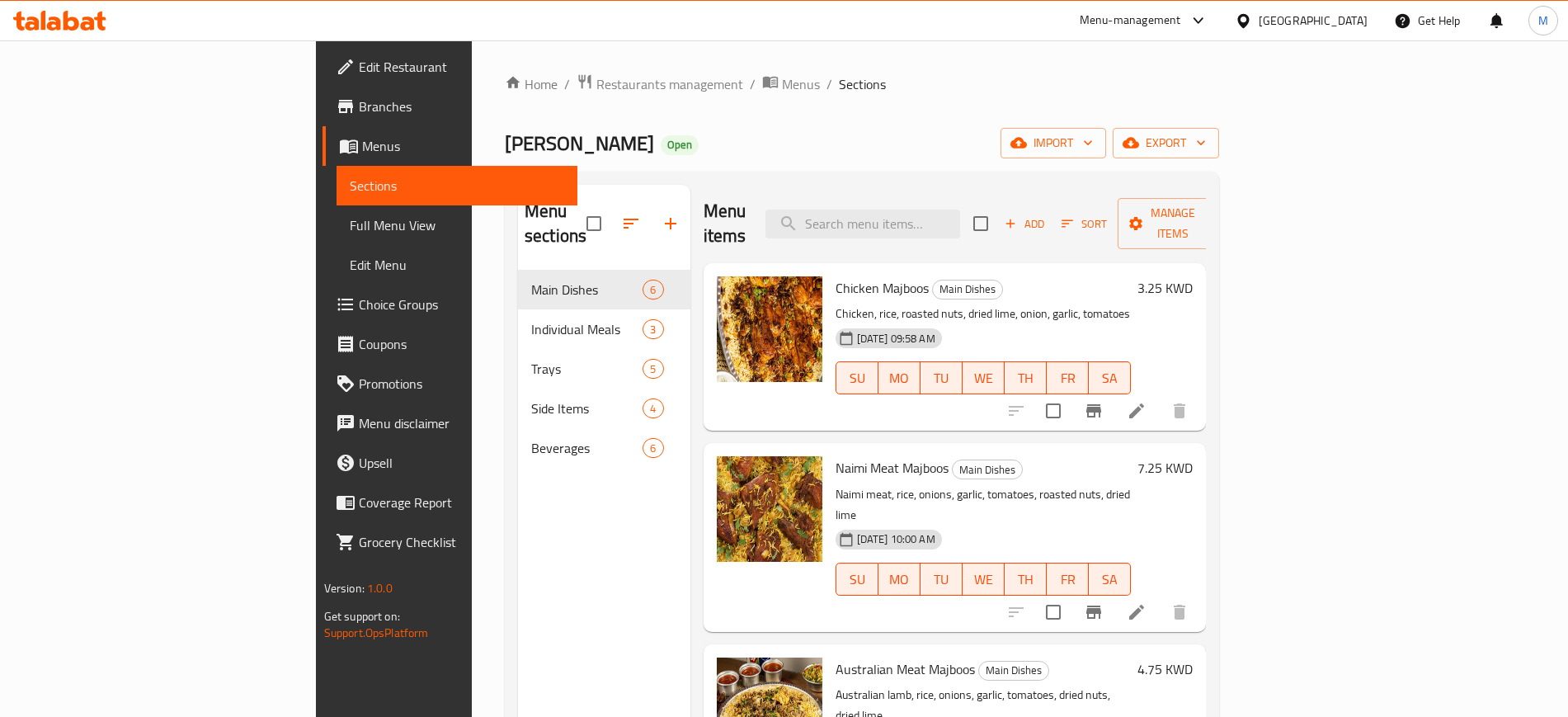
drag, startPoint x: 1161, startPoint y: 55, endPoint x: 1115, endPoint y: 78, distance: 51.4
click at [1160, 55] on div "Home / Restaurants management / Menus / Sections Al Liwan Open import export Me…" at bounding box center [861, 493] width 780 height 907
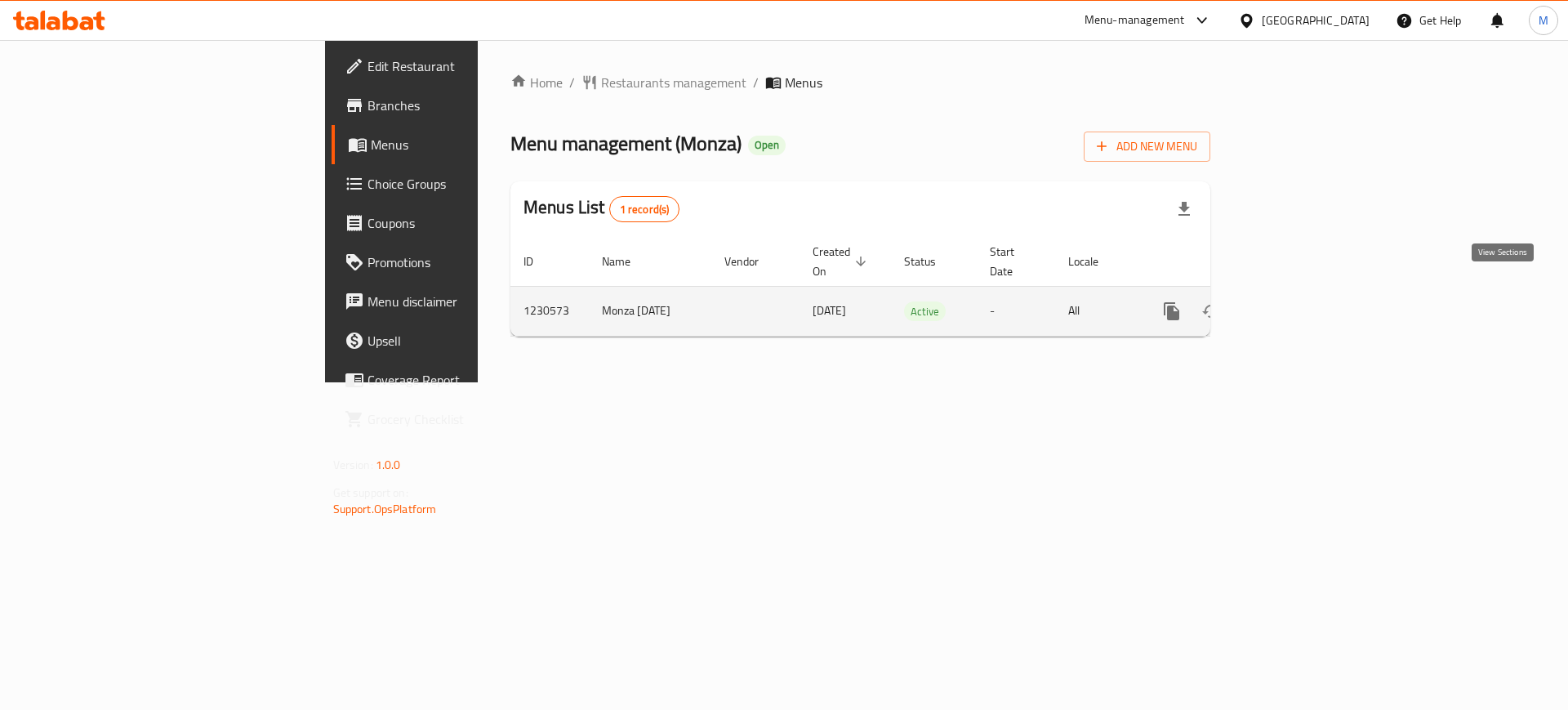
click at [1297, 304] on icon "enhanced table" at bounding box center [1290, 311] width 15 height 15
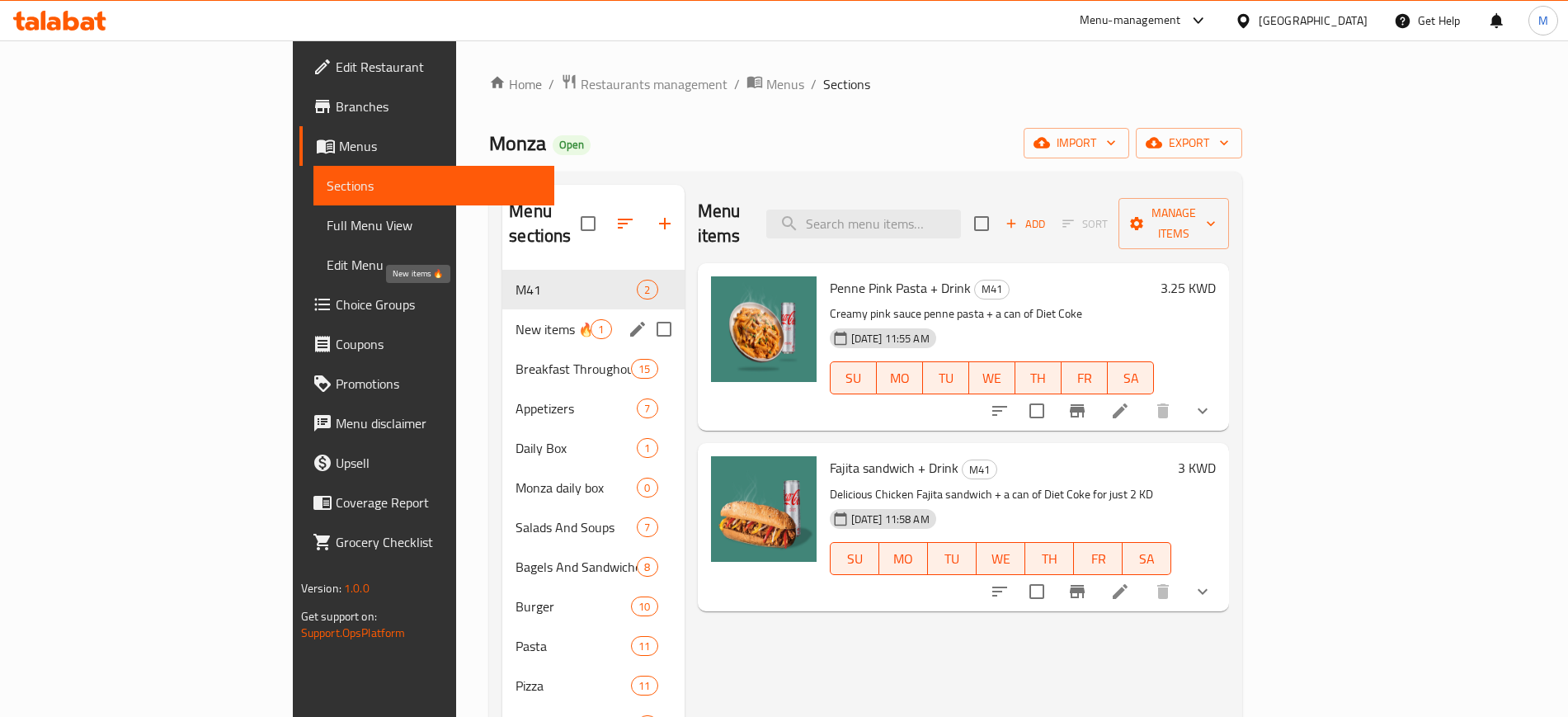
click at [502, 309] on div "New items 🔥 1" at bounding box center [592, 329] width 181 height 40
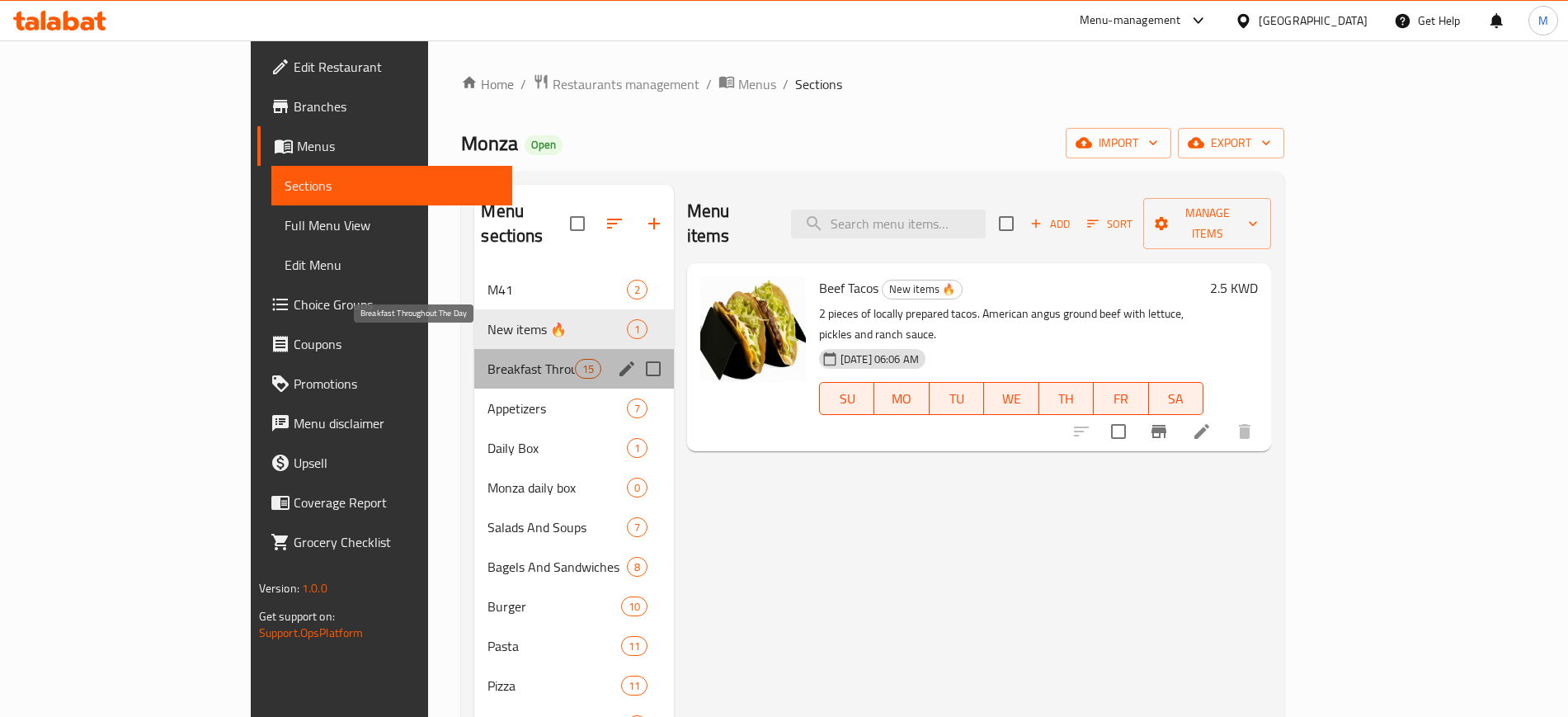
click at [488, 358] on span "Breakfast Throughout The Day" at bounding box center [531, 368] width 87 height 20
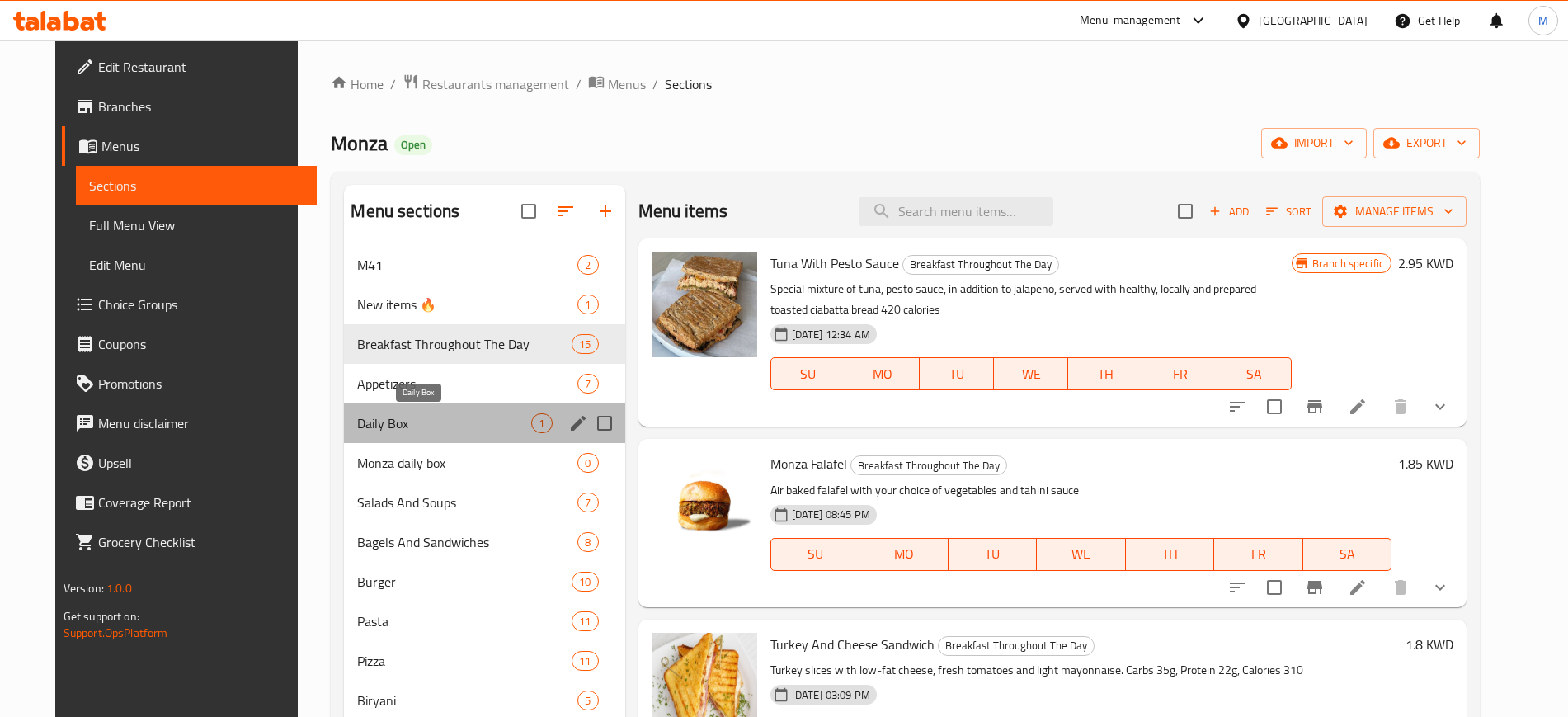
click at [445, 424] on span "Daily Box" at bounding box center [443, 423] width 174 height 20
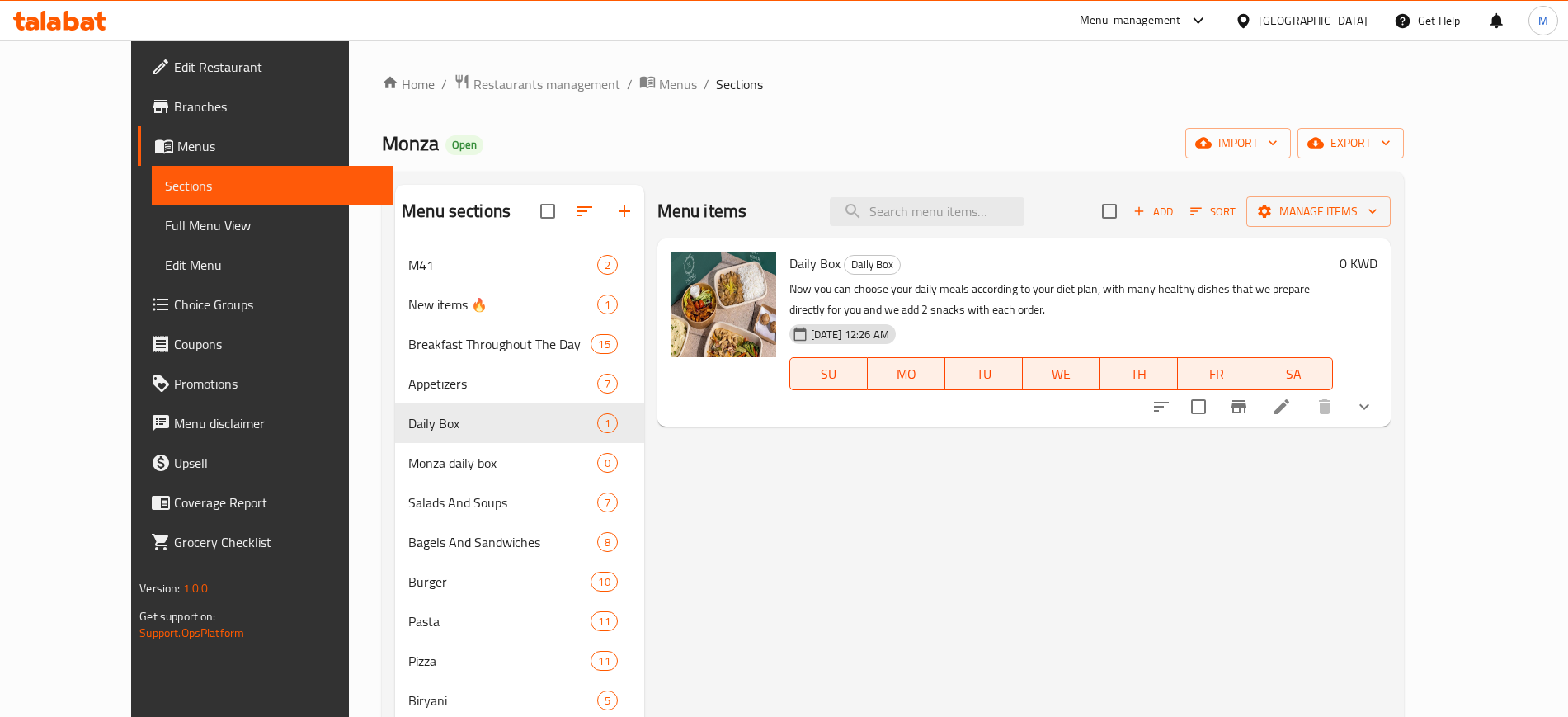
drag, startPoint x: 509, startPoint y: 147, endPoint x: 453, endPoint y: 114, distance: 65.0
click at [505, 142] on div "Monza Open import export" at bounding box center [892, 142] width 1022 height 30
click at [474, 82] on span "Restaurants management" at bounding box center [547, 84] width 147 height 20
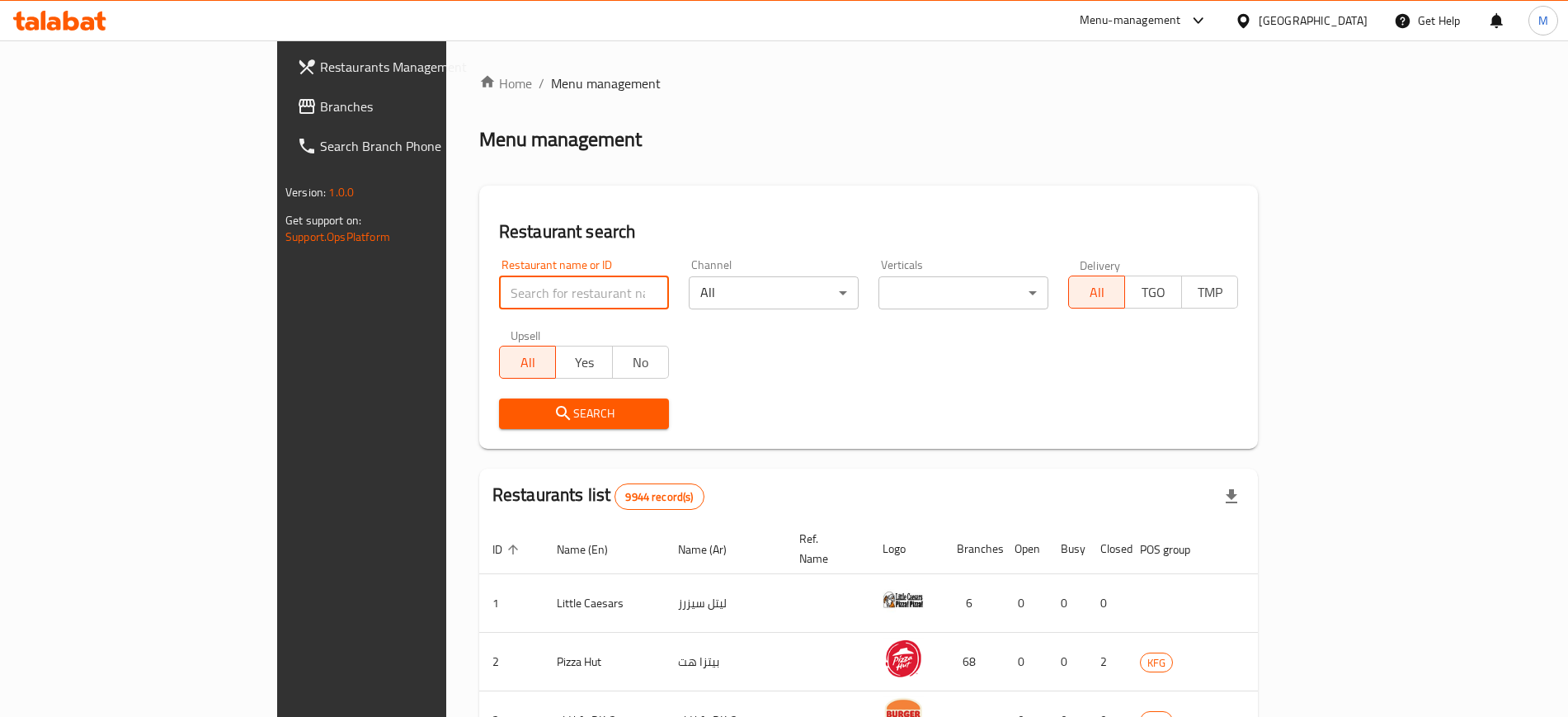
click at [499, 287] on input "search" at bounding box center [584, 292] width 170 height 33
type input "folds"
click button "Search" at bounding box center [584, 413] width 170 height 30
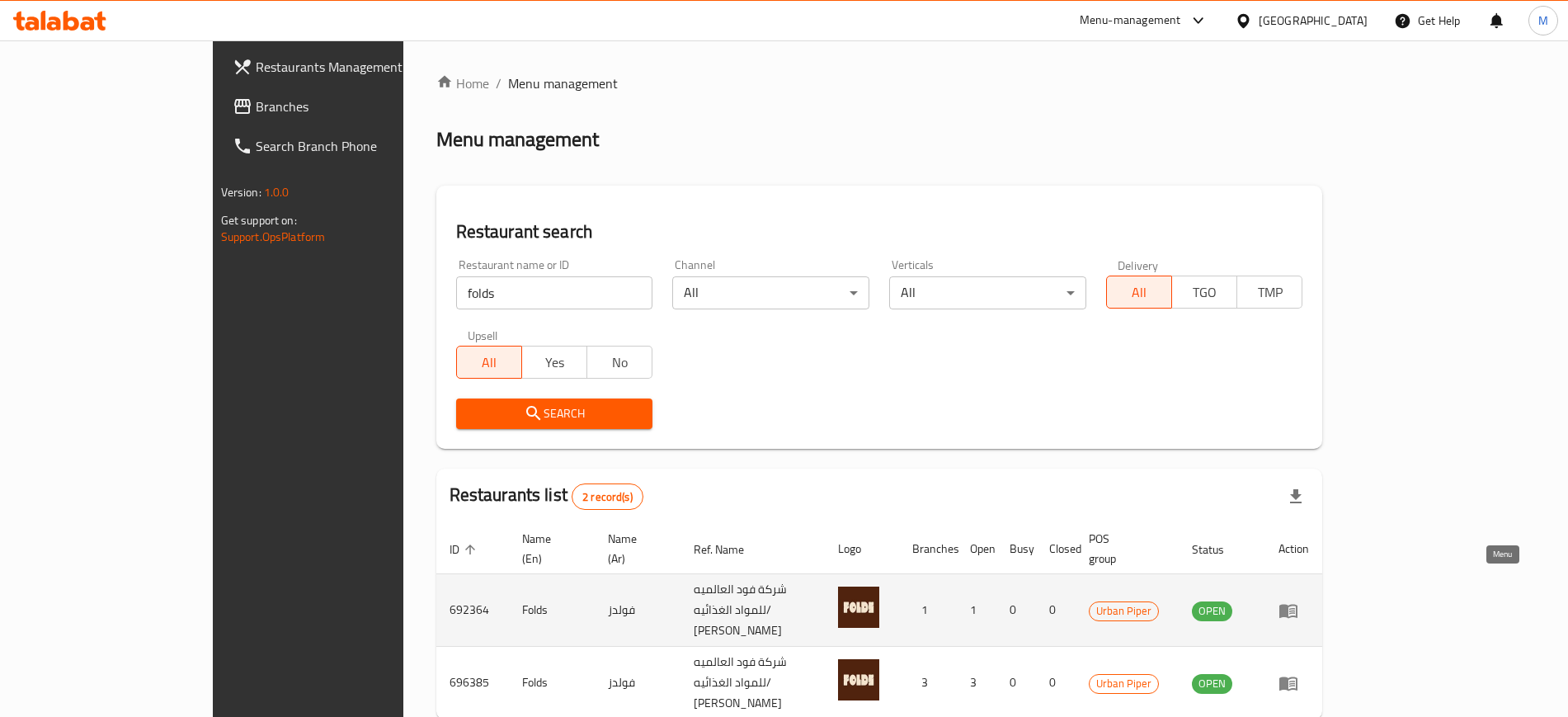
click at [1297, 604] on icon "enhanced table" at bounding box center [1288, 610] width 18 height 14
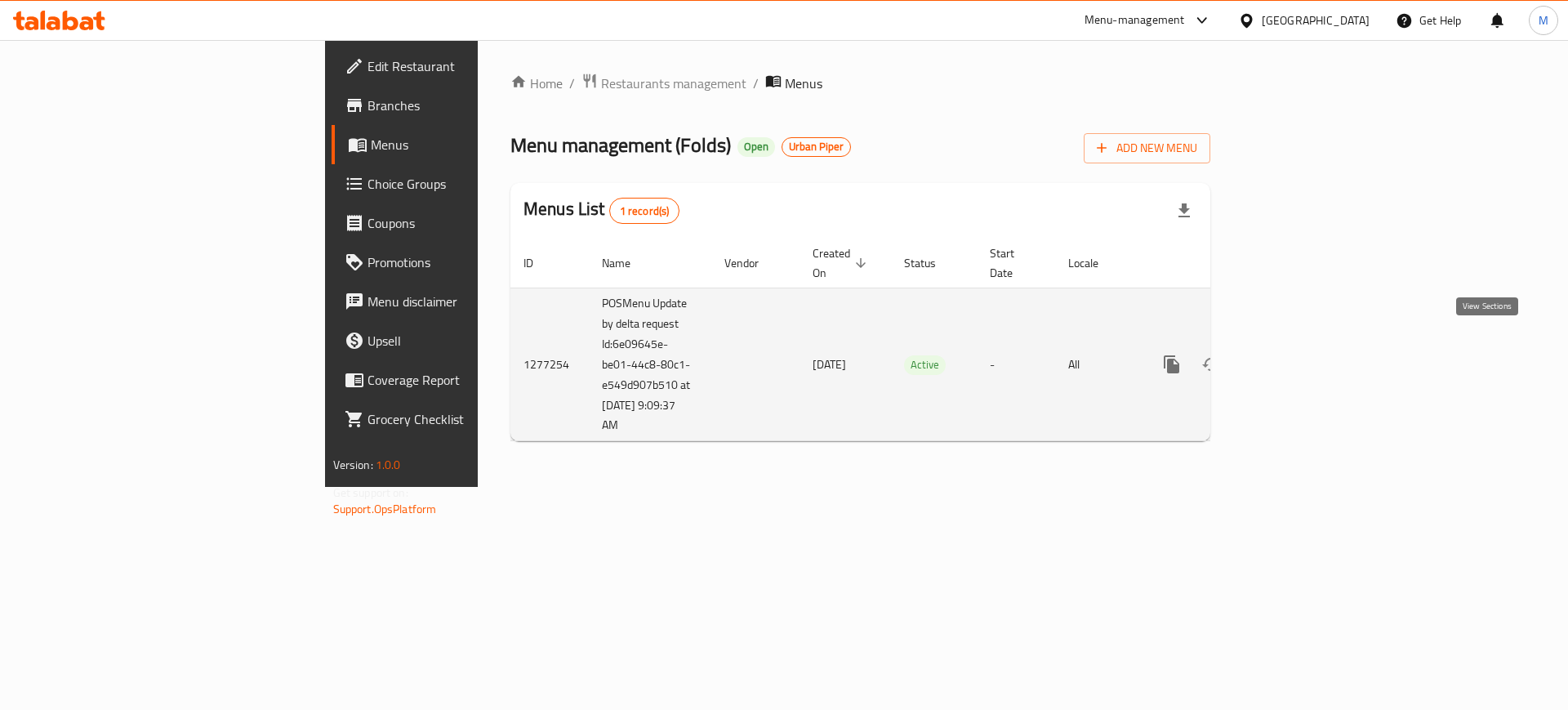
click at [1300, 354] on icon "enhanced table" at bounding box center [1290, 363] width 20 height 20
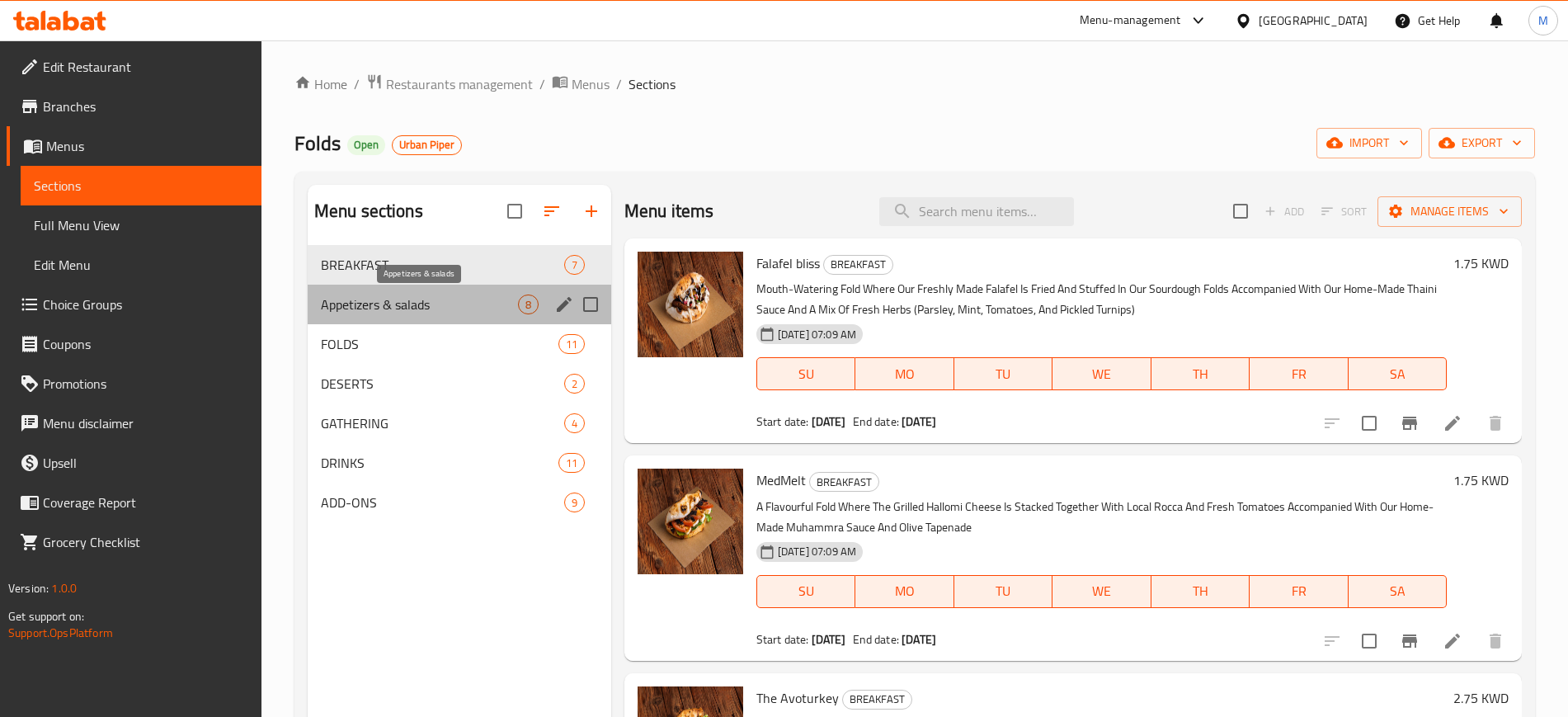
click at [380, 299] on span "Appetizers & salads" at bounding box center [419, 304] width 197 height 20
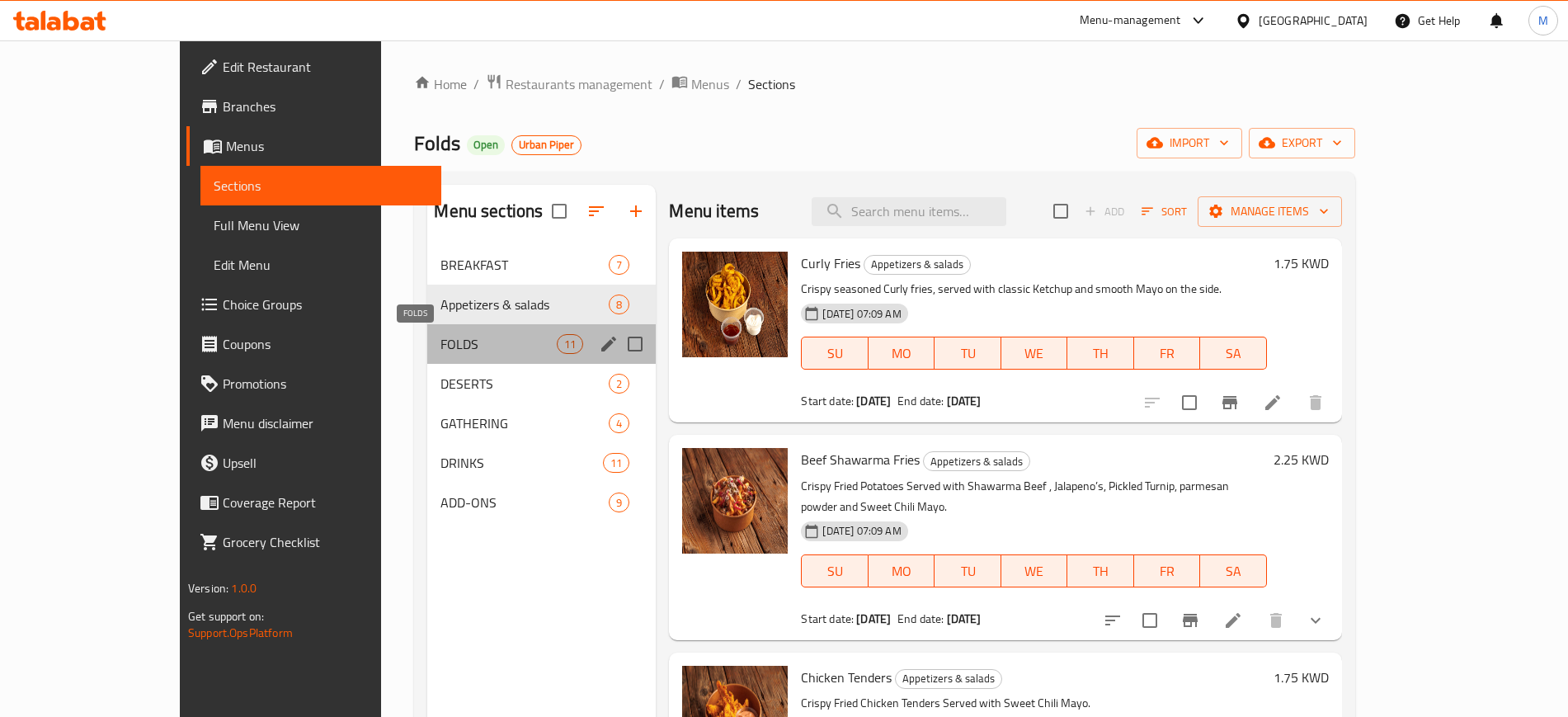
click at [441, 340] on span "FOLDS" at bounding box center [498, 343] width 116 height 20
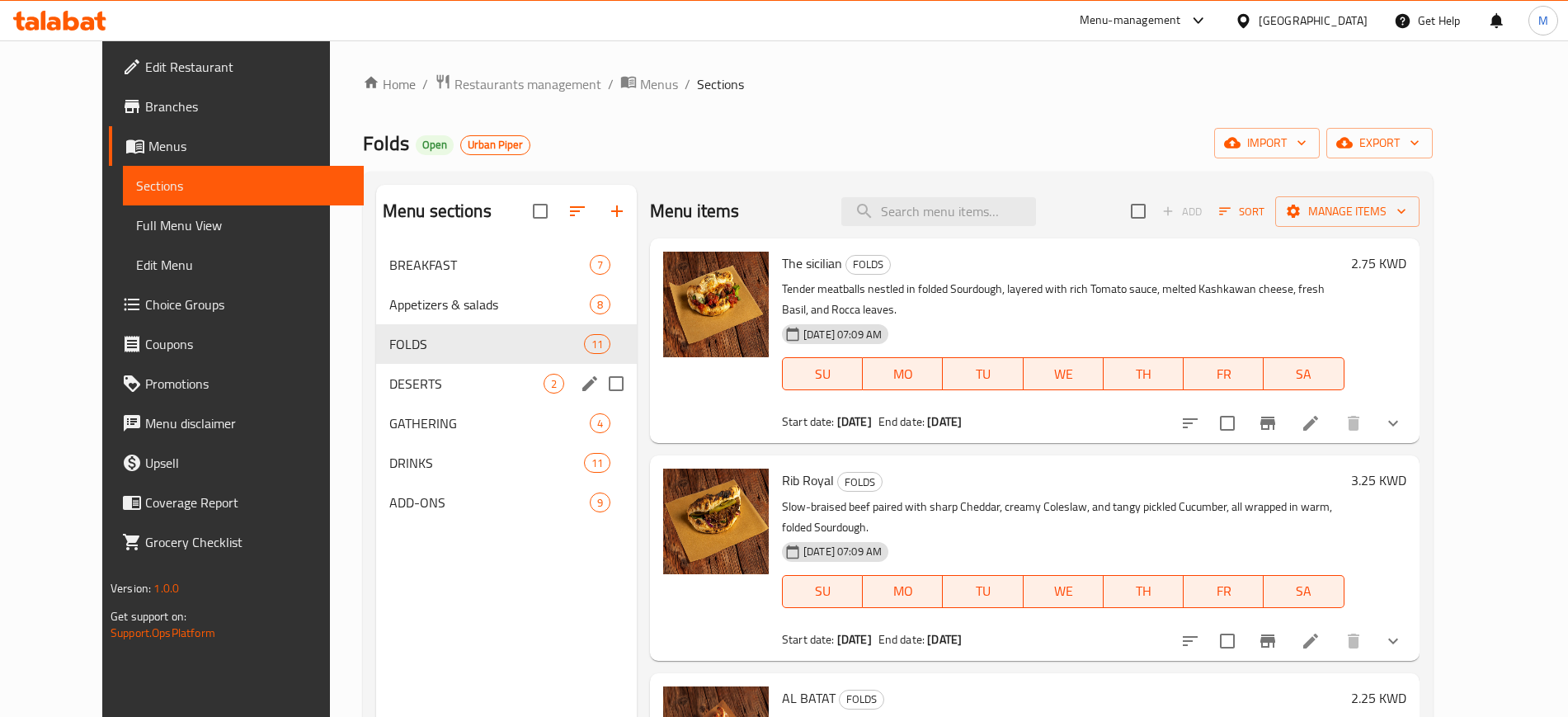
click at [390, 396] on div "DESERTS 2" at bounding box center [507, 383] width 260 height 40
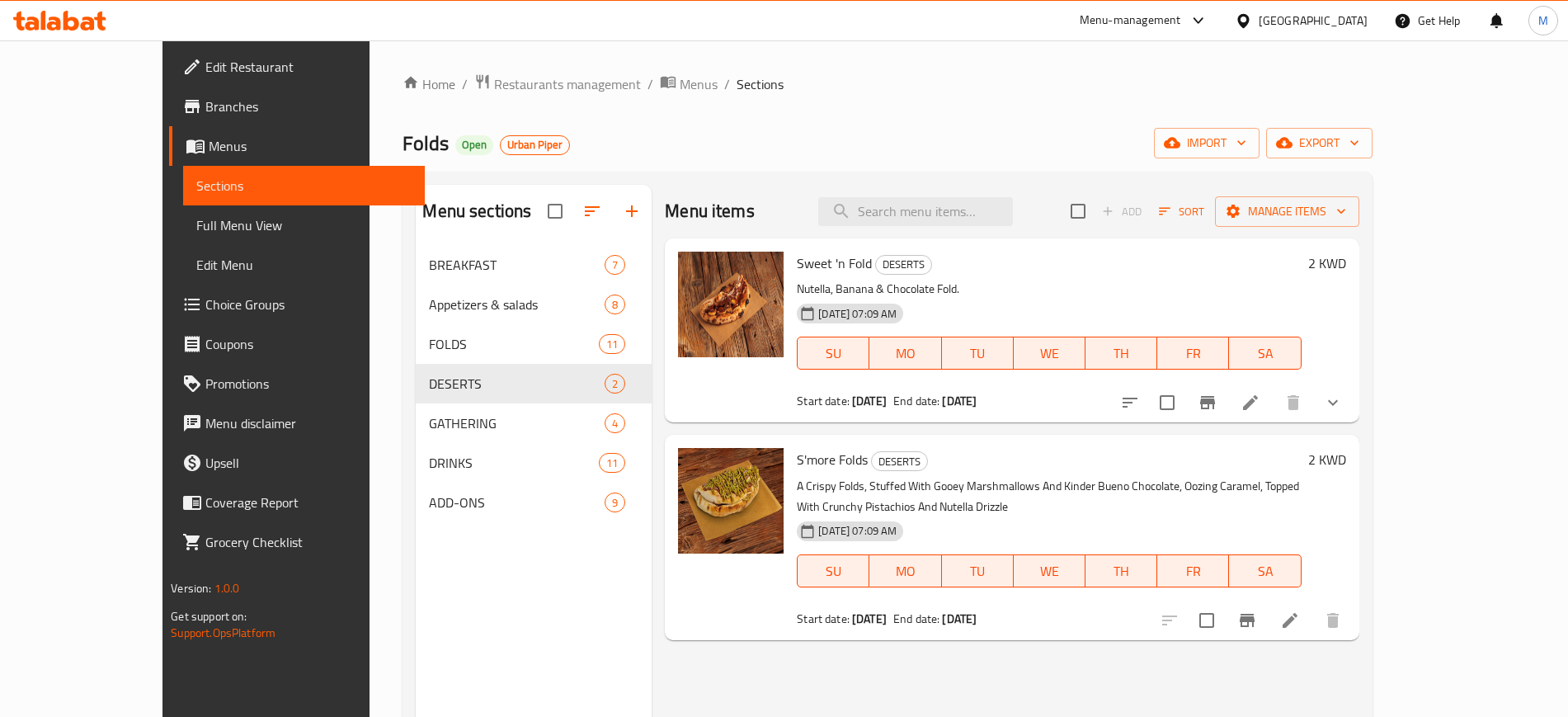
click at [61, 15] on icon at bounding box center [59, 20] width 93 height 20
